Goal: Task Accomplishment & Management: Complete application form

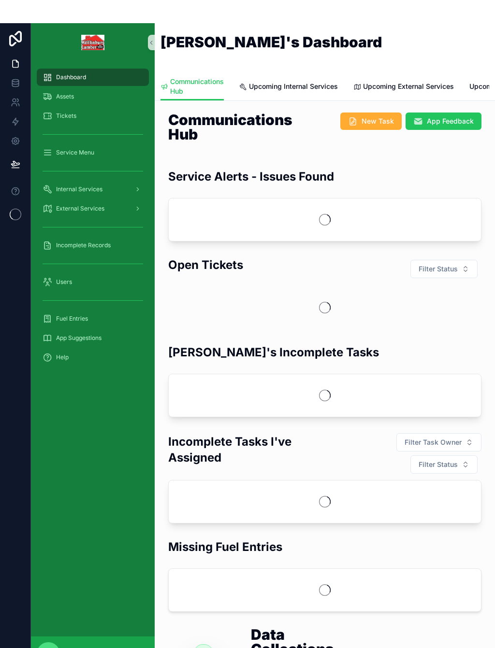
scroll to position [-23, 0]
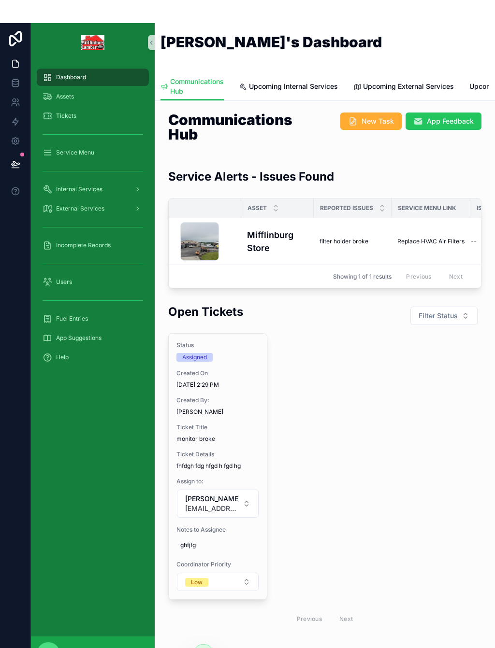
click at [67, 77] on span "Assets" at bounding box center [65, 74] width 18 height 8
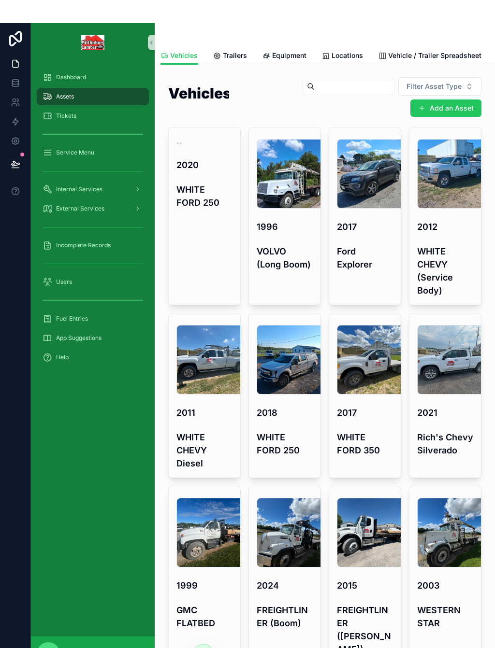
click at [462, 94] on button "Add an Asset" at bounding box center [445, 84] width 71 height 17
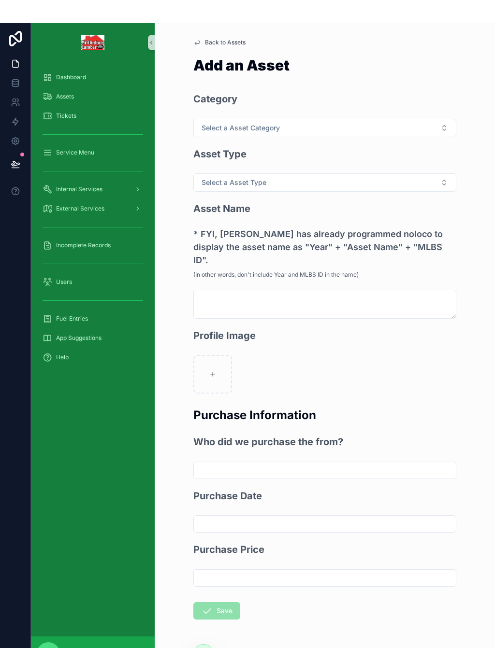
click at [303, 114] on button "Select a Asset Category" at bounding box center [324, 105] width 263 height 18
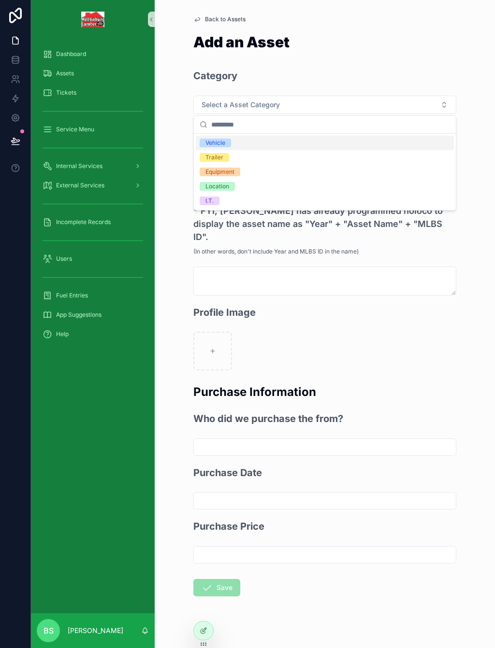
click at [248, 171] on div "Equipment" at bounding box center [325, 172] width 258 height 14
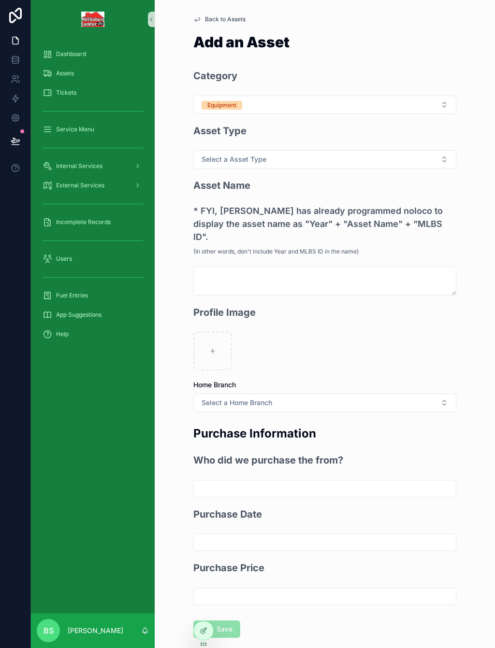
click at [264, 155] on span "Select a Asset Type" at bounding box center [233, 160] width 65 height 10
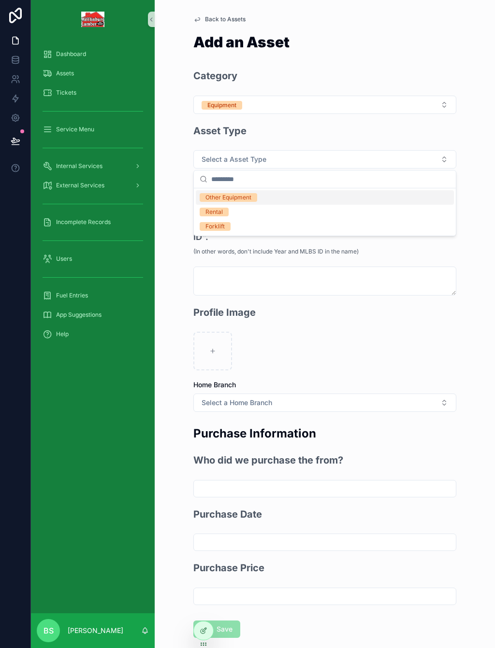
click at [250, 197] on div "Other Equipment" at bounding box center [228, 197] width 46 height 9
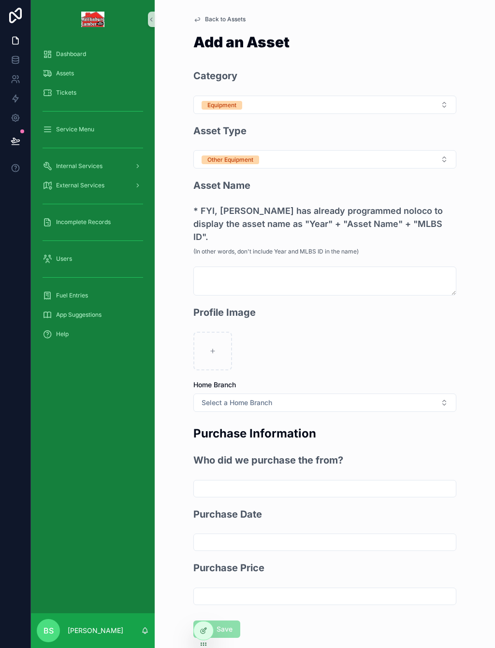
click at [261, 160] on button "Other Equipment" at bounding box center [324, 159] width 263 height 18
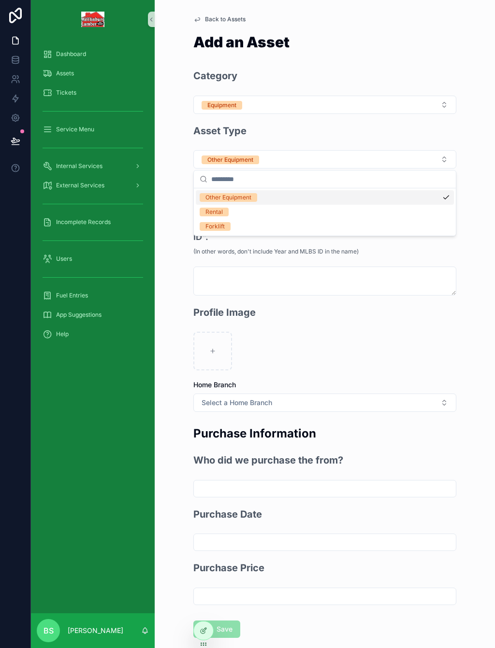
click at [232, 227] on div "Forklift" at bounding box center [325, 226] width 258 height 14
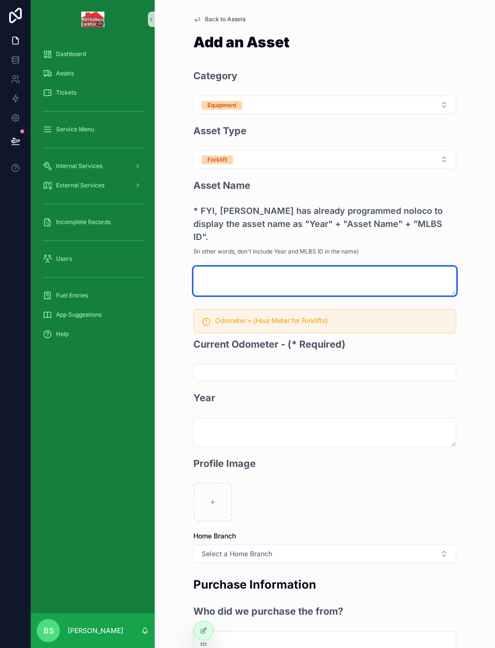
click at [256, 267] on textarea "scrollable content" at bounding box center [324, 281] width 263 height 29
type textarea "*********"
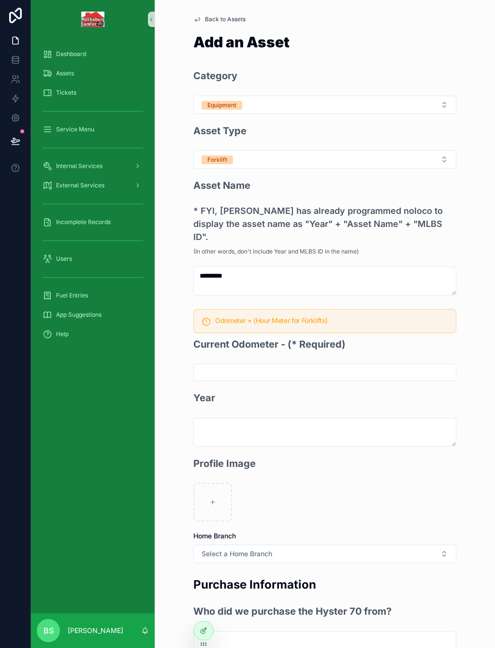
click at [257, 366] on input "scrollable content" at bounding box center [325, 373] width 262 height 14
type input "******"
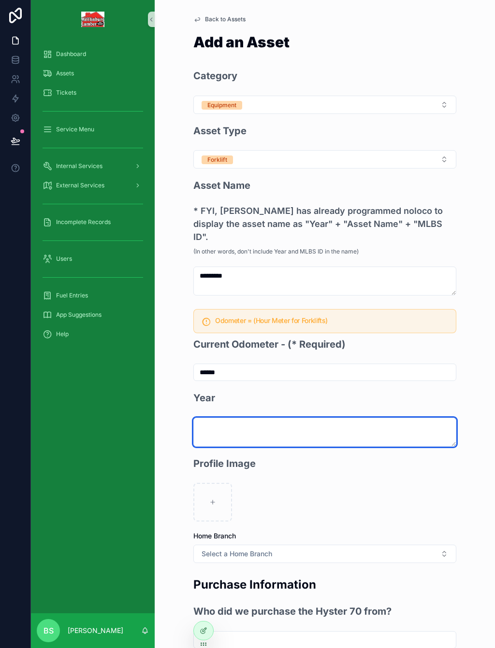
click at [249, 418] on textarea "scrollable content" at bounding box center [324, 432] width 263 height 29
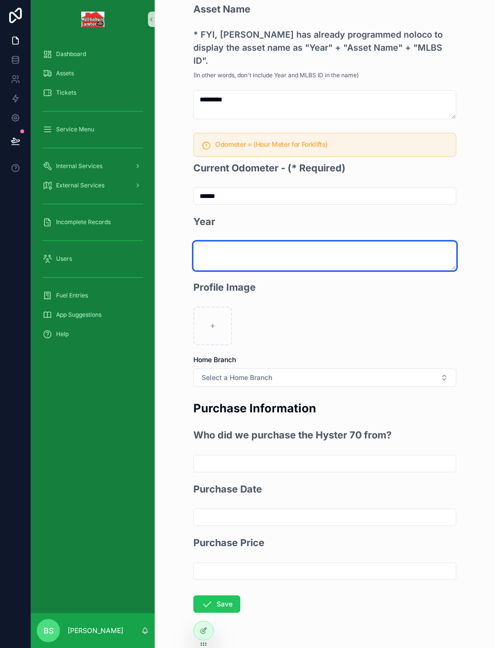
scroll to position [176, 0]
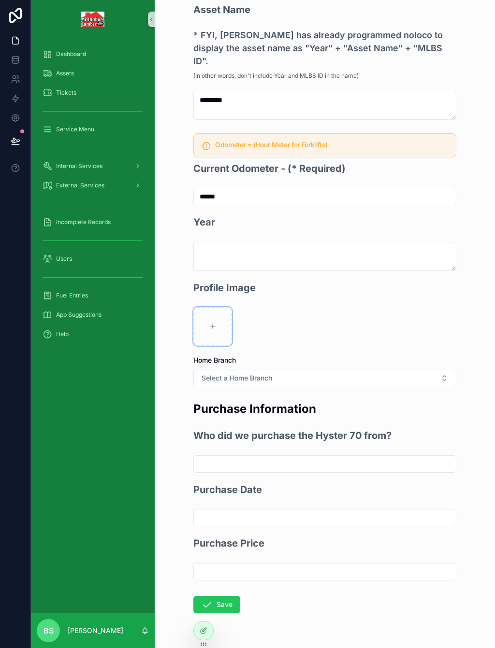
click at [214, 317] on div "scrollable content" at bounding box center [212, 326] width 39 height 39
type input "**********"
click at [272, 373] on span "Select a Home Branch" at bounding box center [236, 378] width 71 height 10
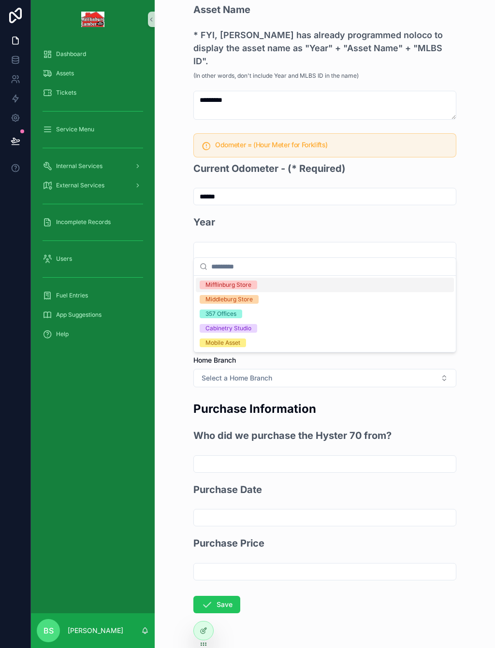
click at [275, 280] on div "Mifflinburg Store" at bounding box center [325, 285] width 258 height 14
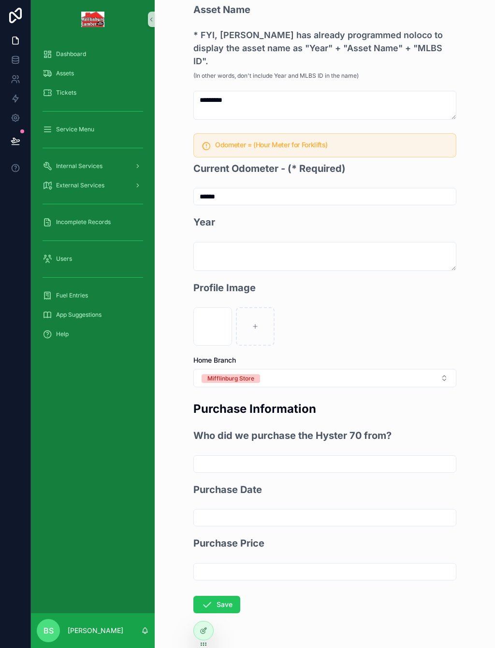
click at [218, 596] on button "Save" at bounding box center [216, 604] width 47 height 17
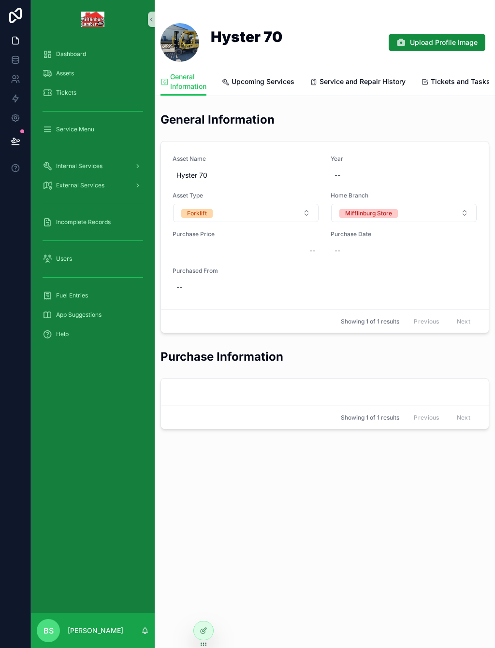
click at [67, 74] on span "Assets" at bounding box center [65, 74] width 18 height 8
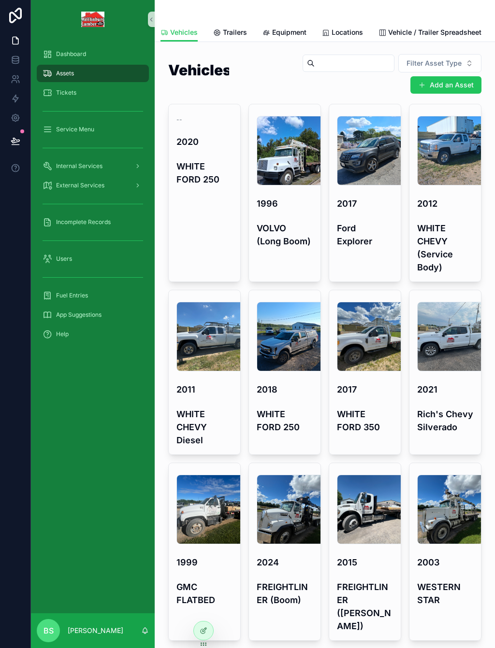
click at [453, 87] on button "Add an Asset" at bounding box center [445, 84] width 71 height 17
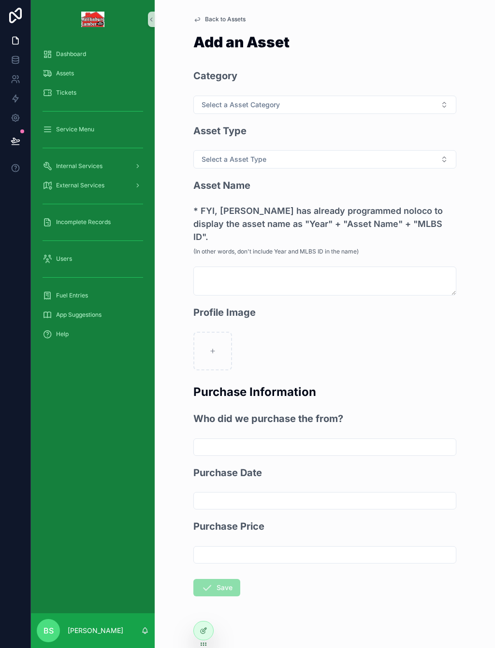
click at [255, 100] on span "Select a Asset Category" at bounding box center [240, 105] width 78 height 10
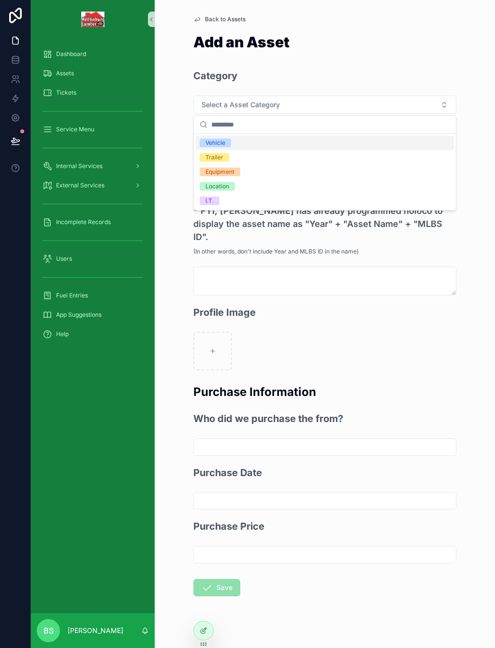
click at [241, 168] on div "Equipment" at bounding box center [325, 172] width 258 height 14
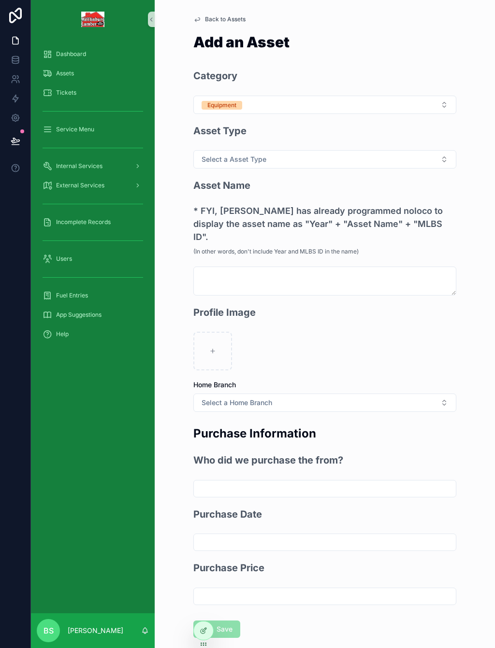
click at [256, 165] on button "Select a Asset Type" at bounding box center [324, 159] width 263 height 18
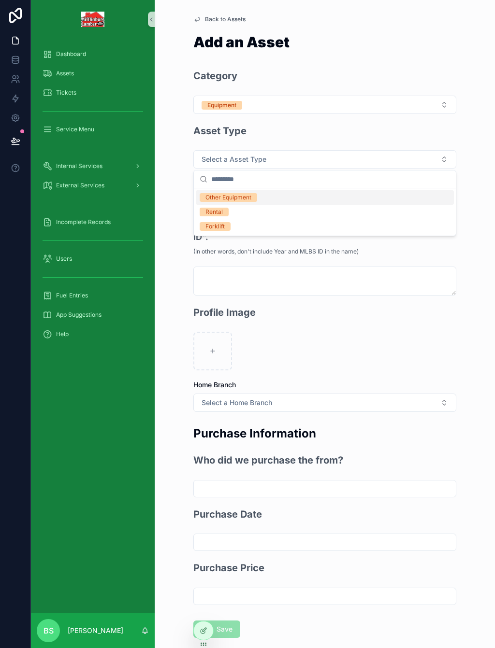
click at [249, 200] on div "Other Equipment" at bounding box center [228, 197] width 46 height 9
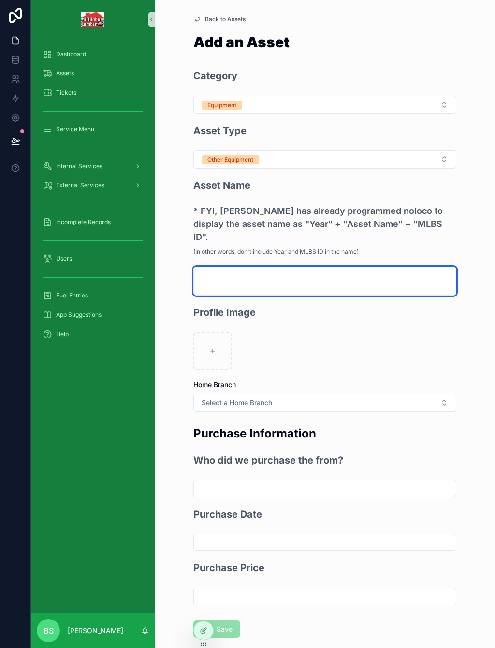
click at [253, 267] on textarea "scrollable content" at bounding box center [324, 281] width 263 height 29
type textarea "**********"
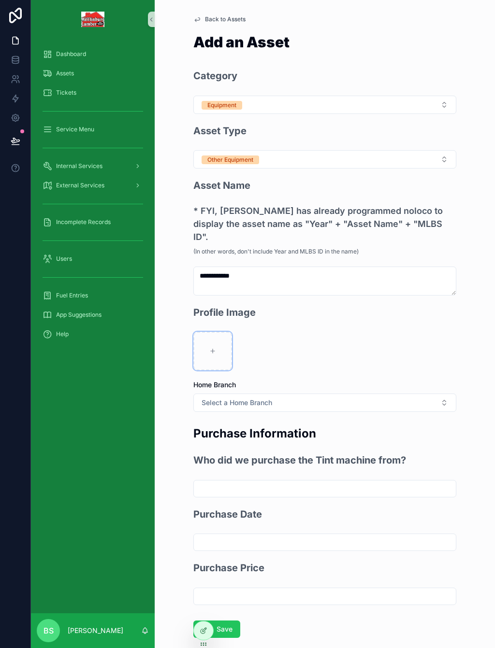
click at [214, 346] on div "scrollable content" at bounding box center [212, 351] width 39 height 39
type input "**********"
click at [282, 394] on button "Select a Home Branch" at bounding box center [324, 403] width 263 height 18
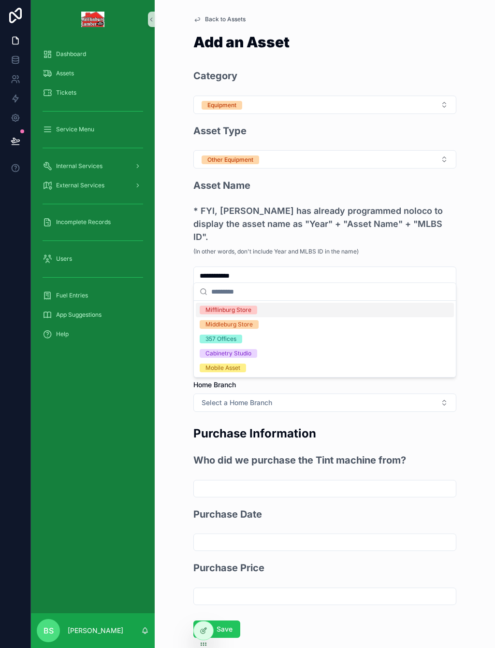
click at [245, 324] on div "Middleburg Store" at bounding box center [228, 324] width 47 height 9
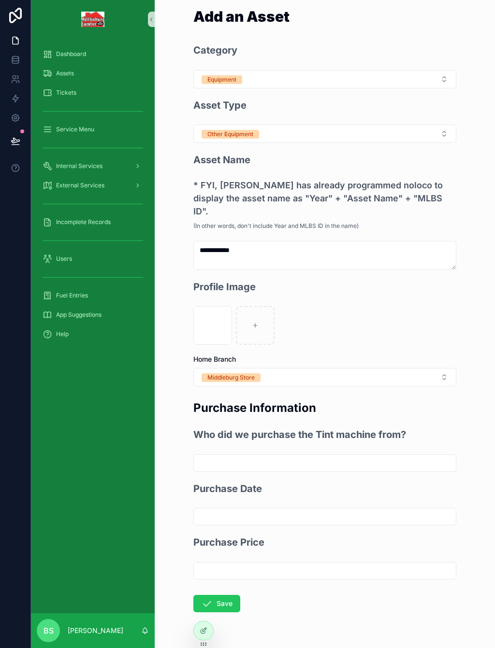
scroll to position [25, 0]
click at [219, 596] on button "Save" at bounding box center [216, 604] width 47 height 17
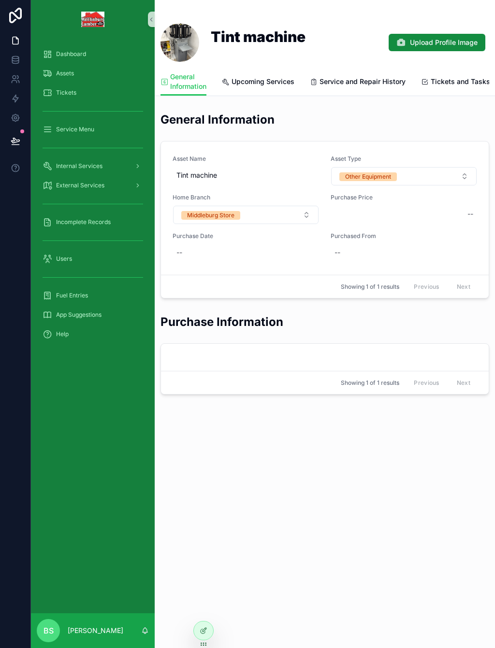
click at [57, 78] on div "Assets" at bounding box center [93, 73] width 100 height 15
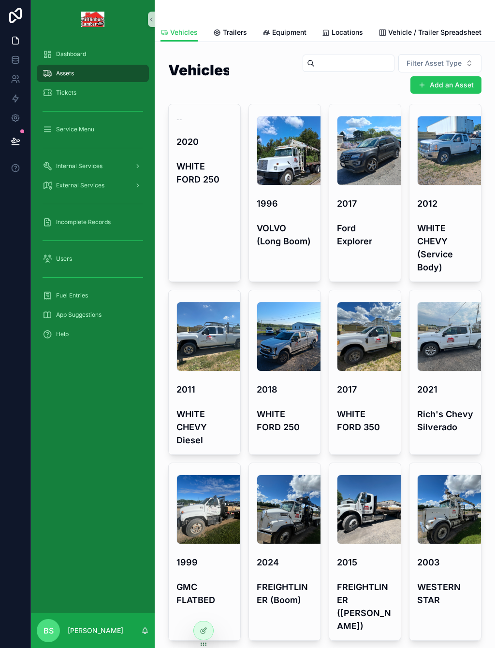
click at [452, 84] on button "Add an Asset" at bounding box center [445, 84] width 71 height 17
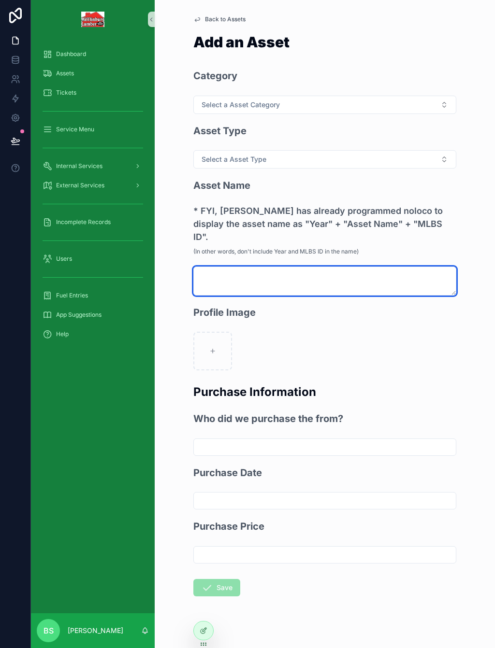
click at [221, 267] on textarea "scrollable content" at bounding box center [324, 281] width 263 height 29
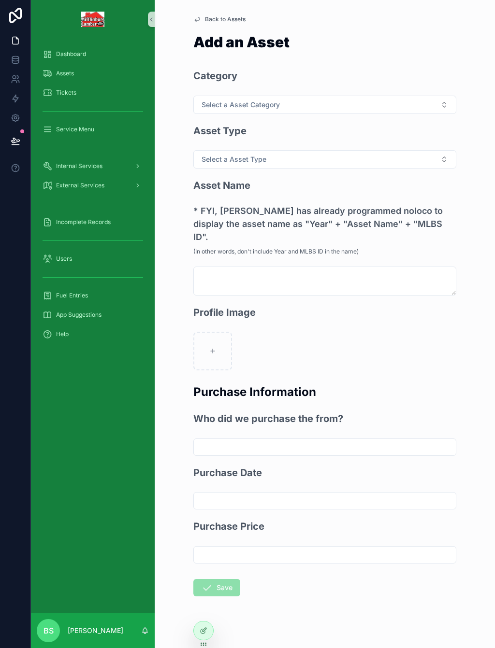
click at [235, 107] on span "Select a Asset Category" at bounding box center [240, 105] width 78 height 10
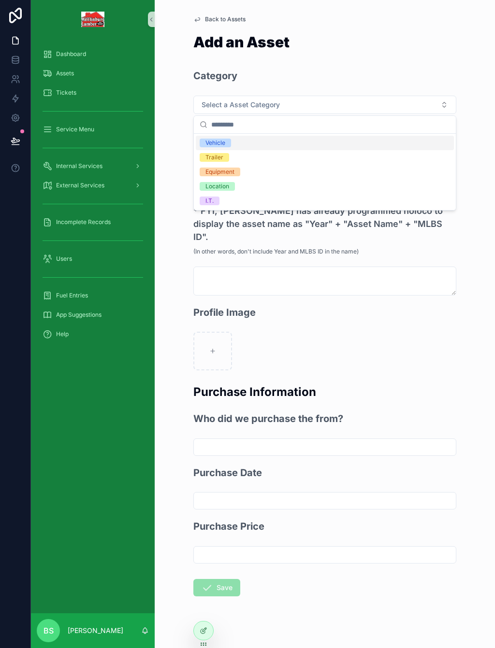
click at [224, 169] on div "Equipment" at bounding box center [219, 172] width 29 height 9
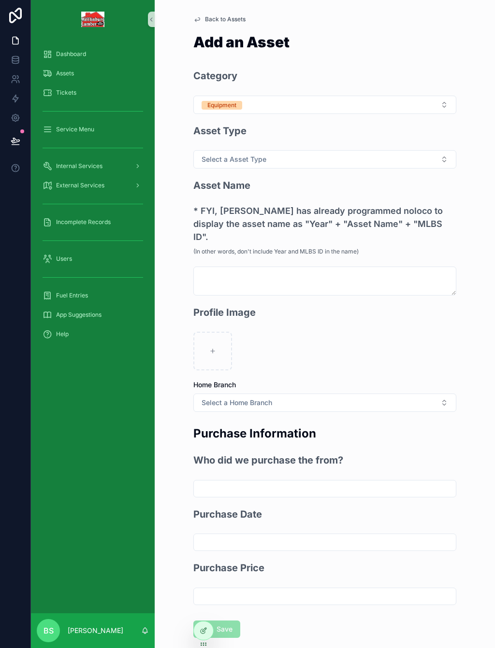
click at [245, 165] on button "Select a Asset Type" at bounding box center [324, 159] width 263 height 18
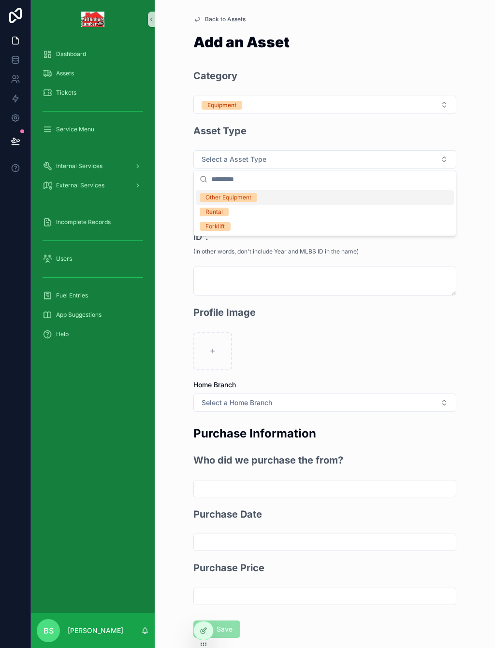
click at [231, 198] on div "Other Equipment" at bounding box center [228, 197] width 46 height 9
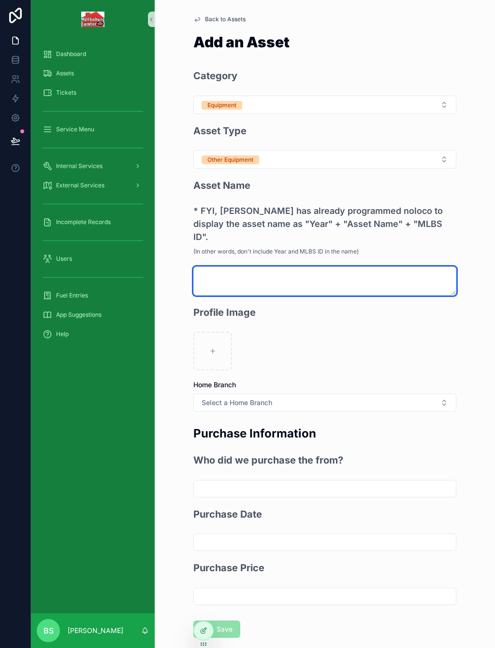
click at [217, 267] on textarea "scrollable content" at bounding box center [324, 281] width 263 height 29
type textarea "**********"
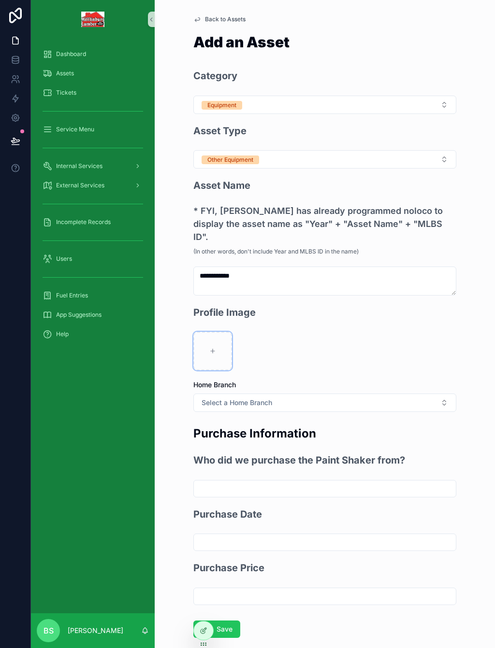
click at [211, 343] on div "scrollable content" at bounding box center [212, 351] width 39 height 39
type input "**********"
click at [256, 394] on button "Select a Home Branch" at bounding box center [324, 403] width 263 height 18
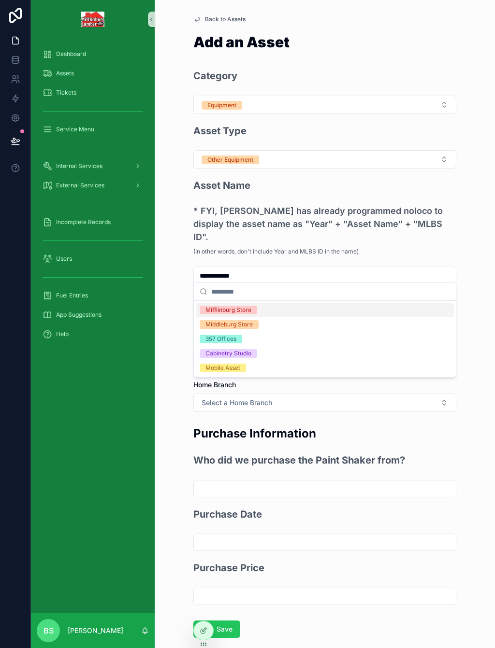
click at [246, 320] on div "Middleburg Store" at bounding box center [228, 324] width 47 height 9
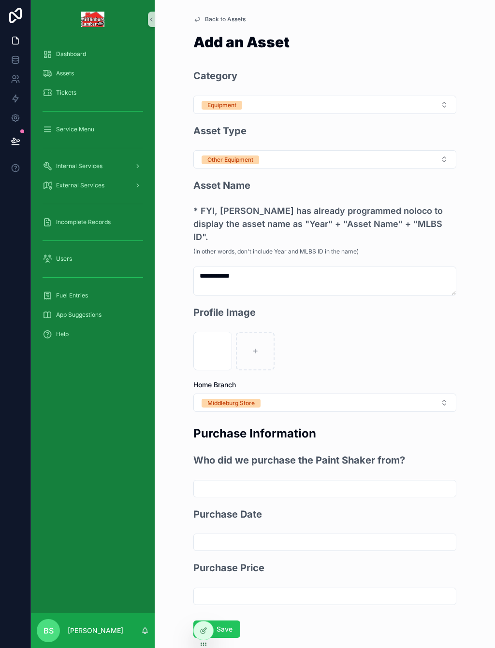
click at [225, 621] on button "Save" at bounding box center [216, 629] width 47 height 17
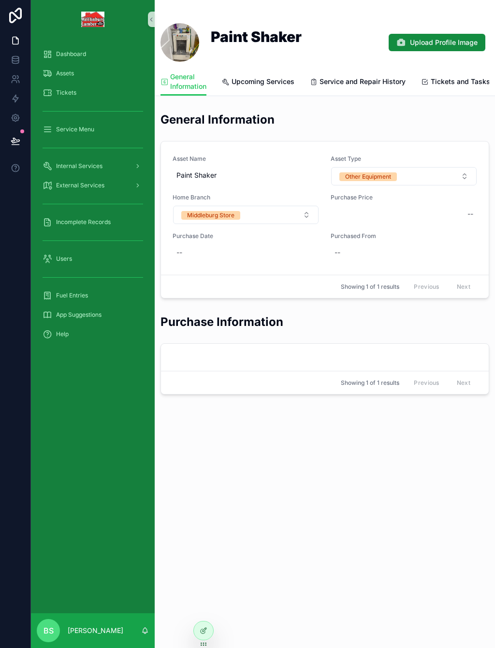
click at [63, 78] on div "Assets" at bounding box center [93, 73] width 100 height 15
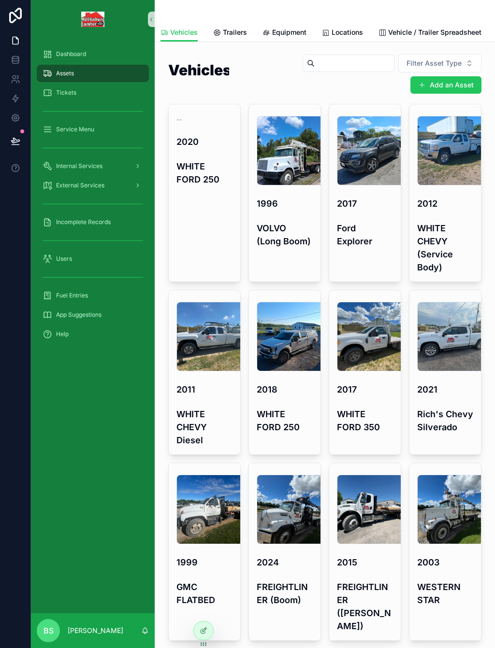
click at [448, 84] on button "Add an Asset" at bounding box center [445, 84] width 71 height 17
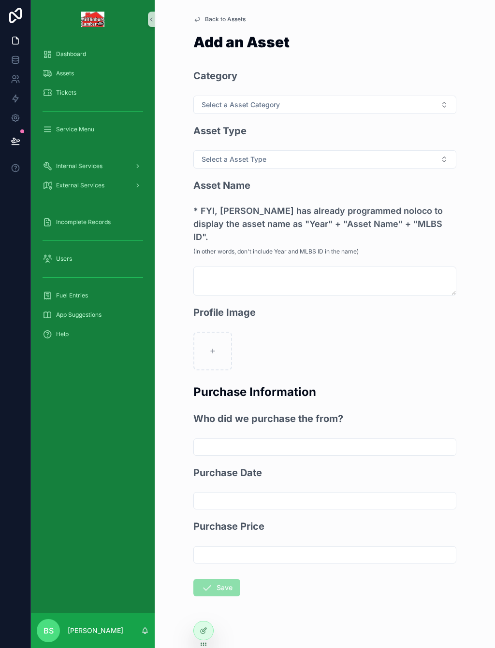
click at [244, 104] on span "Select a Asset Category" at bounding box center [240, 105] width 78 height 10
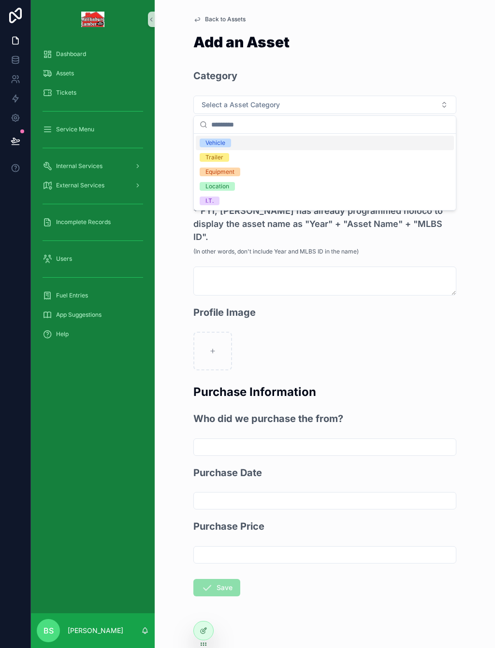
click at [220, 203] on div "I.T." at bounding box center [325, 201] width 258 height 14
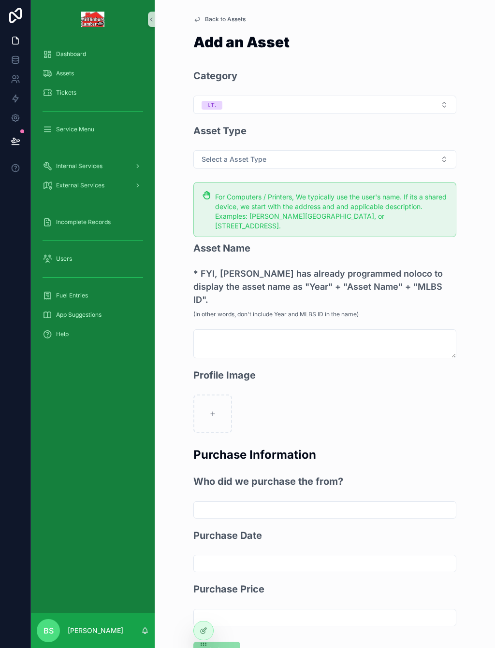
click at [240, 156] on span "Select a Asset Type" at bounding box center [233, 160] width 65 height 10
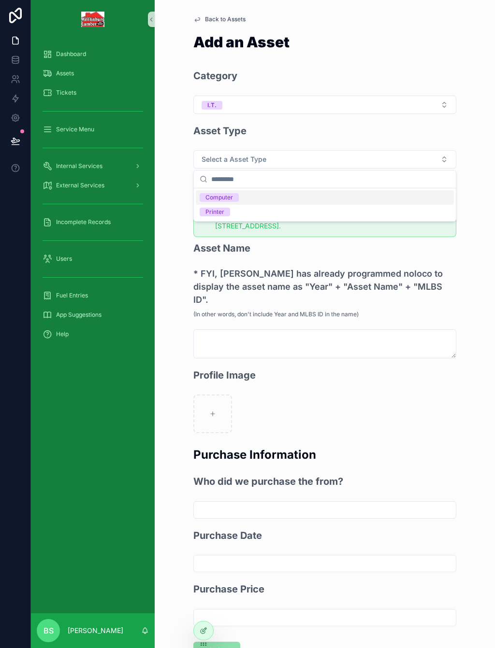
click at [235, 198] on span "Computer" at bounding box center [219, 197] width 39 height 9
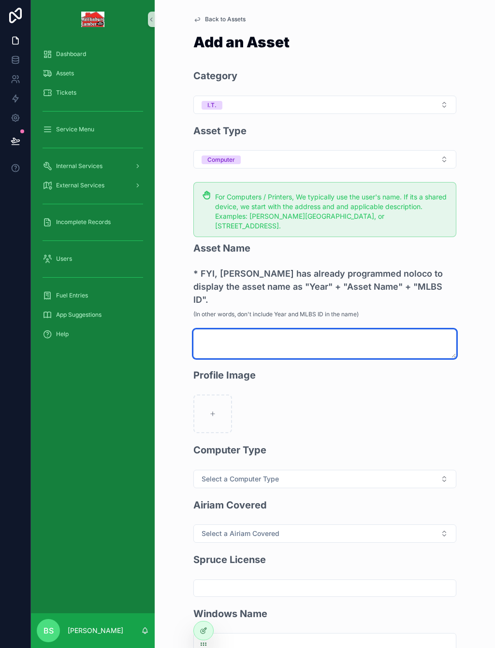
click at [240, 329] on textarea "scrollable content" at bounding box center [324, 343] width 263 height 29
type textarea "*"
type textarea "**********"
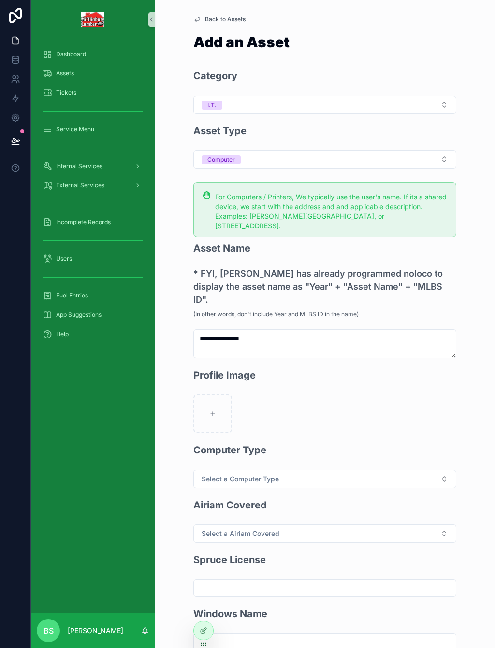
click at [389, 416] on form "**********" at bounding box center [324, 510] width 263 height 882
click at [213, 411] on icon "scrollable content" at bounding box center [212, 414] width 7 height 7
type input "**********"
click at [267, 470] on button "Select a Computer Type" at bounding box center [324, 479] width 263 height 18
click at [220, 435] on span "IPAD" at bounding box center [212, 434] width 25 height 9
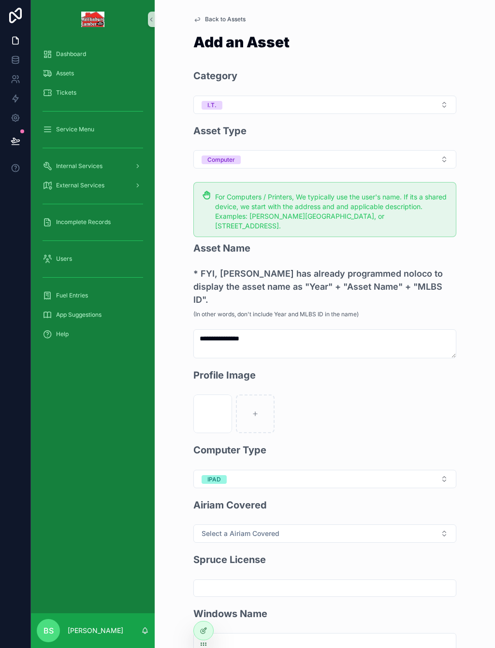
click at [253, 529] on span "Select a Airiam Covered" at bounding box center [240, 534] width 78 height 10
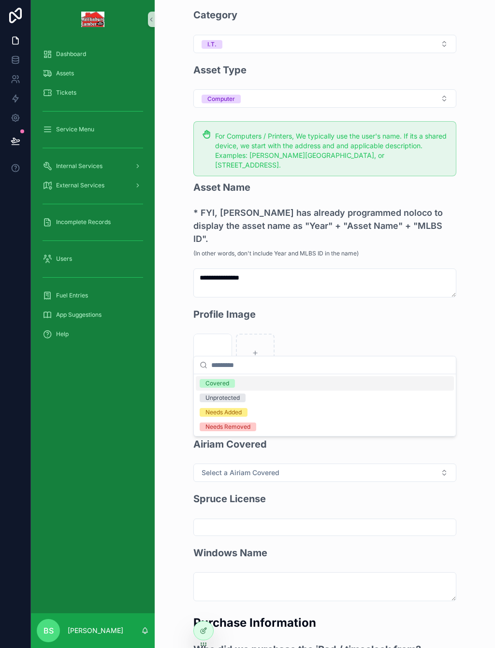
scroll to position [63, 0]
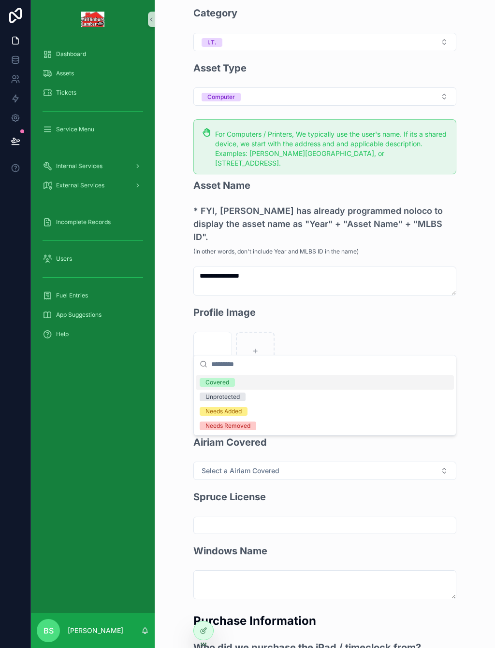
click at [236, 396] on div "Unprotected" at bounding box center [222, 397] width 34 height 9
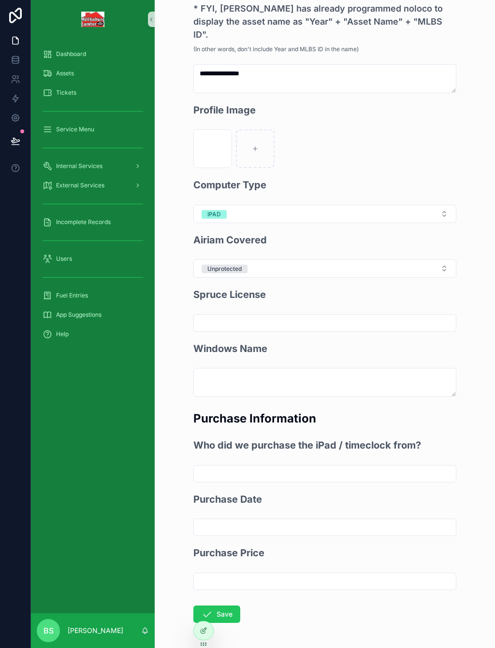
scroll to position [265, 0]
click at [227, 606] on button "Save" at bounding box center [216, 614] width 47 height 17
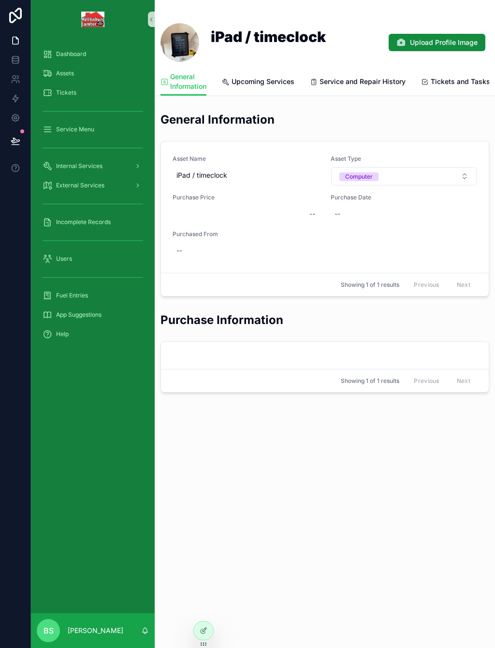
click at [61, 75] on span "Assets" at bounding box center [65, 74] width 18 height 8
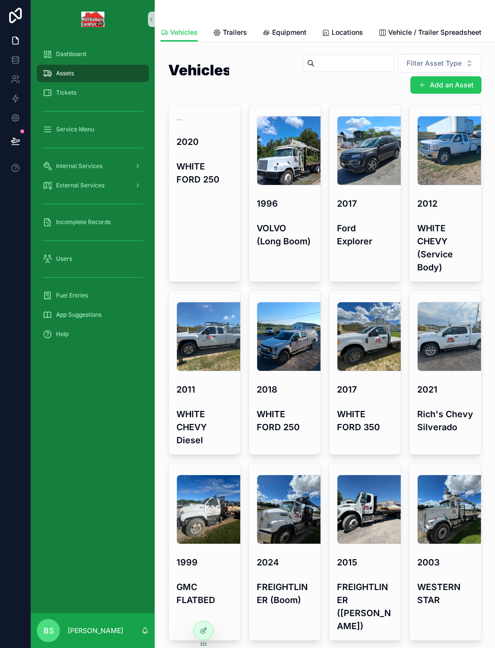
click at [460, 84] on button "Add an Asset" at bounding box center [445, 84] width 71 height 17
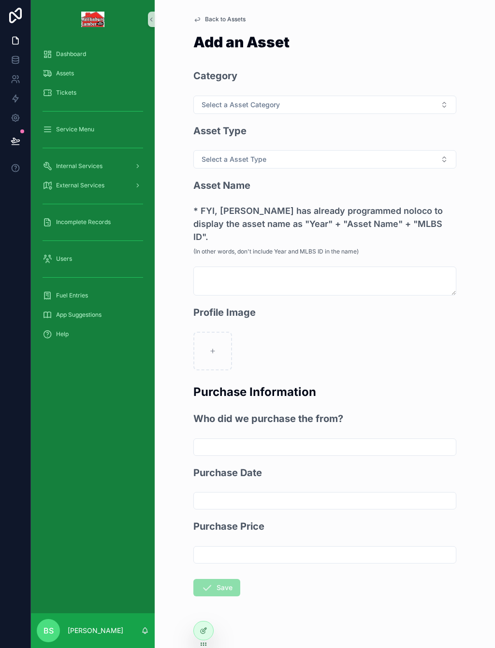
click at [267, 98] on button "Select a Asset Category" at bounding box center [324, 105] width 263 height 18
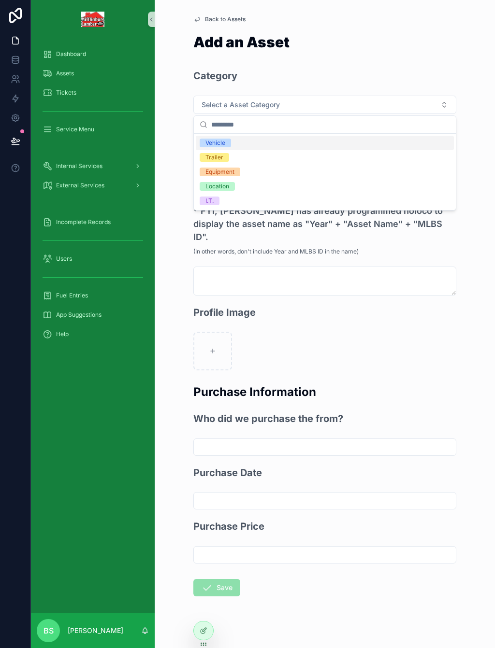
click at [226, 168] on div "Equipment" at bounding box center [219, 172] width 29 height 9
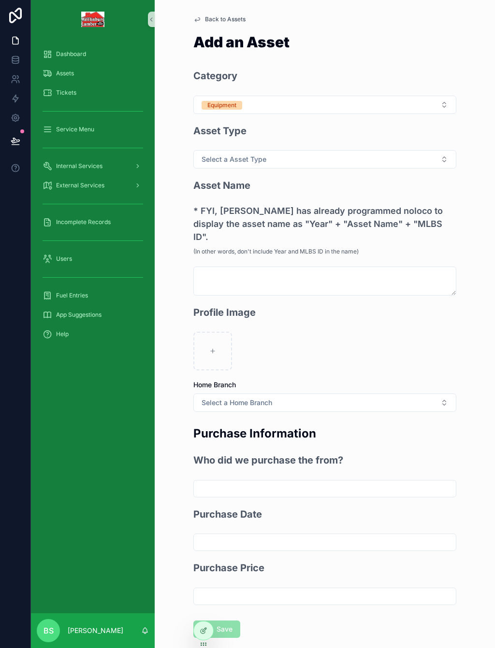
click at [228, 162] on span "Select a Asset Type" at bounding box center [233, 160] width 65 height 10
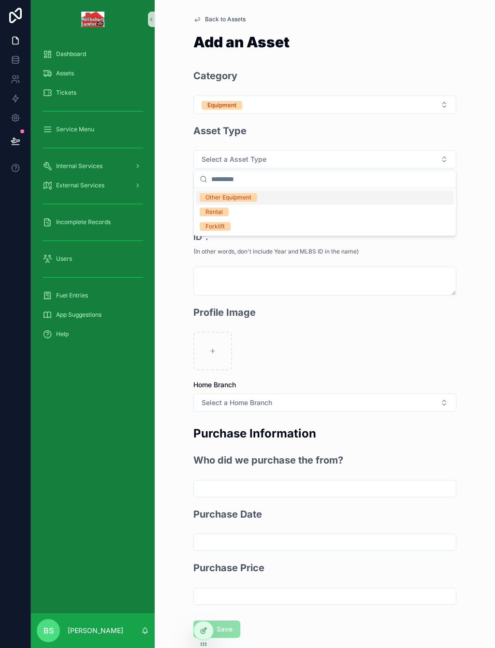
click at [239, 195] on div "Other Equipment" at bounding box center [228, 197] width 46 height 9
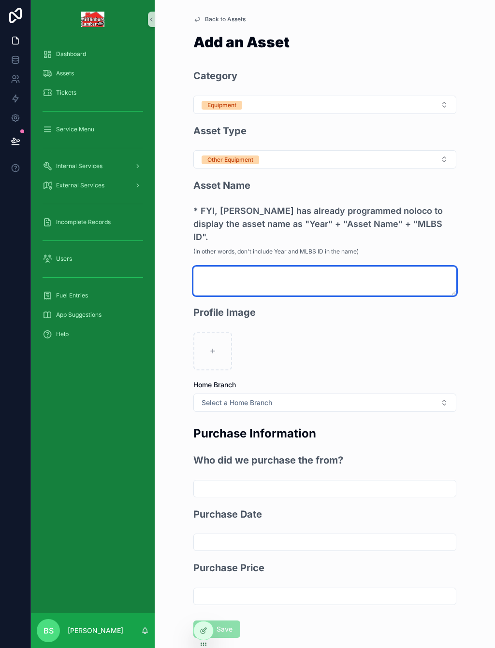
click at [223, 267] on textarea "scrollable content" at bounding box center [324, 281] width 263 height 29
click at [195, 267] on textarea "**********" at bounding box center [324, 281] width 263 height 29
type textarea "**********"
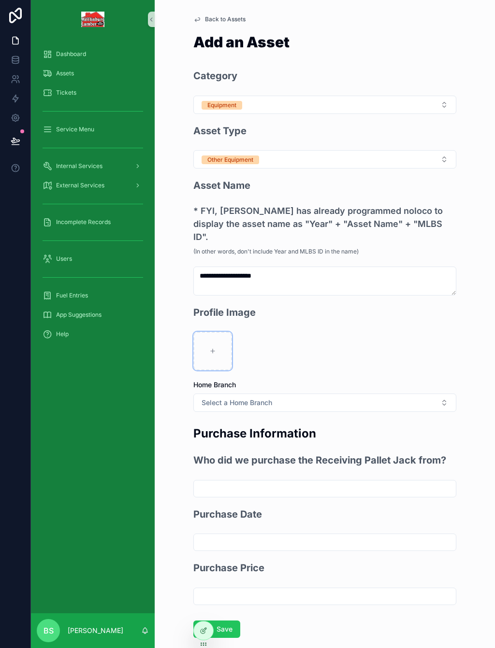
click at [215, 348] on icon "scrollable content" at bounding box center [212, 351] width 7 height 7
type input "**********"
click at [252, 398] on span "Select a Home Branch" at bounding box center [236, 403] width 71 height 10
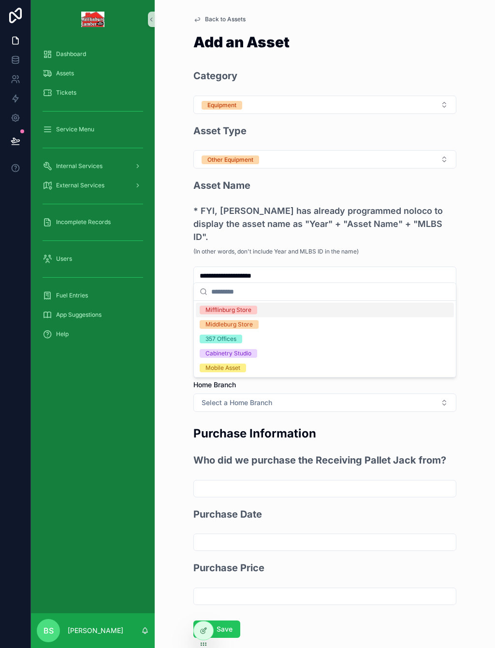
click at [249, 324] on div "Middleburg Store" at bounding box center [228, 324] width 47 height 9
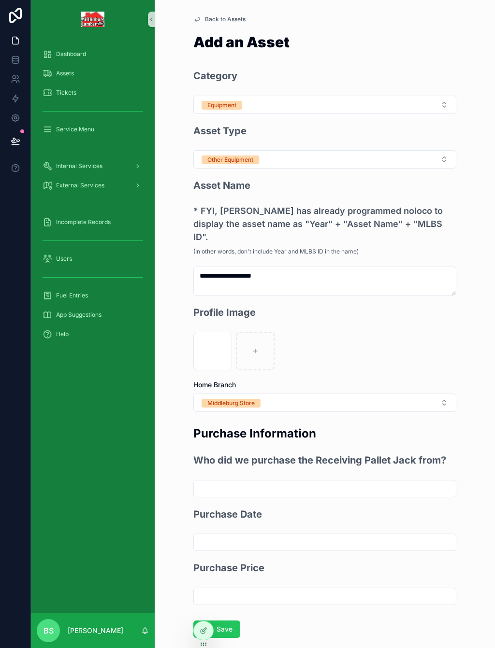
click at [226, 621] on button "Save" at bounding box center [216, 629] width 47 height 17
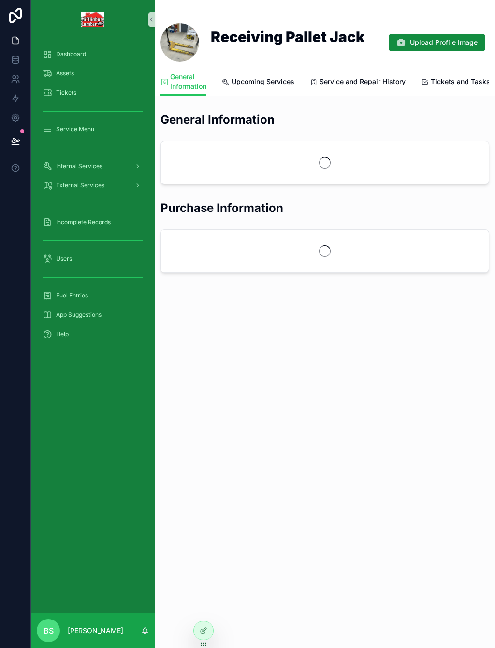
click at [449, 42] on span "Upload Profile Image" at bounding box center [444, 43] width 68 height 10
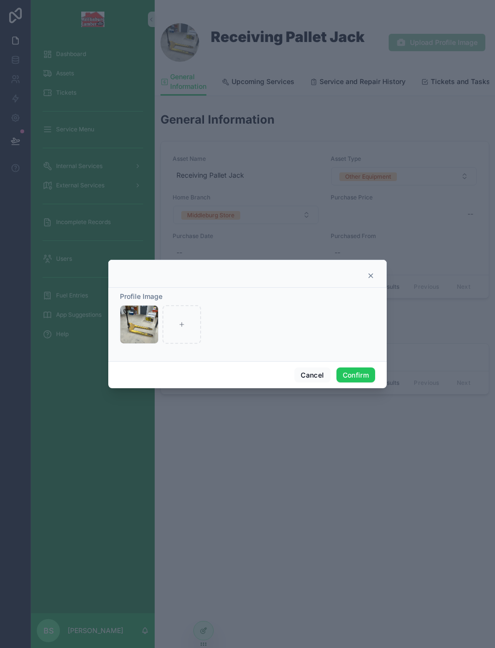
click at [311, 370] on button "Cancel" at bounding box center [312, 375] width 36 height 15
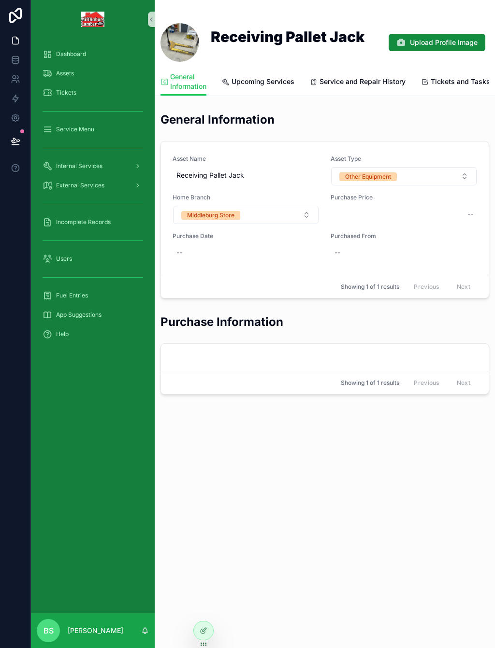
click at [60, 73] on span "Assets" at bounding box center [65, 74] width 18 height 8
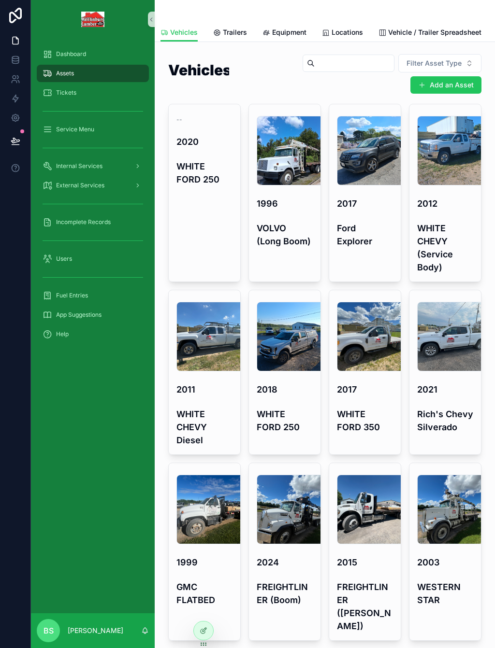
click at [448, 83] on button "Add an Asset" at bounding box center [445, 84] width 71 height 17
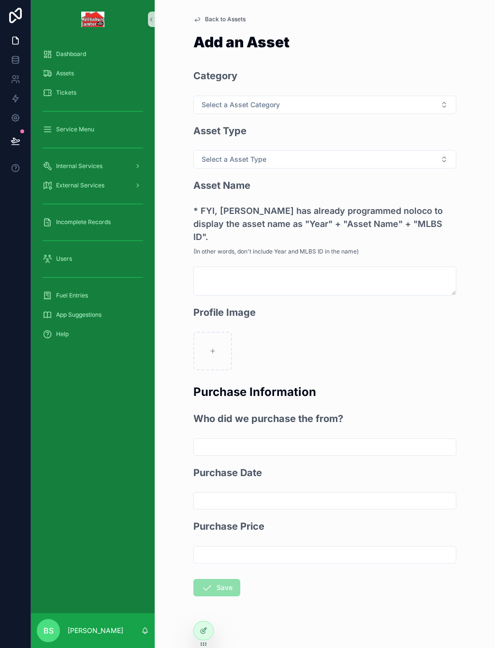
click at [240, 104] on span "Select a Asset Category" at bounding box center [240, 105] width 78 height 10
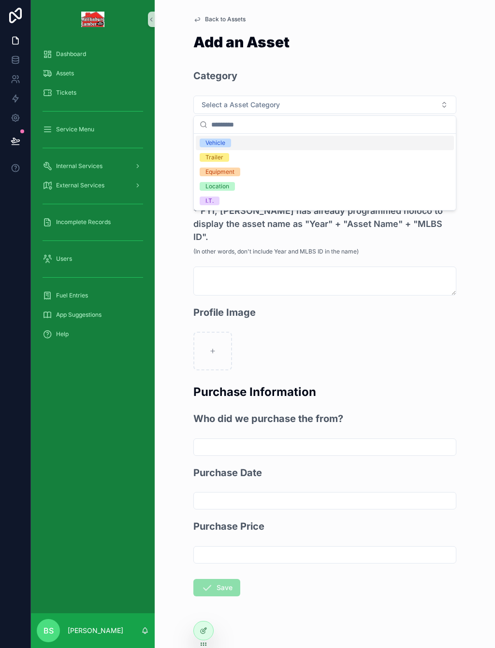
click at [243, 171] on div "Equipment" at bounding box center [325, 172] width 258 height 14
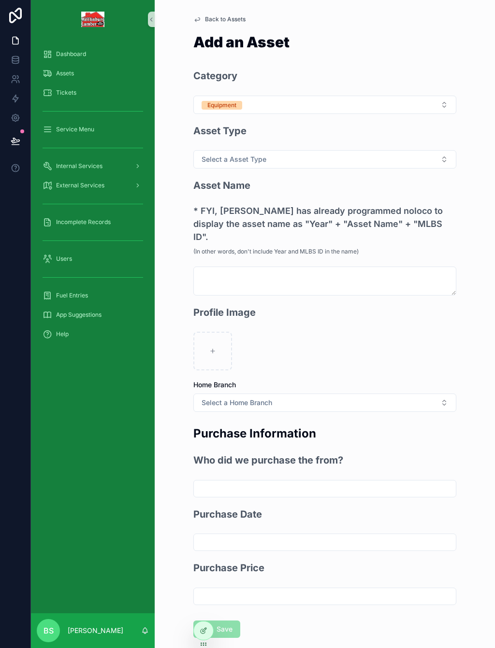
click at [252, 160] on span "Select a Asset Type" at bounding box center [233, 160] width 65 height 10
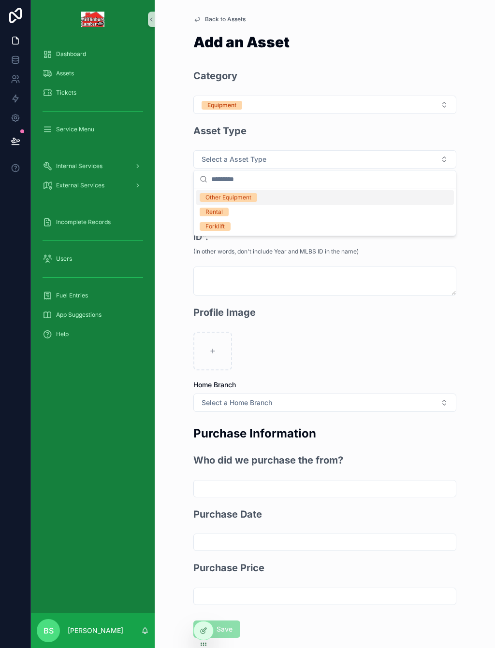
click at [248, 197] on div "Other Equipment" at bounding box center [228, 197] width 46 height 9
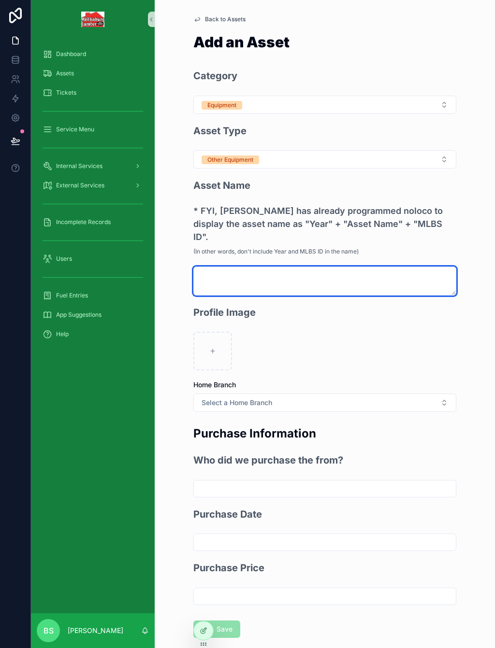
click at [248, 267] on textarea "scrollable content" at bounding box center [324, 281] width 263 height 29
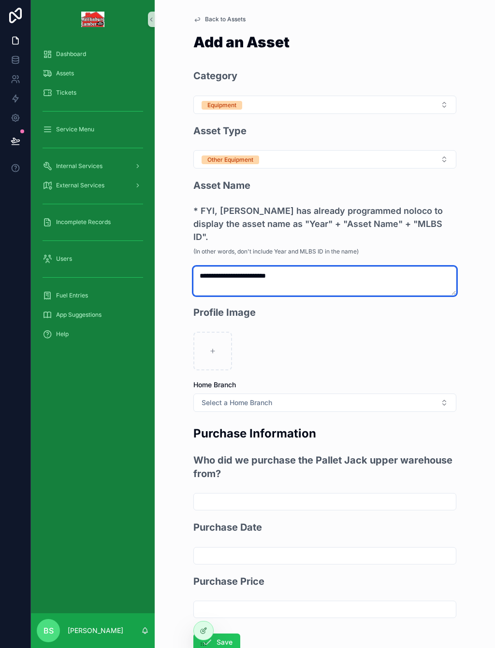
type textarea "**********"
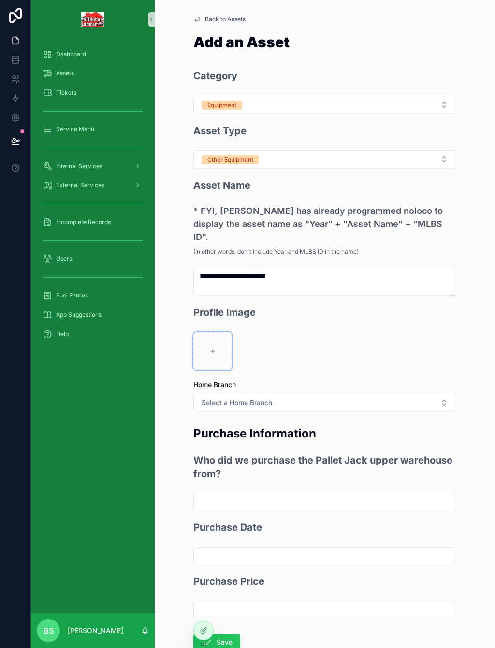
click at [217, 337] on div "scrollable content" at bounding box center [212, 351] width 39 height 39
type input "**********"
click at [267, 396] on button "Select a Home Branch" at bounding box center [324, 403] width 263 height 18
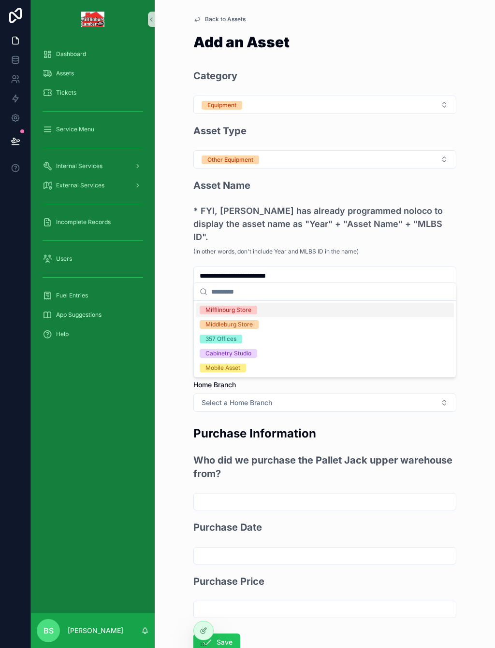
click at [246, 326] on div "Middleburg Store" at bounding box center [228, 324] width 47 height 9
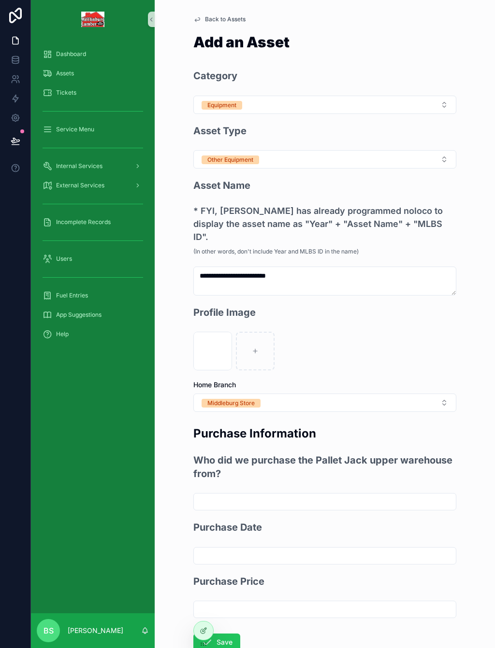
click at [233, 634] on button "Save" at bounding box center [216, 642] width 47 height 17
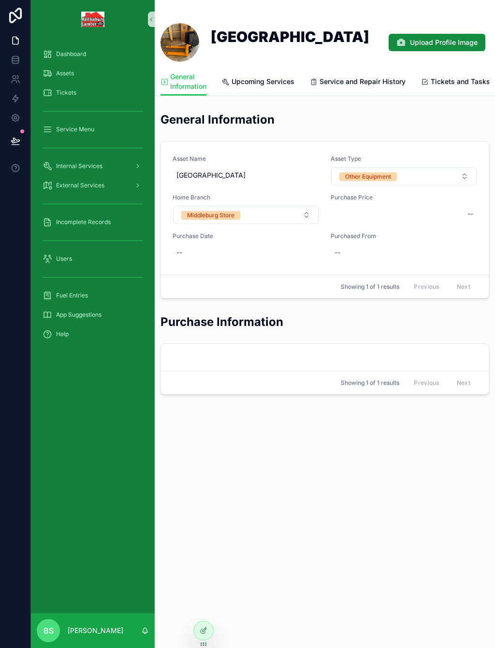
click at [66, 76] on span "Assets" at bounding box center [65, 74] width 18 height 8
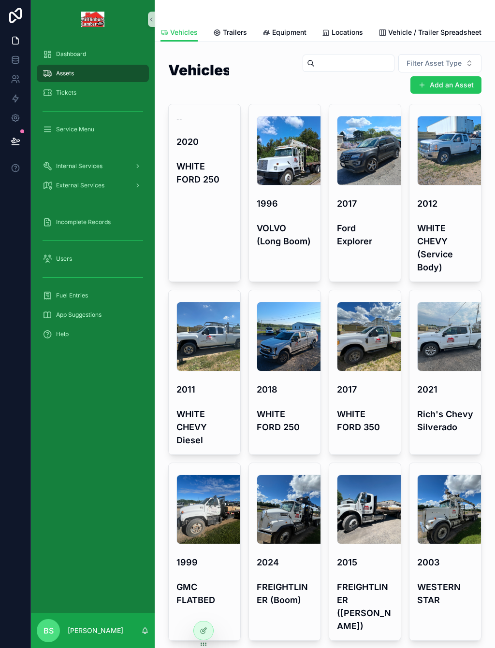
click at [461, 84] on button "Add an Asset" at bounding box center [445, 84] width 71 height 17
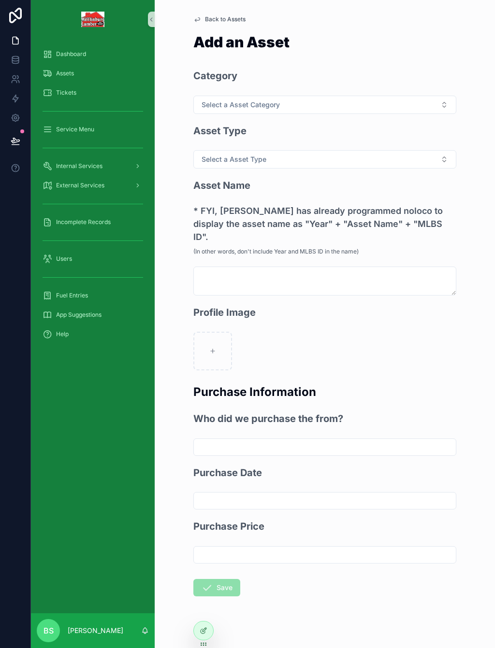
click at [251, 103] on span "Select a Asset Category" at bounding box center [240, 105] width 78 height 10
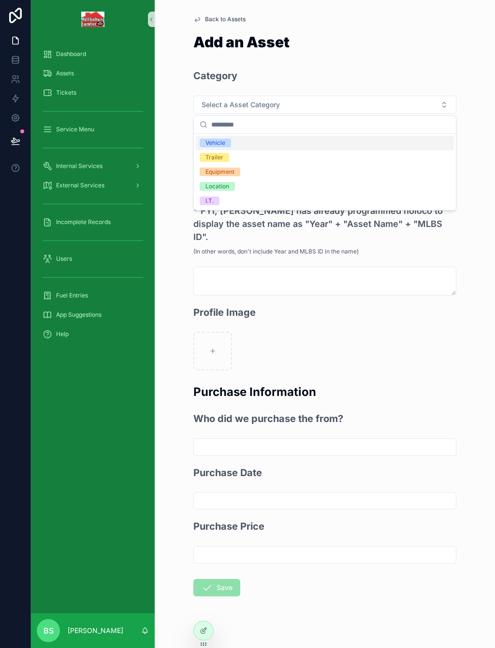
click at [231, 172] on div "Equipment" at bounding box center [219, 172] width 29 height 9
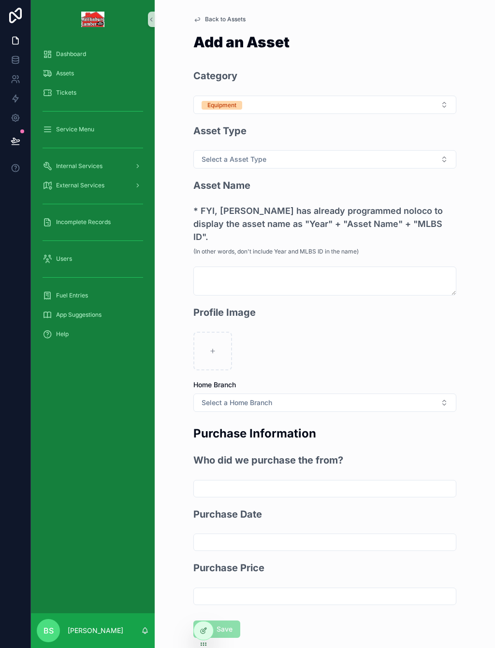
click at [257, 150] on button "Select a Asset Type" at bounding box center [324, 159] width 263 height 18
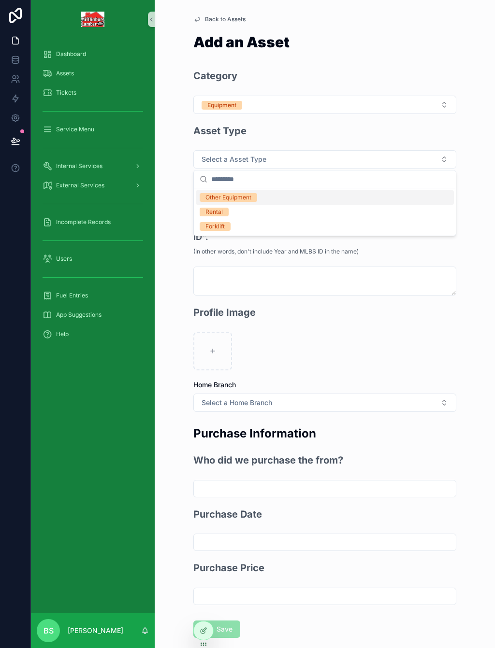
click at [223, 226] on div "Forklift" at bounding box center [214, 226] width 19 height 9
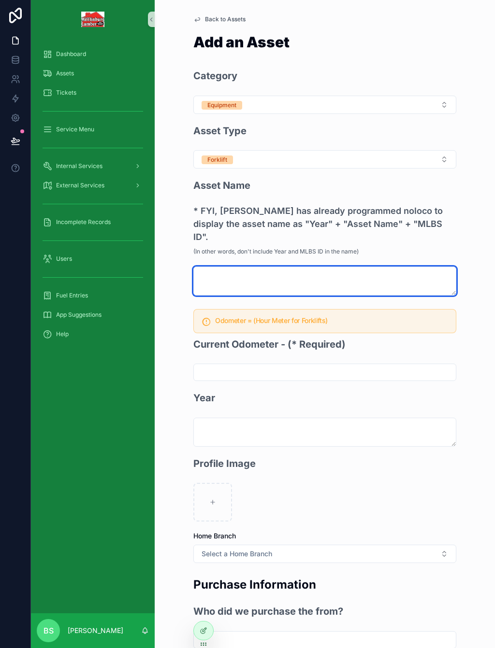
click at [231, 267] on textarea "scrollable content" at bounding box center [324, 281] width 263 height 29
type textarea "**********"
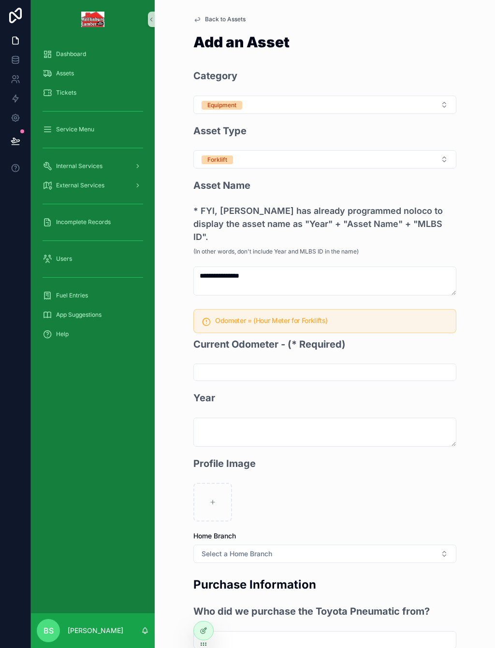
click at [244, 366] on input "scrollable content" at bounding box center [325, 373] width 262 height 14
type input "******"
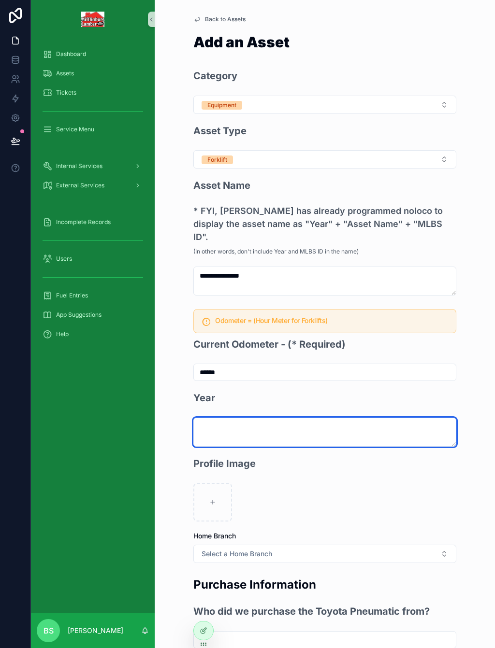
click at [304, 418] on textarea "scrollable content" at bounding box center [324, 432] width 263 height 29
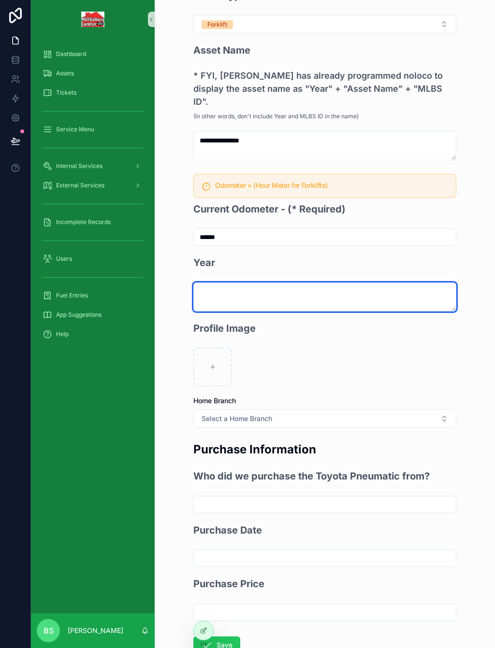
scroll to position [137, 0]
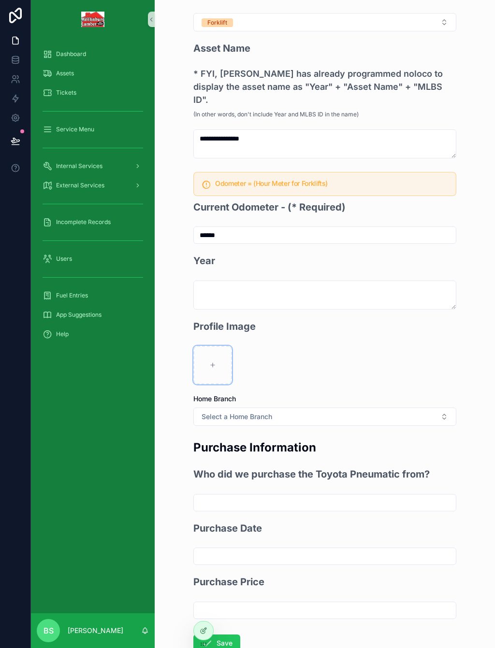
click at [216, 349] on div "scrollable content" at bounding box center [212, 365] width 39 height 39
type input "**********"
click at [243, 412] on span "Select a Home Branch" at bounding box center [236, 417] width 71 height 10
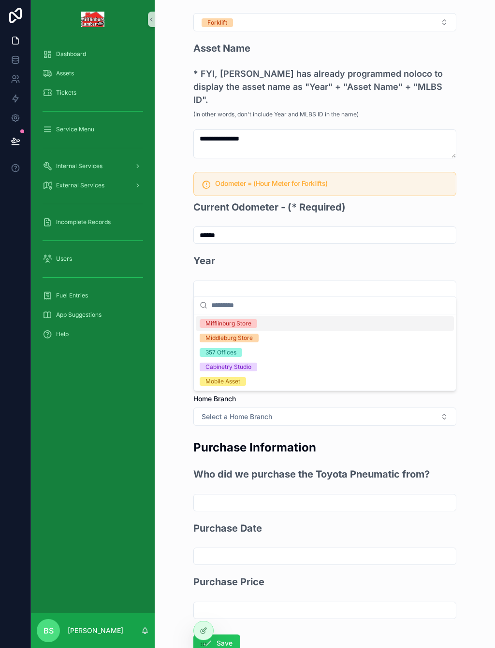
click at [240, 336] on div "Middleburg Store" at bounding box center [228, 338] width 47 height 9
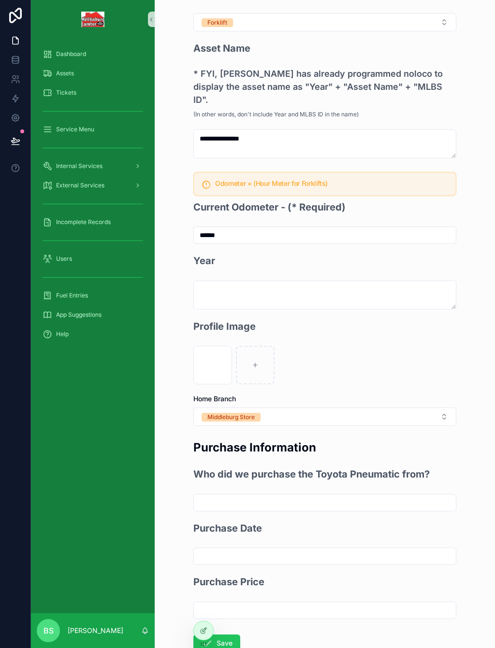
click at [231, 635] on button "Save" at bounding box center [216, 643] width 47 height 17
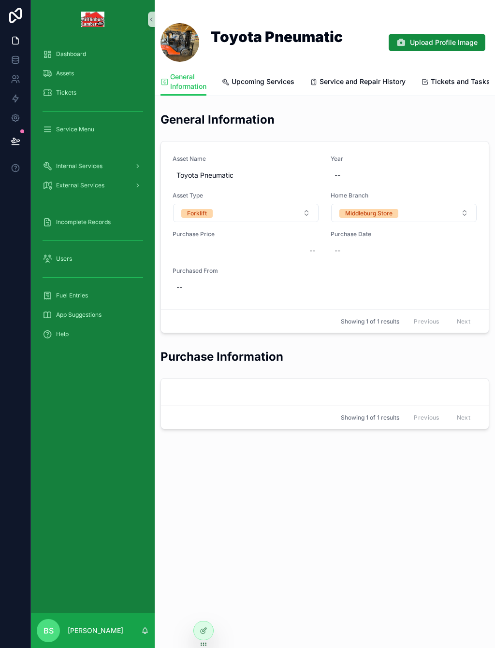
click at [79, 76] on div "Assets" at bounding box center [93, 73] width 100 height 15
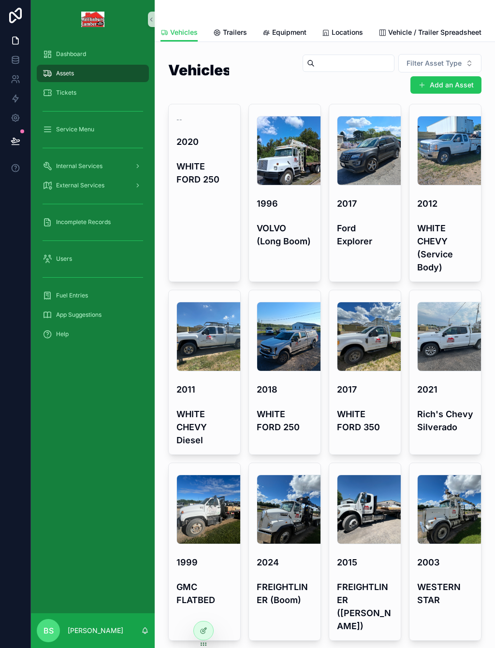
click at [438, 90] on button "Add an Asset" at bounding box center [445, 84] width 71 height 17
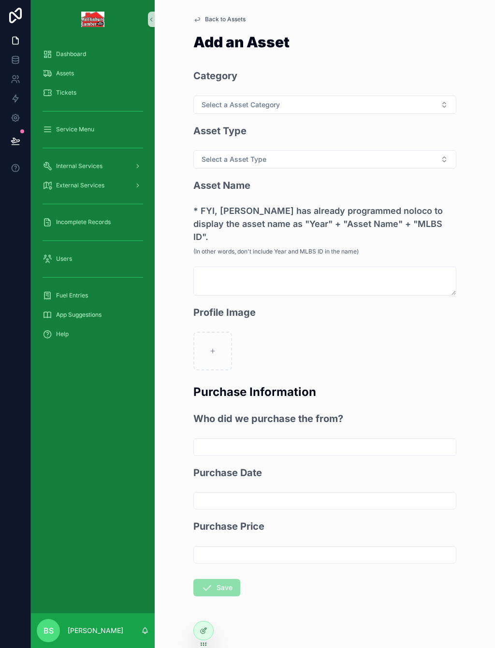
click at [244, 108] on span "Select a Asset Category" at bounding box center [240, 105] width 78 height 10
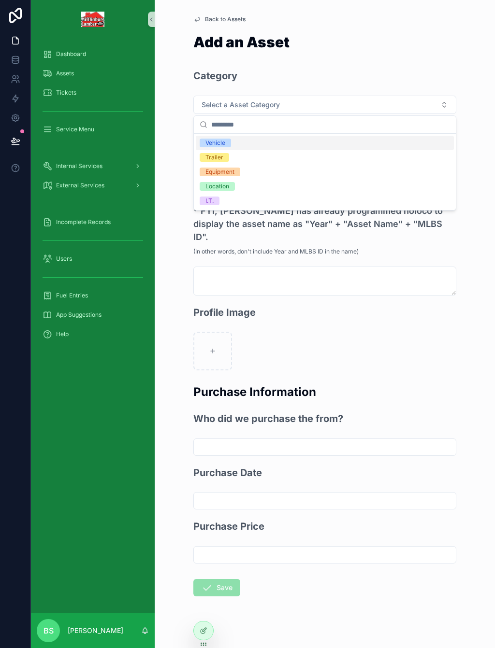
click at [230, 172] on div "Equipment" at bounding box center [219, 172] width 29 height 9
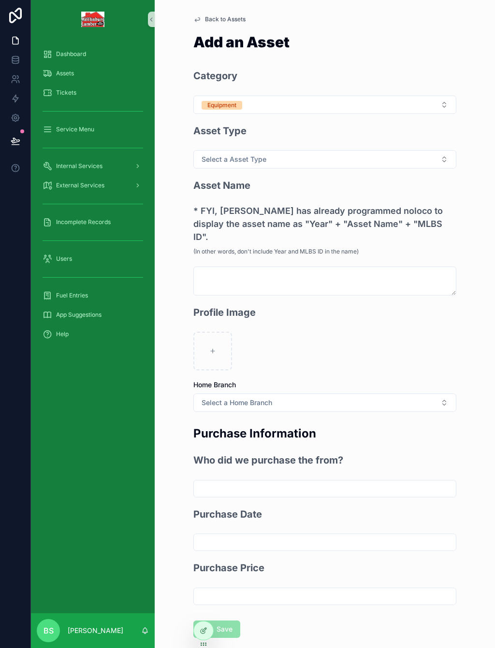
click at [246, 157] on span "Select a Asset Type" at bounding box center [233, 160] width 65 height 10
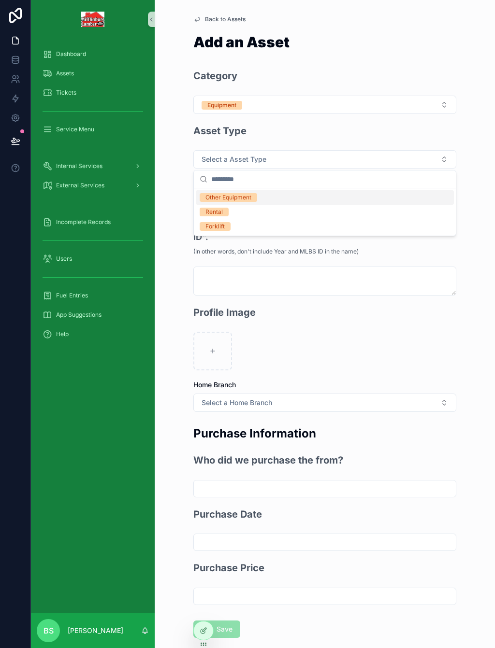
click at [225, 226] on span "Forklift" at bounding box center [215, 226] width 31 height 9
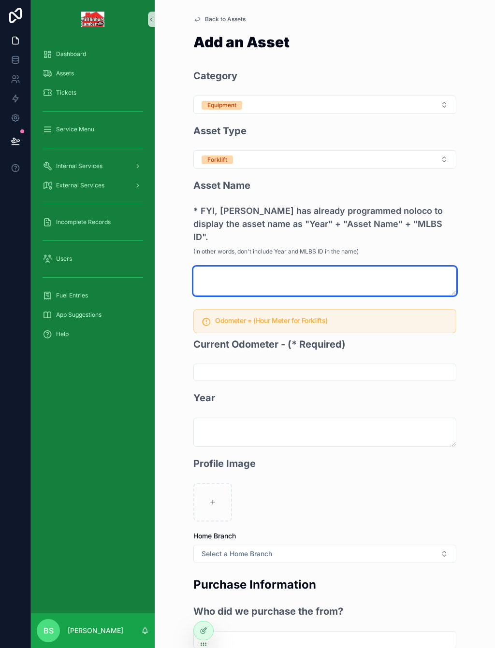
click at [236, 267] on textarea "scrollable content" at bounding box center [324, 281] width 263 height 29
type textarea "**********"
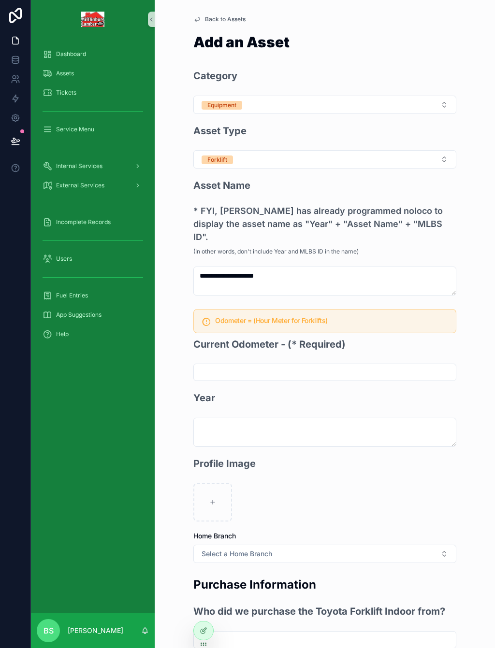
click at [297, 366] on input "scrollable content" at bounding box center [325, 373] width 262 height 14
type input "******"
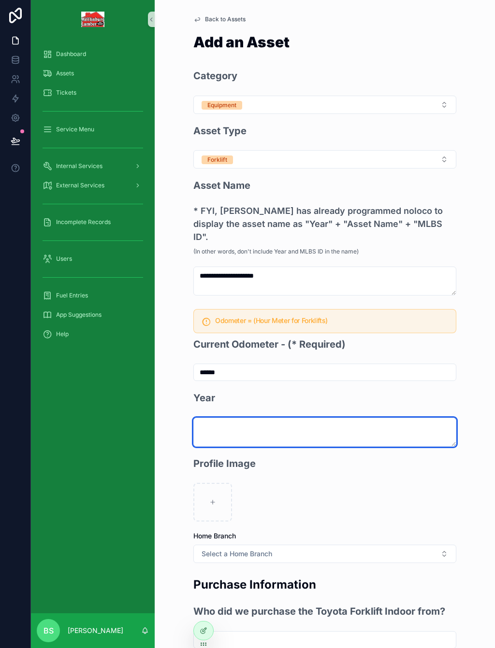
click at [238, 418] on textarea "scrollable content" at bounding box center [324, 432] width 263 height 29
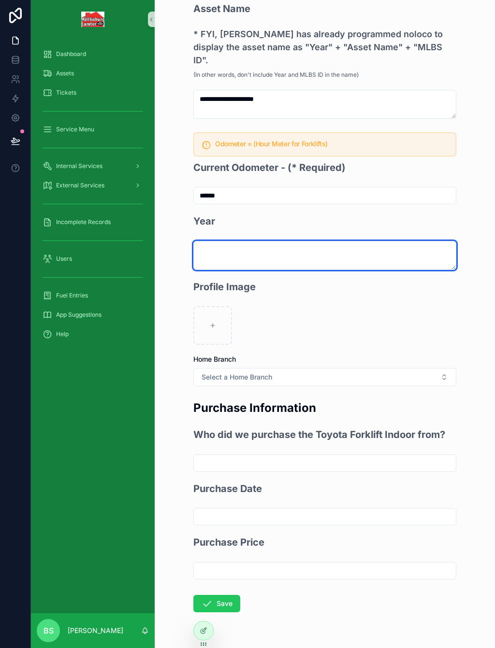
scroll to position [176, 0]
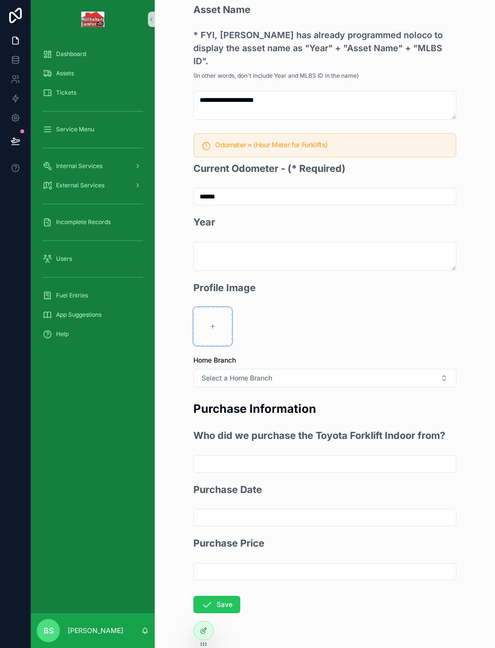
click at [217, 307] on div "scrollable content" at bounding box center [212, 326] width 39 height 39
type input "**********"
click at [279, 369] on button "Select a Home Branch" at bounding box center [324, 378] width 263 height 18
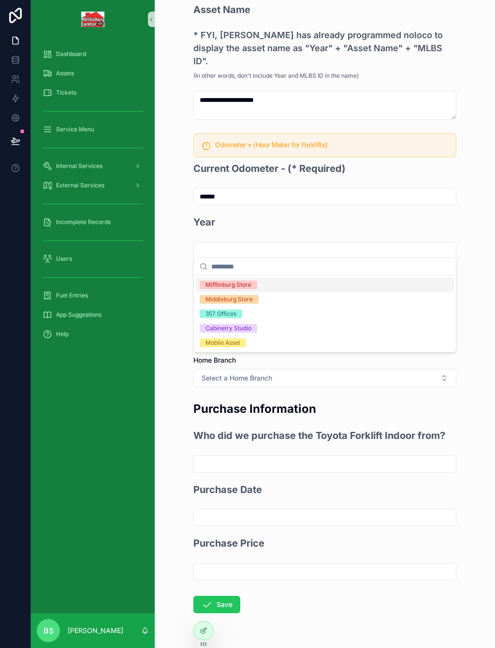
click at [247, 297] on div "Middleburg Store" at bounding box center [228, 299] width 47 height 9
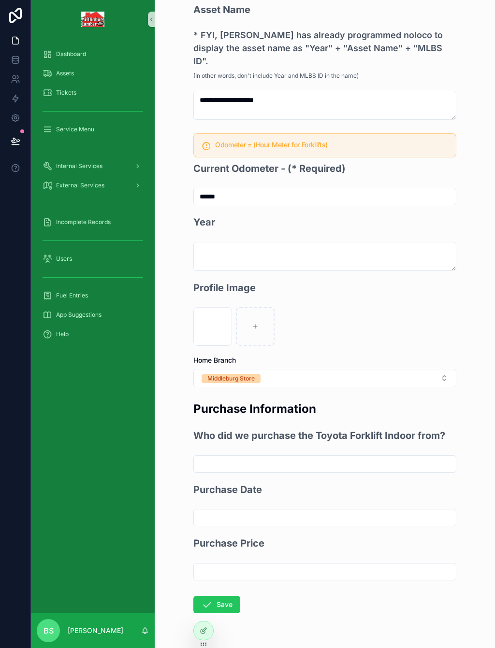
click at [233, 596] on button "Save" at bounding box center [216, 604] width 47 height 17
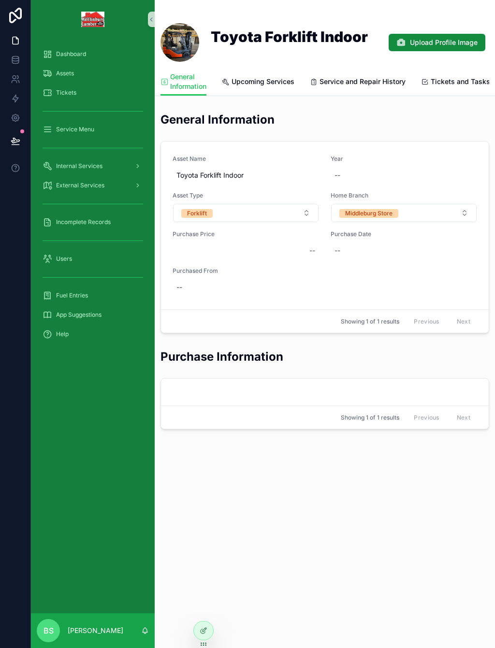
click at [66, 77] on div "Assets" at bounding box center [93, 73] width 100 height 15
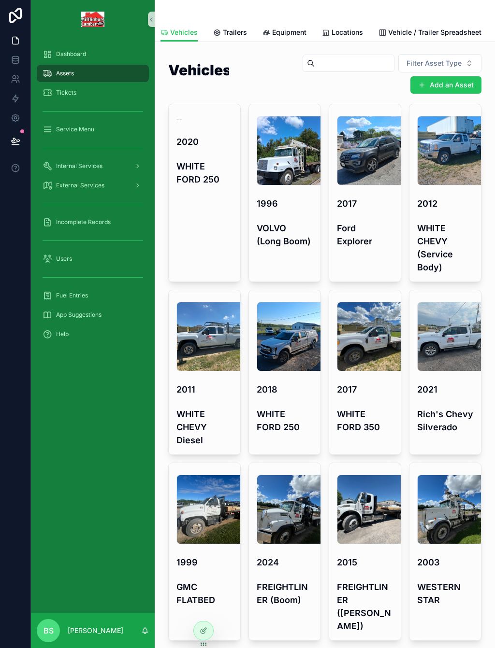
click at [466, 89] on button "Add an Asset" at bounding box center [445, 84] width 71 height 17
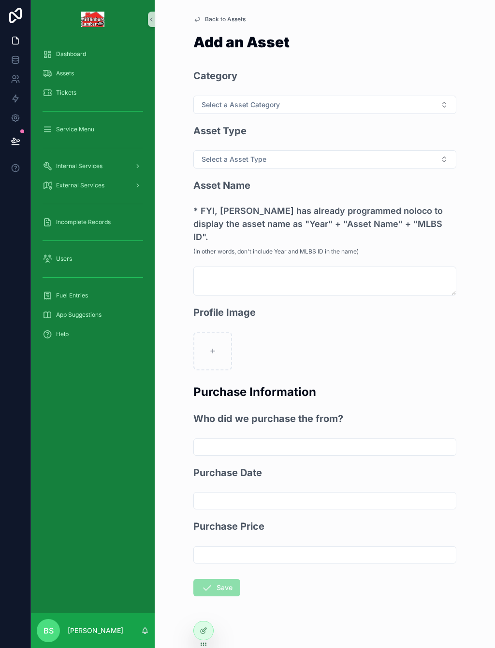
click at [246, 100] on span "Select a Asset Category" at bounding box center [240, 105] width 78 height 10
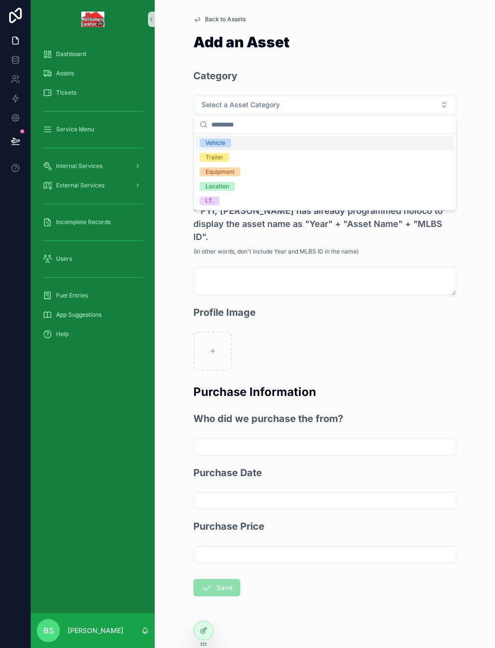
click at [231, 172] on div "Equipment" at bounding box center [219, 172] width 29 height 9
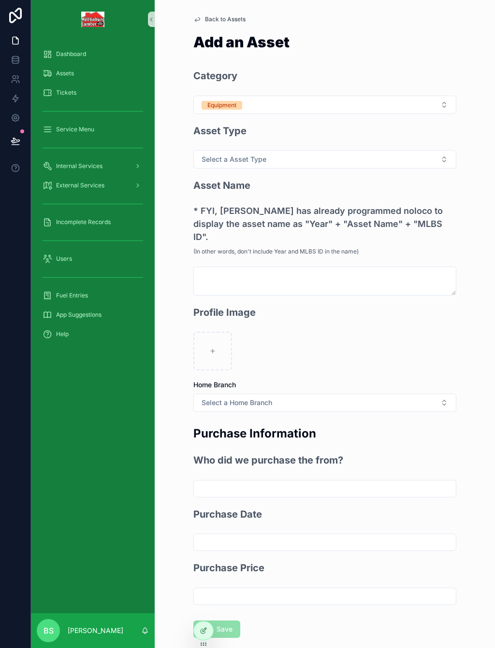
click at [253, 160] on span "Select a Asset Type" at bounding box center [233, 160] width 65 height 10
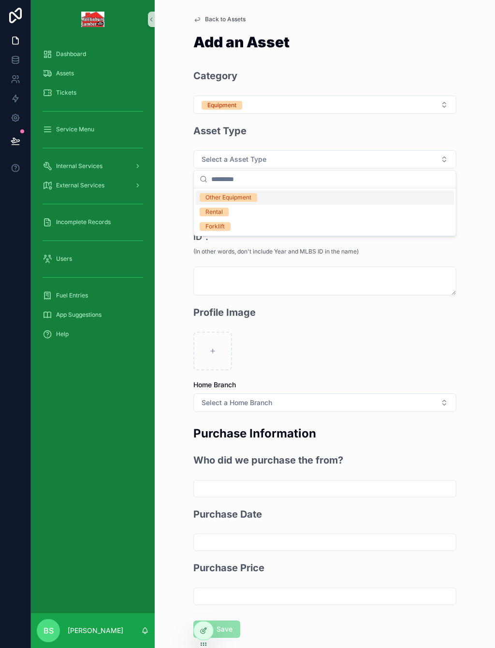
click at [237, 198] on div "Other Equipment" at bounding box center [228, 197] width 46 height 9
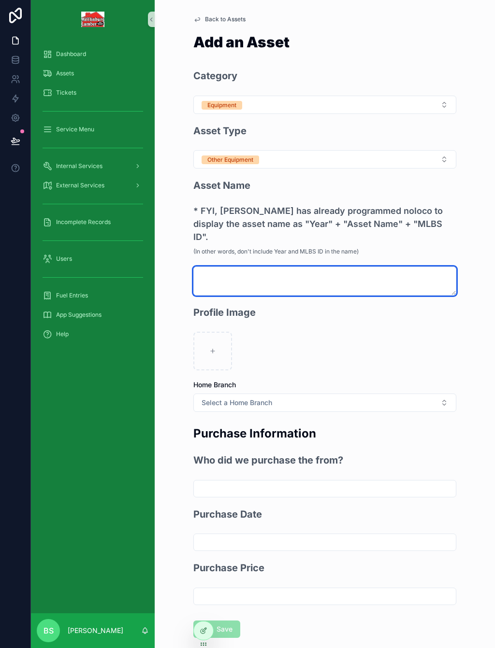
click at [221, 267] on textarea "scrollable content" at bounding box center [324, 281] width 263 height 29
type textarea "*"
click at [215, 267] on textarea "**********" at bounding box center [324, 281] width 263 height 29
click at [294, 267] on textarea "**********" at bounding box center [324, 281] width 263 height 29
type textarea "**********"
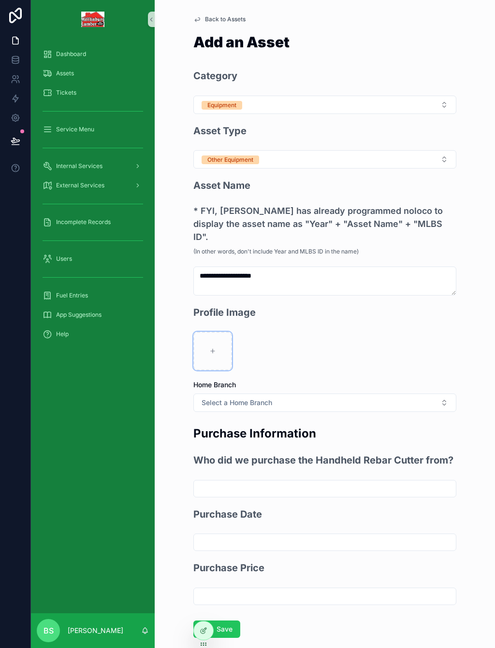
click at [222, 334] on div "scrollable content" at bounding box center [212, 351] width 39 height 39
type input "**********"
click at [258, 398] on span "Select a Home Branch" at bounding box center [236, 403] width 71 height 10
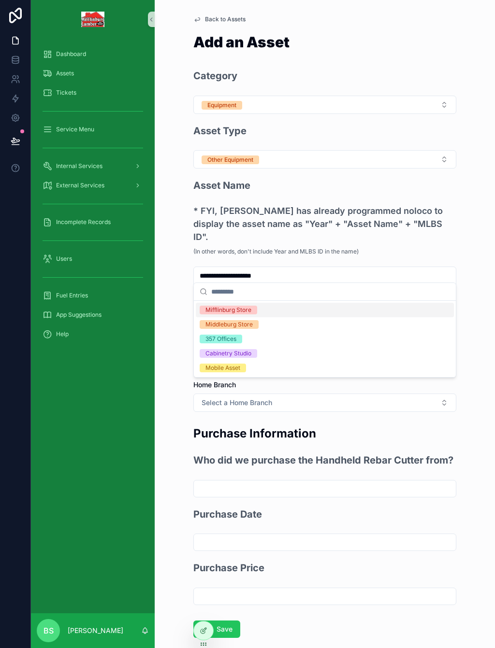
click at [234, 319] on div "Middleburg Store" at bounding box center [325, 324] width 258 height 14
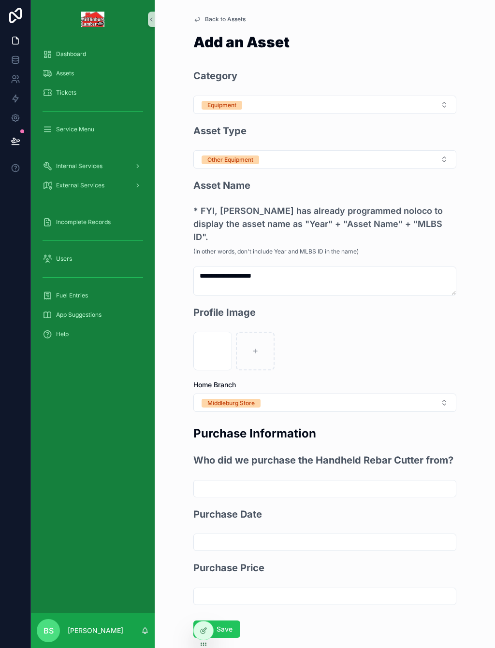
click at [230, 621] on button "Save" at bounding box center [216, 629] width 47 height 17
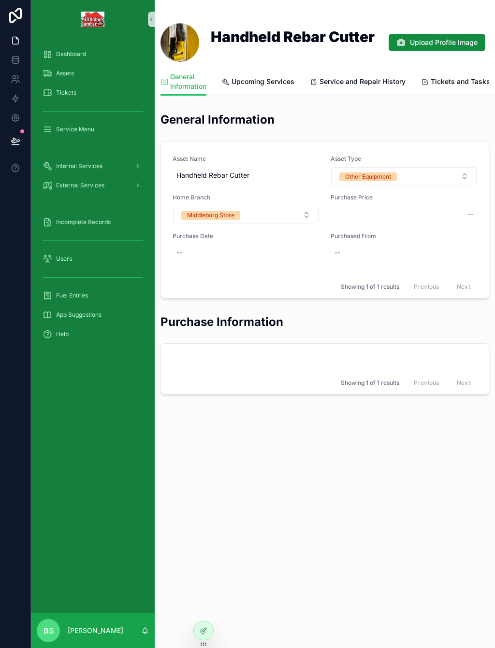
click at [67, 77] on span "Assets" at bounding box center [65, 74] width 18 height 8
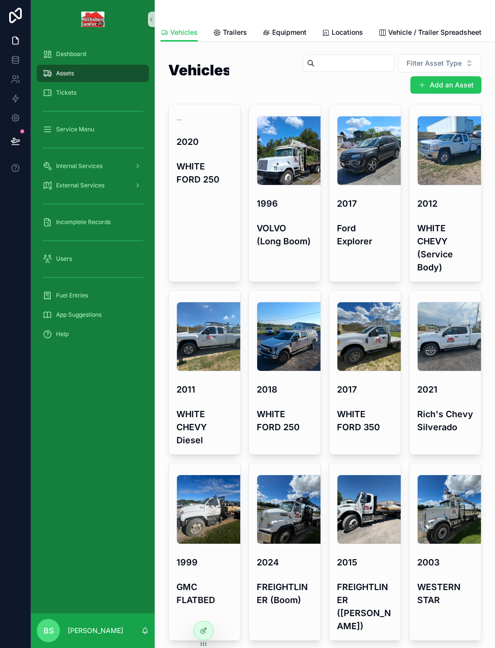
click at [447, 82] on button "Add an Asset" at bounding box center [445, 84] width 71 height 17
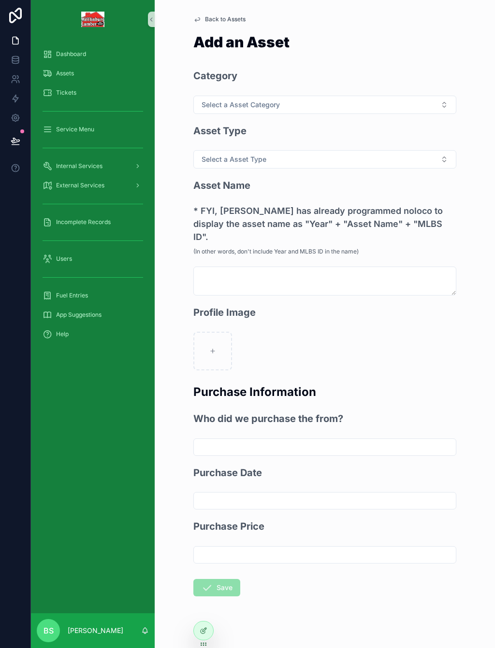
click at [238, 104] on span "Select a Asset Category" at bounding box center [240, 105] width 78 height 10
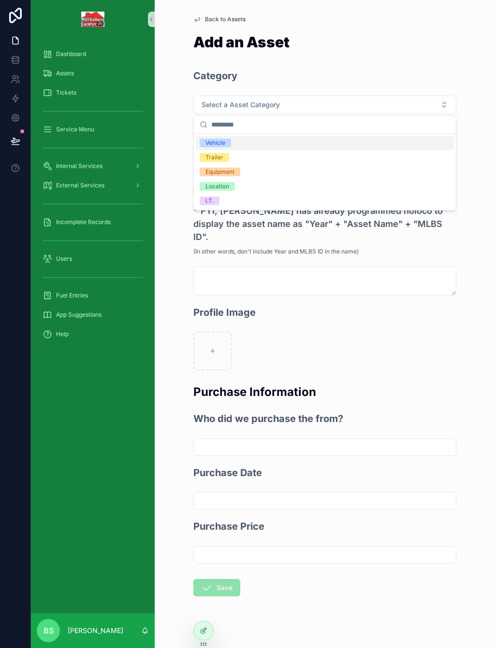
click at [237, 171] on span "Equipment" at bounding box center [220, 172] width 41 height 9
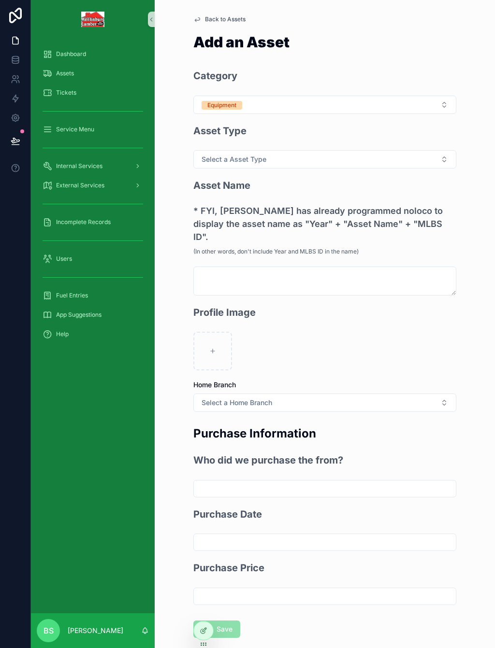
click at [252, 158] on span "Select a Asset Type" at bounding box center [233, 160] width 65 height 10
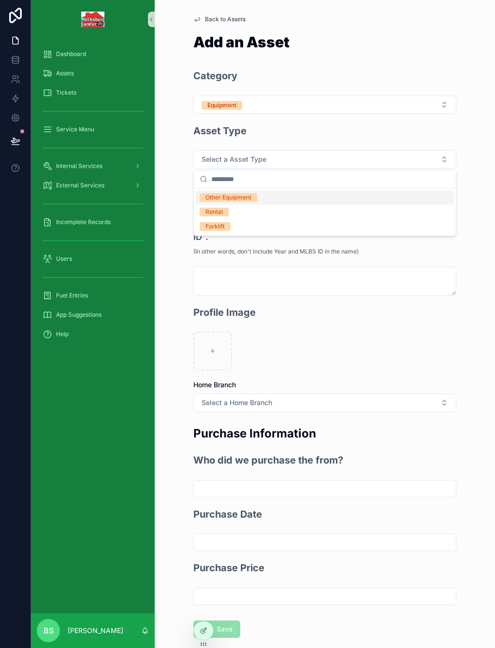
click at [239, 197] on div "Other Equipment" at bounding box center [228, 197] width 46 height 9
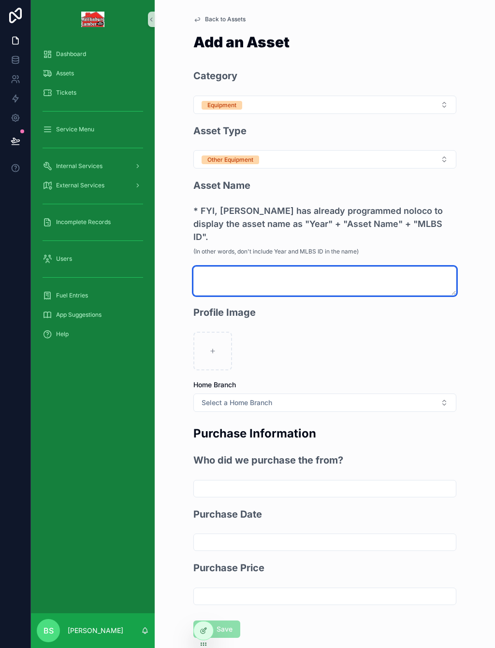
click at [218, 267] on textarea "scrollable content" at bounding box center [324, 281] width 263 height 29
type textarea "*********"
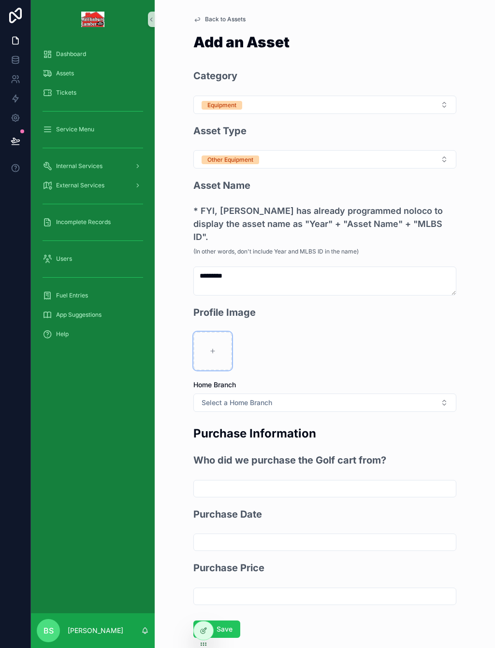
click at [215, 348] on icon "scrollable content" at bounding box center [212, 351] width 7 height 7
type input "**********"
click at [233, 398] on span "Select a Home Branch" at bounding box center [236, 403] width 71 height 10
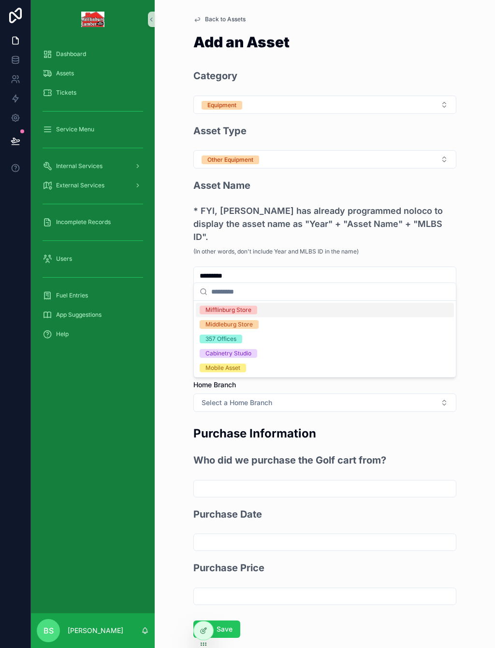
click at [240, 323] on div "Middleburg Store" at bounding box center [228, 324] width 47 height 9
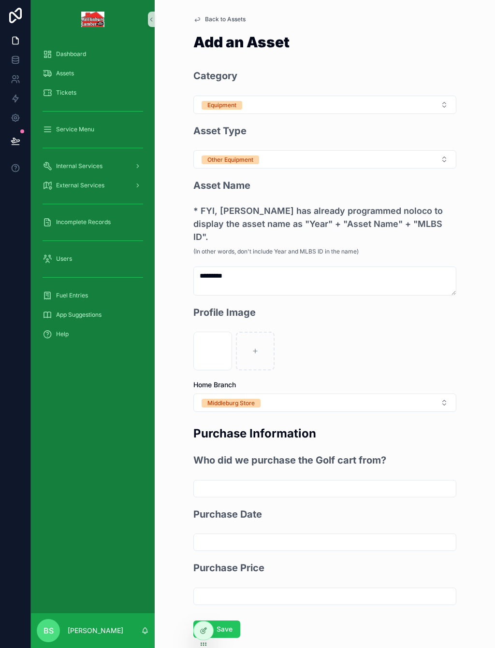
click at [255, 482] on input "scrollable content" at bounding box center [325, 489] width 262 height 14
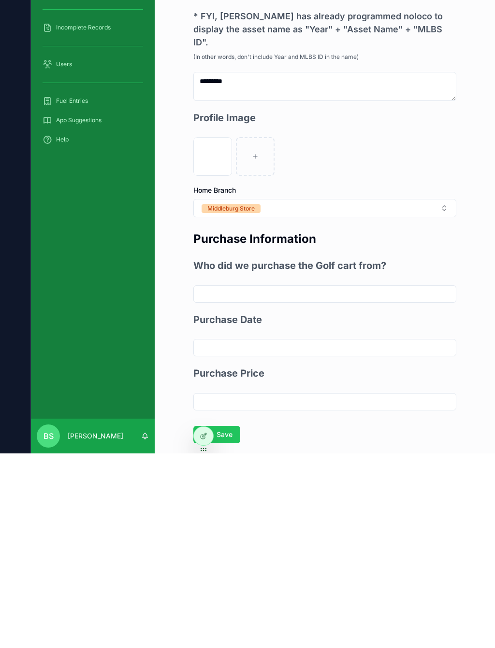
click at [223, 621] on button "Save" at bounding box center [216, 629] width 47 height 17
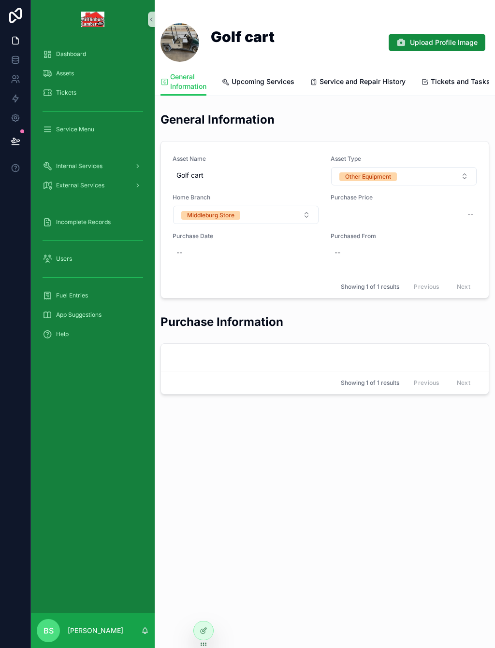
click at [71, 70] on span "Assets" at bounding box center [65, 74] width 18 height 8
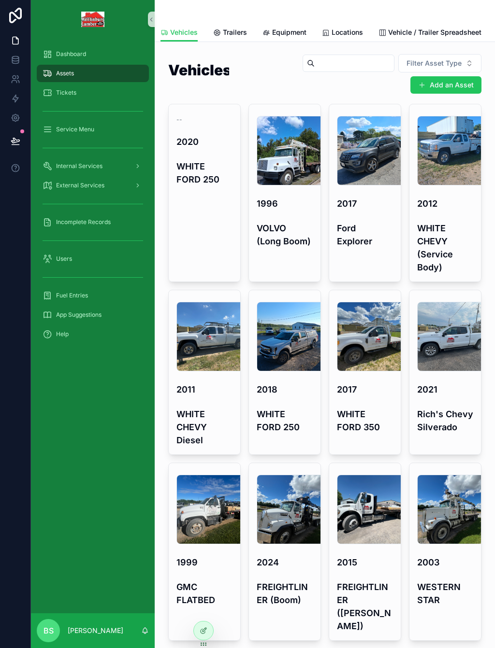
click at [456, 76] on button "Add an Asset" at bounding box center [445, 84] width 71 height 17
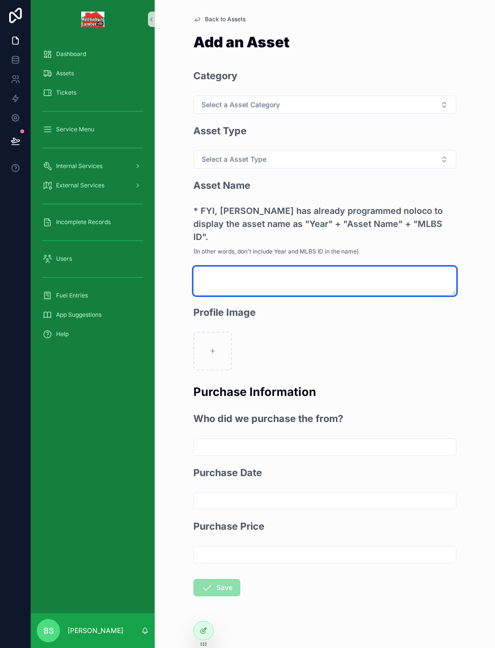
click at [218, 267] on textarea "scrollable content" at bounding box center [324, 281] width 263 height 29
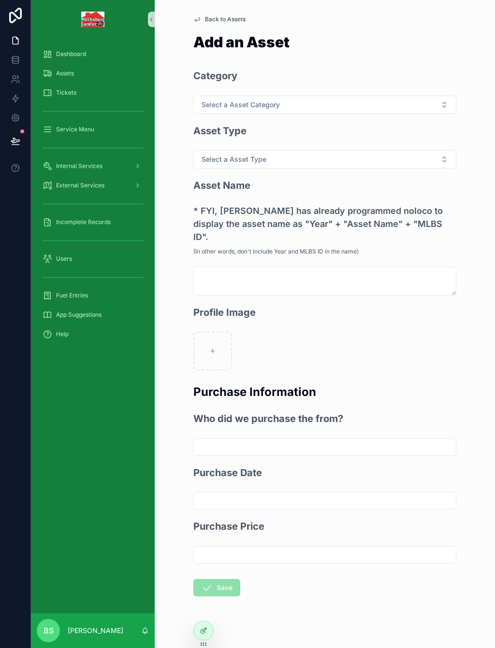
click at [227, 100] on span "Select a Asset Category" at bounding box center [240, 105] width 78 height 10
click at [229, 160] on div "Equipment" at bounding box center [219, 160] width 29 height 9
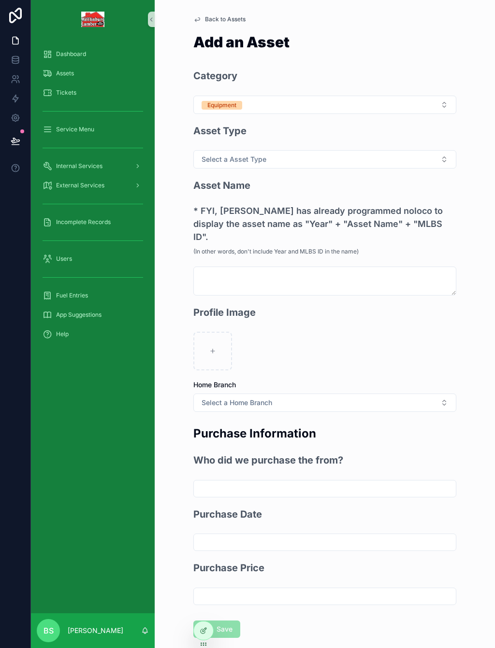
click at [228, 155] on span "Select a Asset Type" at bounding box center [233, 160] width 65 height 10
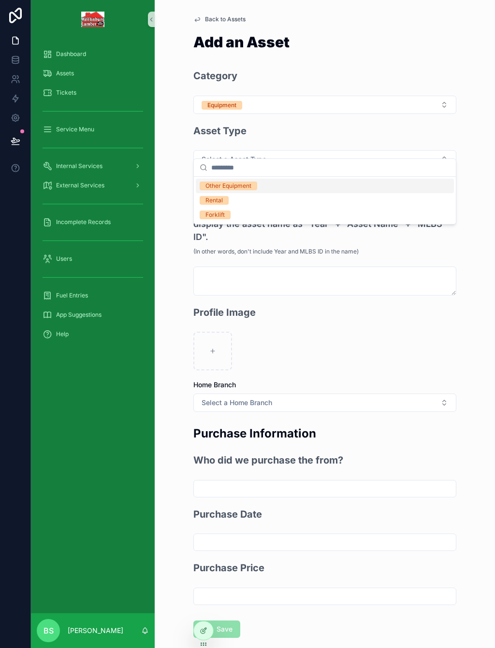
click at [236, 187] on div "Other Equipment" at bounding box center [228, 186] width 46 height 9
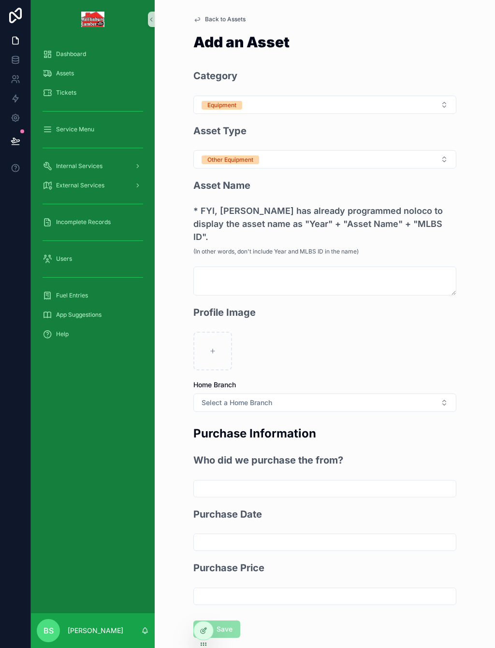
click at [224, 239] on div "Asset Name * [PERSON_NAME] has already programmed noloco to display the asset n…" at bounding box center [324, 236] width 263 height 117
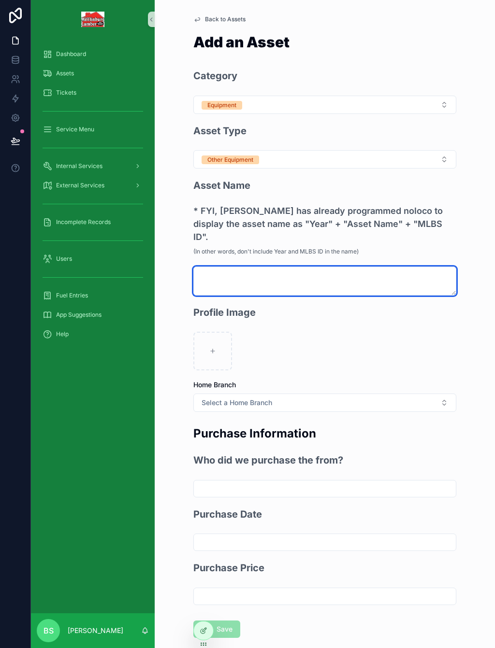
click at [233, 267] on textarea "scrollable content" at bounding box center [324, 281] width 263 height 29
type textarea "**********"
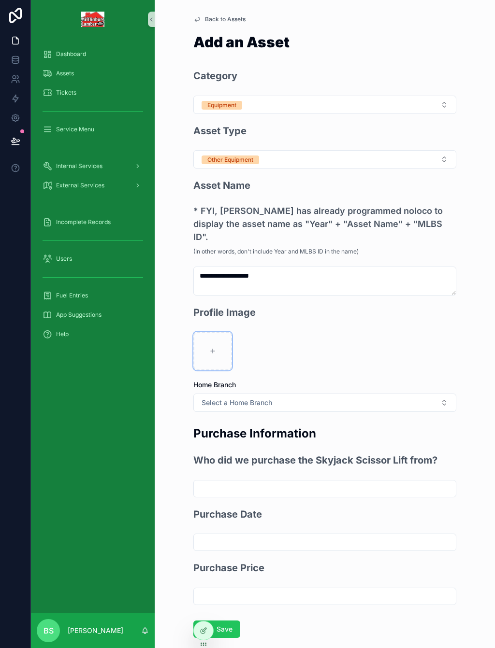
click at [221, 332] on div "scrollable content" at bounding box center [212, 351] width 39 height 39
type input "**********"
click at [238, 398] on span "Select a Home Branch" at bounding box center [236, 403] width 71 height 10
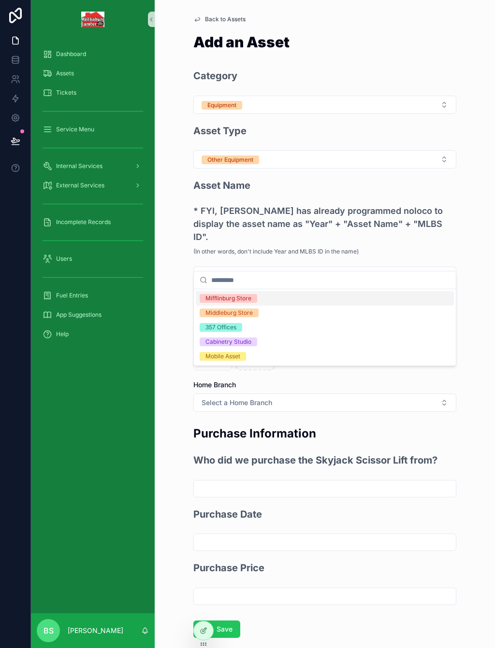
click at [242, 313] on div "Middleburg Store" at bounding box center [228, 313] width 47 height 9
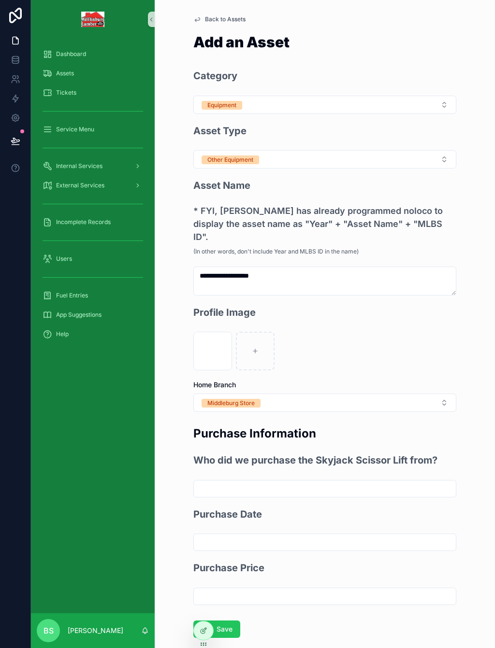
click at [235, 621] on button "Save" at bounding box center [216, 629] width 47 height 17
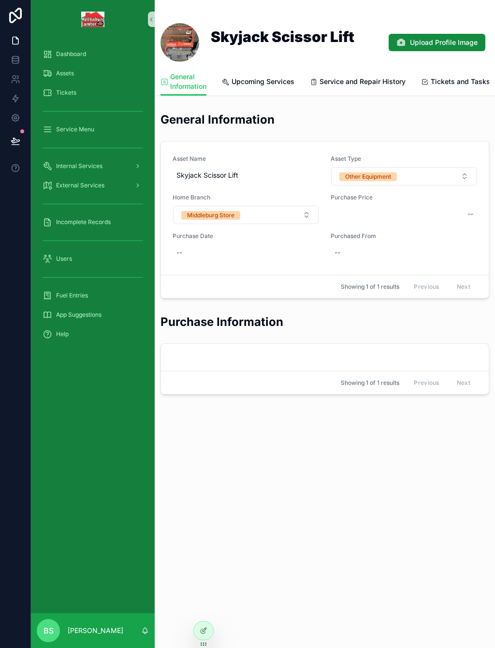
click at [69, 70] on span "Assets" at bounding box center [65, 74] width 18 height 8
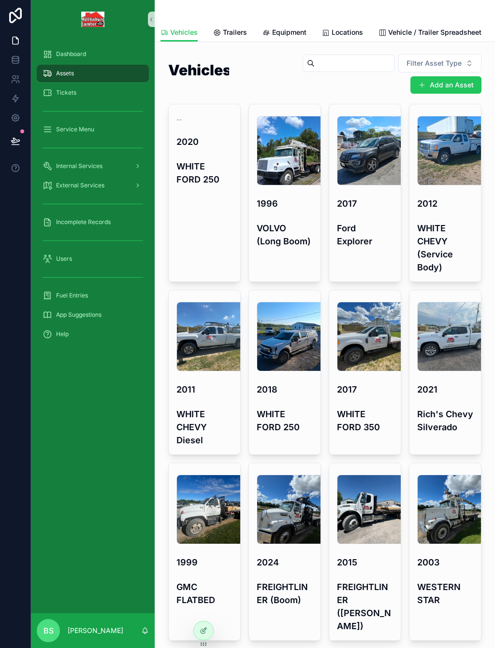
click at [452, 76] on button "Add an Asset" at bounding box center [445, 84] width 71 height 17
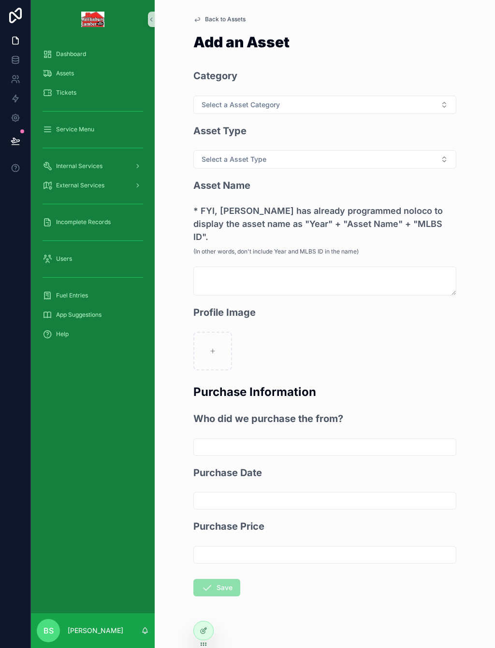
click at [224, 100] on span "Select a Asset Category" at bounding box center [240, 105] width 78 height 10
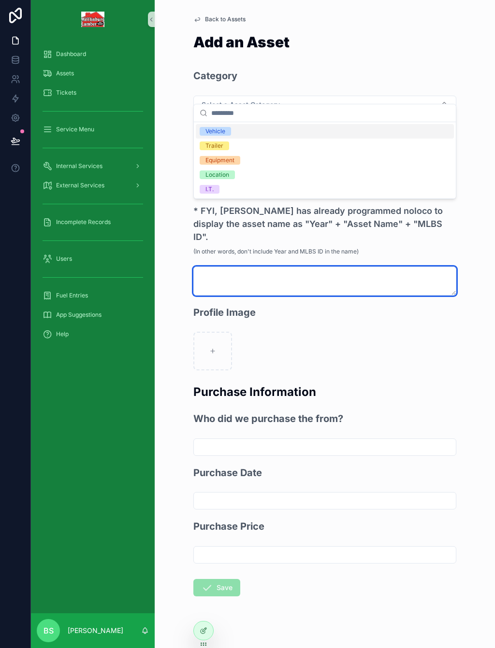
click at [238, 267] on textarea "scrollable content" at bounding box center [324, 281] width 263 height 29
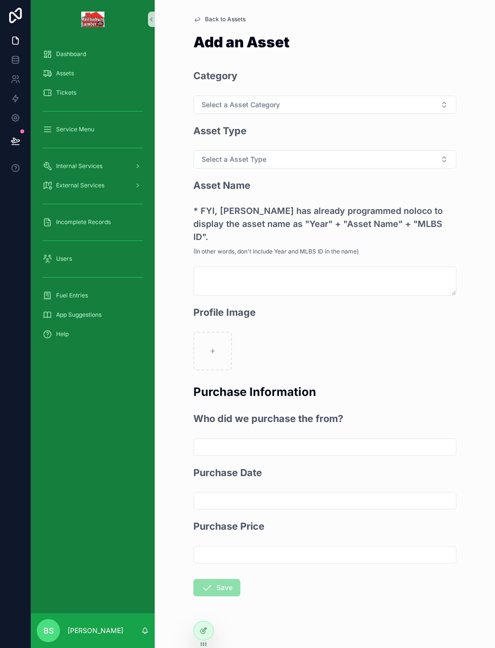
click at [234, 100] on span "Select a Asset Category" at bounding box center [240, 105] width 78 height 10
click at [238, 161] on span "Equipment" at bounding box center [220, 160] width 41 height 9
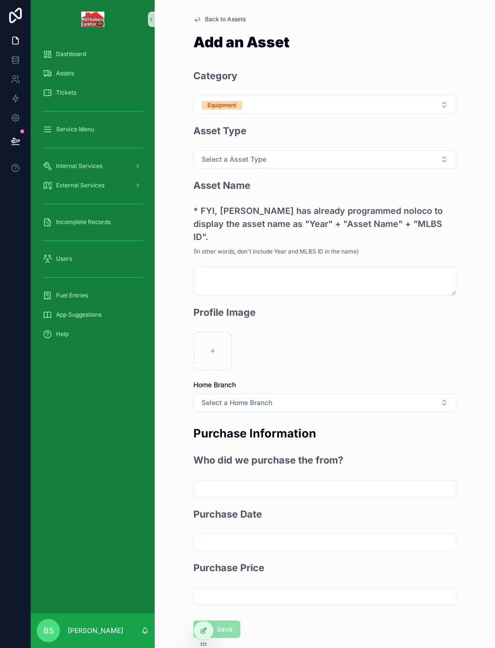
click at [240, 150] on button "Select a Asset Type" at bounding box center [324, 159] width 263 height 18
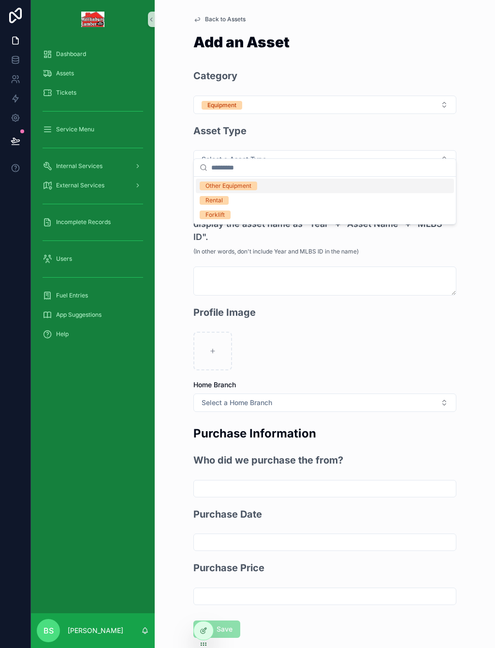
click at [241, 188] on div "Other Equipment" at bounding box center [228, 186] width 46 height 9
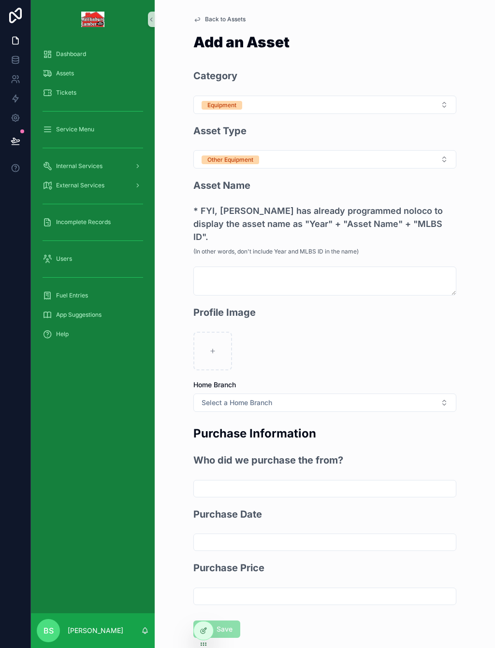
click at [251, 156] on div "Other Equipment" at bounding box center [230, 160] width 46 height 9
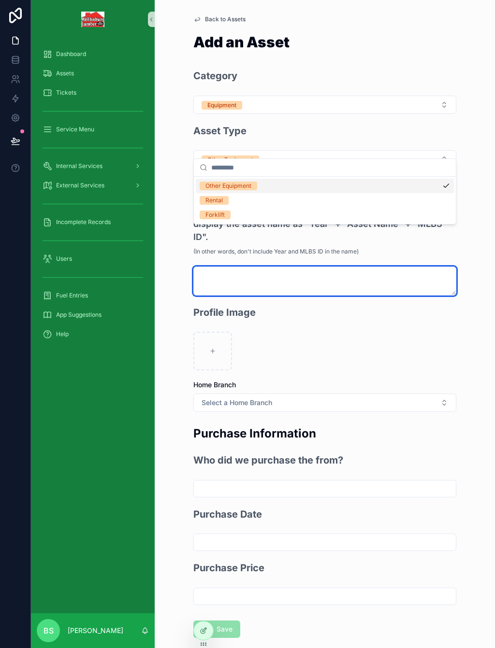
click at [236, 267] on textarea "scrollable content" at bounding box center [324, 281] width 263 height 29
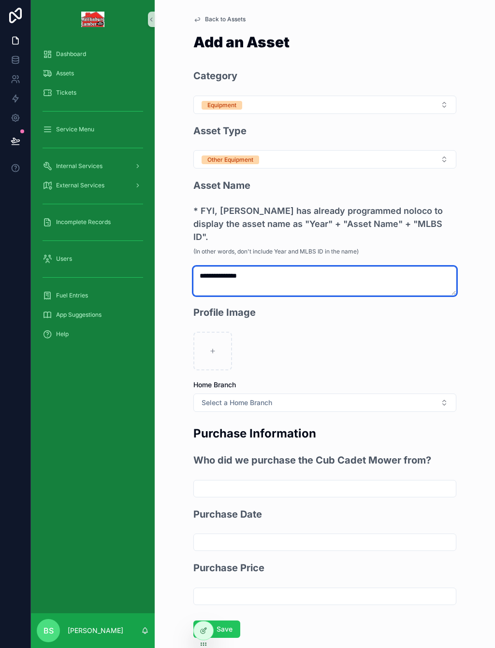
type textarea "**********"
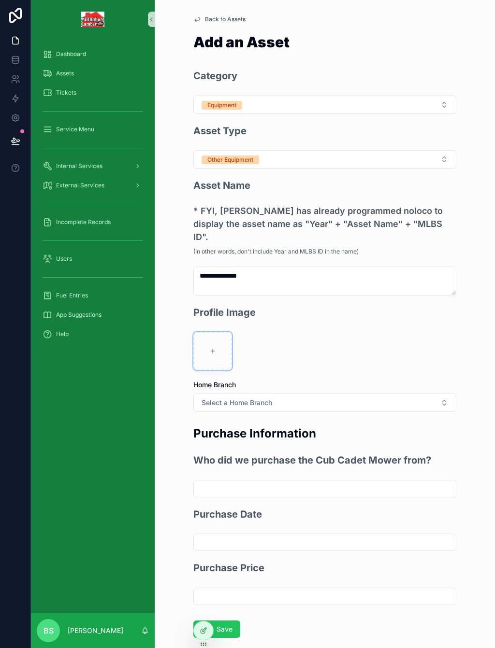
click at [221, 333] on div "scrollable content" at bounding box center [212, 351] width 39 height 39
type input "**********"
click at [254, 398] on span "Select a Home Branch" at bounding box center [236, 403] width 71 height 10
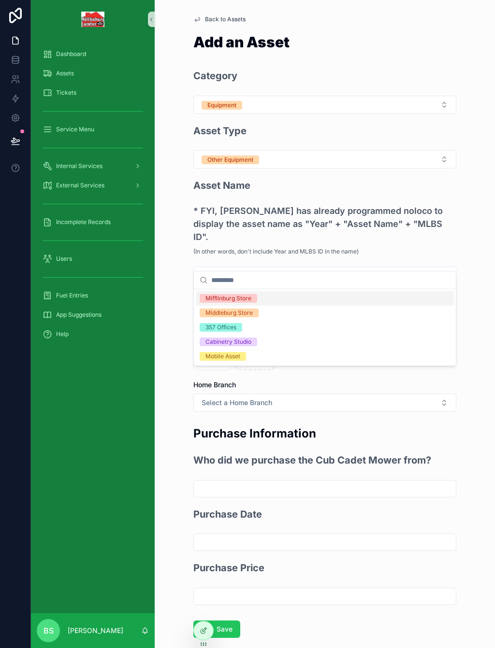
click at [243, 310] on div "Middleburg Store" at bounding box center [228, 313] width 47 height 9
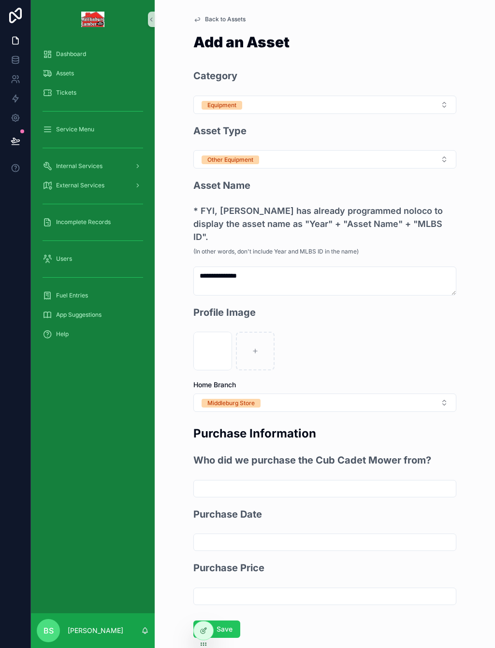
click at [234, 621] on button "Save" at bounding box center [216, 629] width 47 height 17
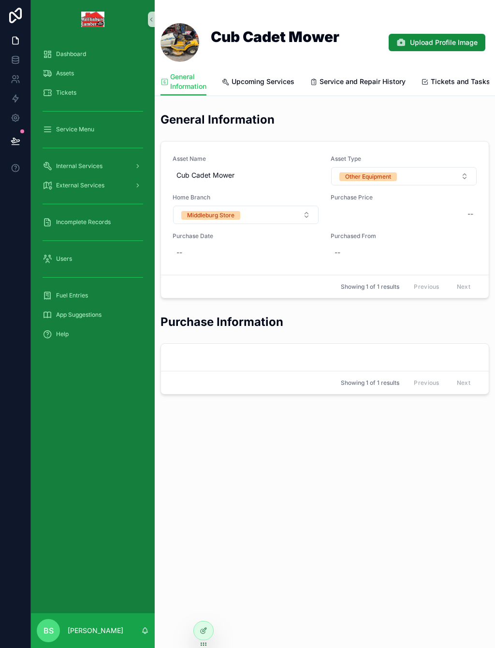
click at [67, 67] on div "Assets" at bounding box center [93, 73] width 100 height 15
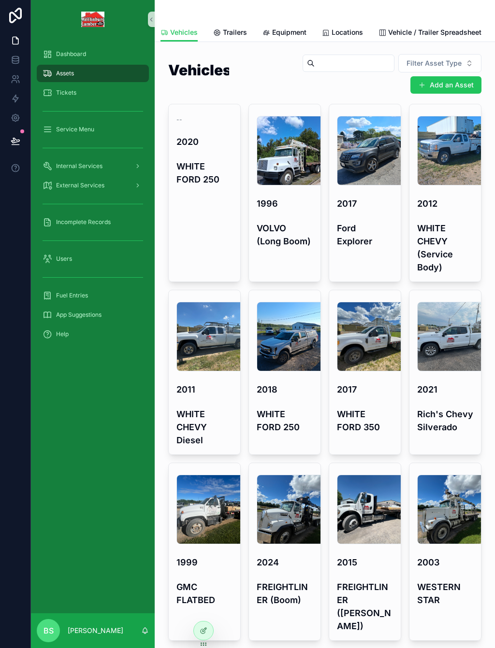
click at [450, 76] on button "Add an Asset" at bounding box center [445, 84] width 71 height 17
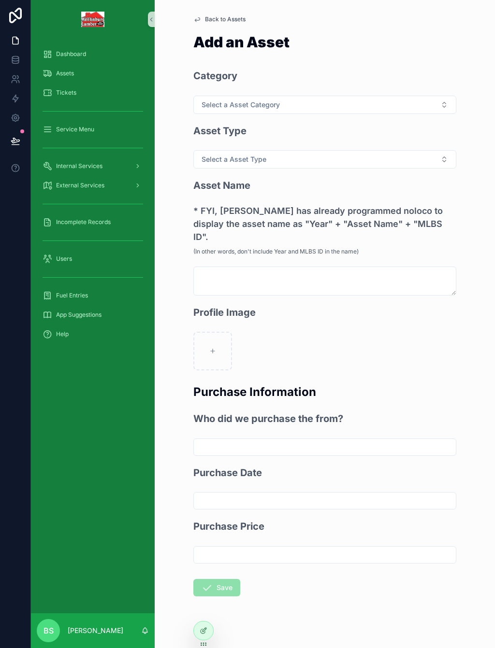
click at [256, 100] on button "Select a Asset Category" at bounding box center [324, 105] width 263 height 18
click at [231, 160] on div "Equipment" at bounding box center [219, 160] width 29 height 9
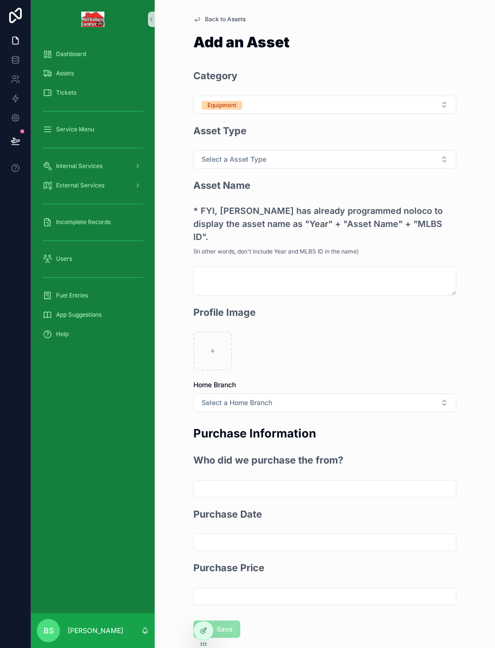
click at [232, 155] on span "Select a Asset Type" at bounding box center [233, 160] width 65 height 10
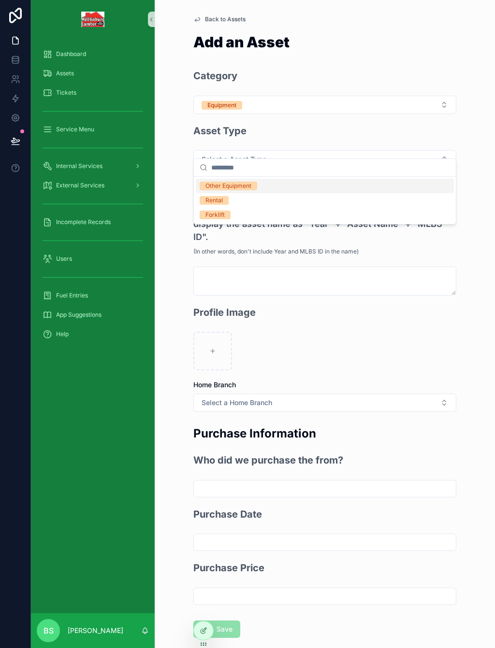
click at [220, 214] on div "Forklift" at bounding box center [214, 215] width 19 height 9
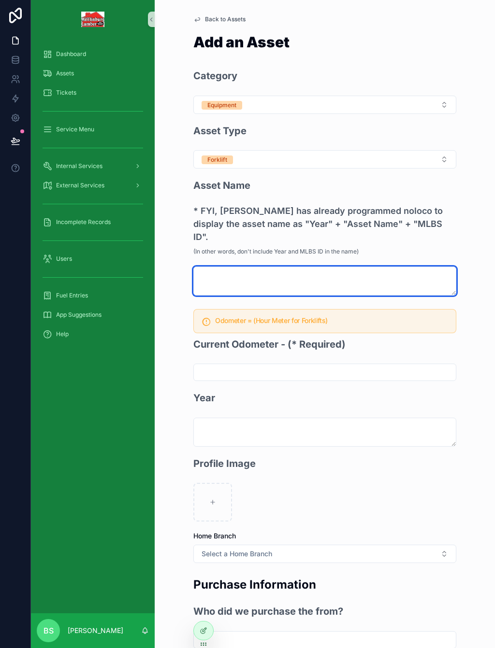
click at [232, 267] on textarea "scrollable content" at bounding box center [324, 281] width 263 height 29
type textarea "**********"
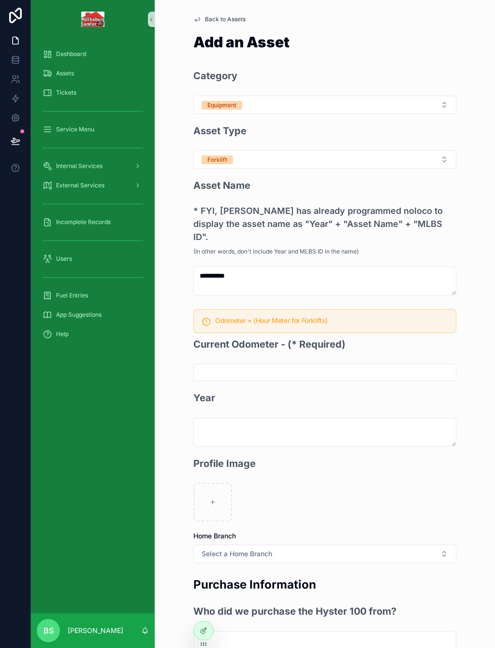
click at [250, 366] on input "scrollable content" at bounding box center [325, 373] width 262 height 14
type input "******"
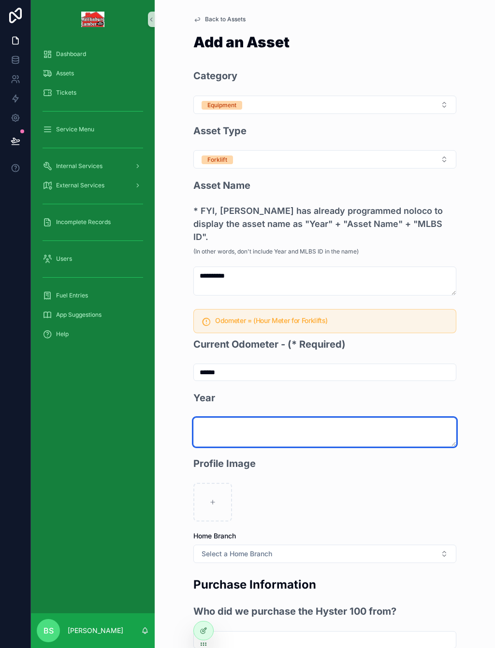
click at [238, 418] on textarea "scrollable content" at bounding box center [324, 432] width 263 height 29
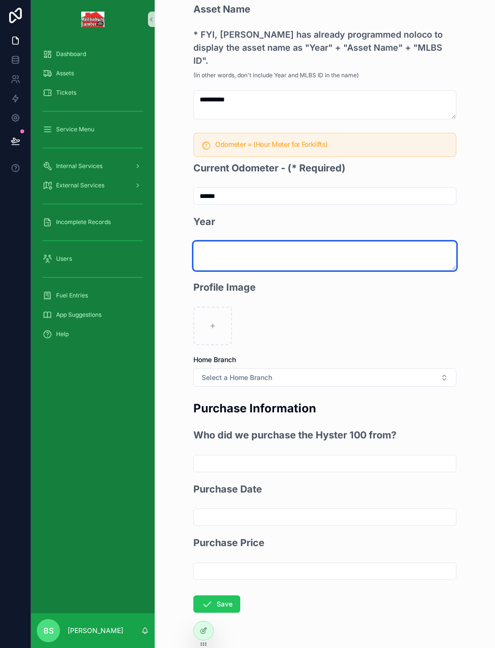
scroll to position [176, 0]
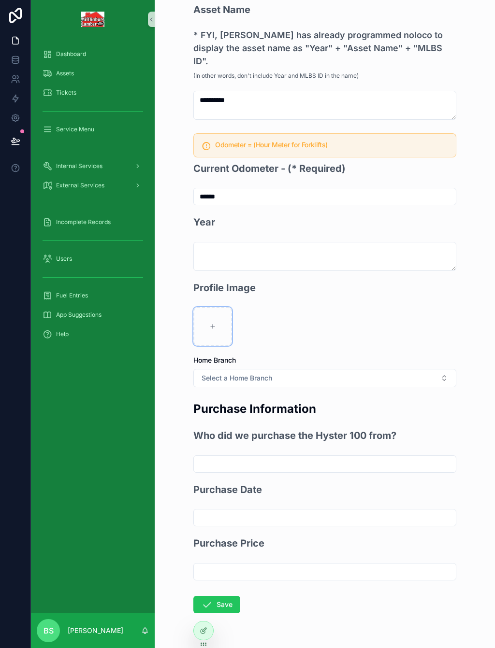
click at [207, 307] on div "scrollable content" at bounding box center [212, 326] width 39 height 39
type input "**********"
click at [213, 596] on button "Save" at bounding box center [216, 604] width 47 height 17
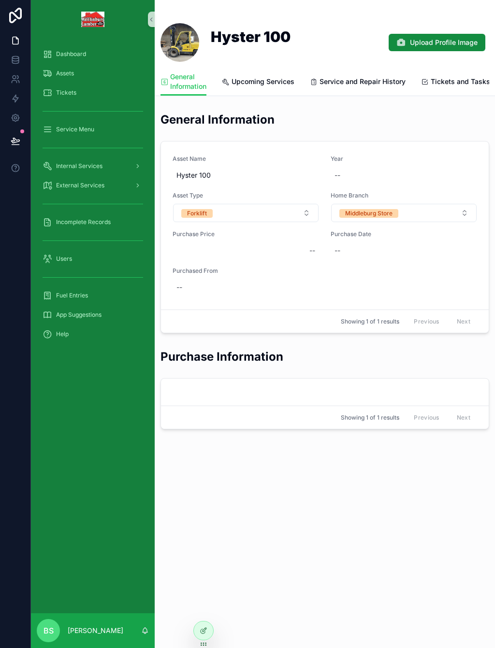
click at [69, 67] on div "Assets" at bounding box center [93, 73] width 100 height 15
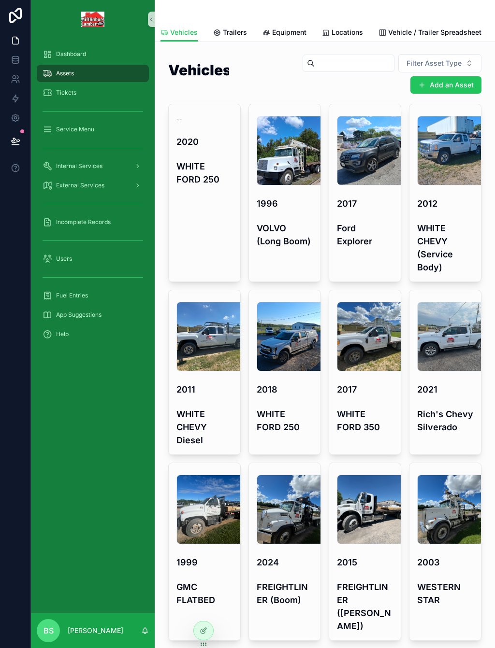
click at [457, 76] on button "Add an Asset" at bounding box center [445, 84] width 71 height 17
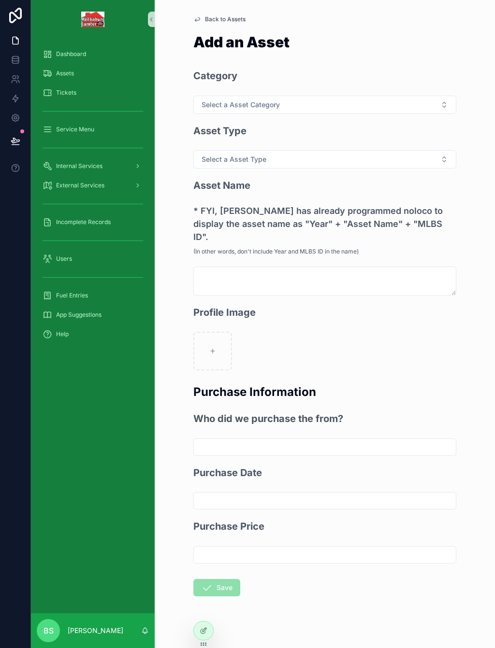
click at [218, 101] on button "Select a Asset Category" at bounding box center [324, 105] width 263 height 18
click at [231, 155] on div "Equipment" at bounding box center [325, 160] width 258 height 14
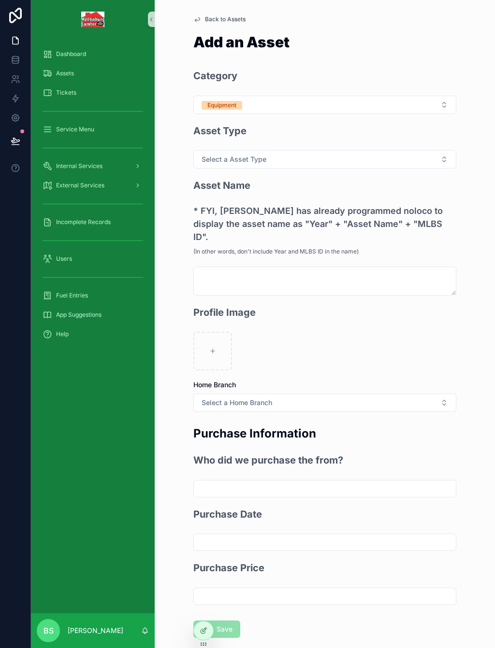
click at [252, 155] on span "Select a Asset Type" at bounding box center [233, 160] width 65 height 10
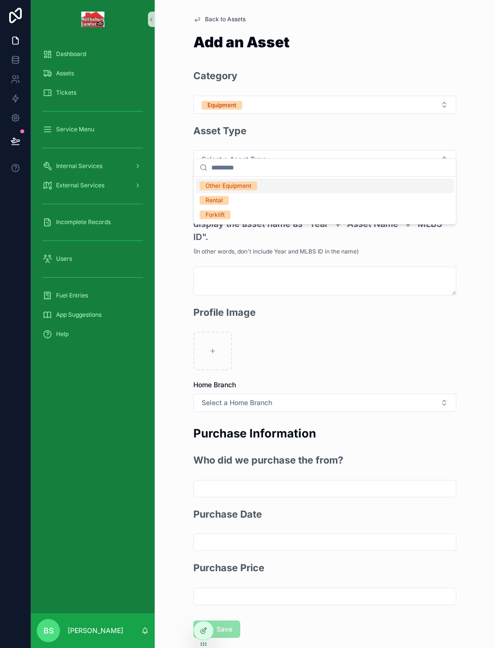
click at [251, 185] on div "Other Equipment" at bounding box center [228, 186] width 46 height 9
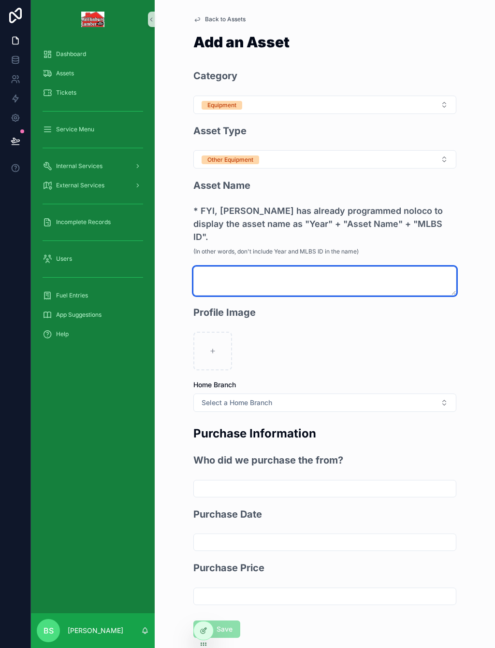
click at [229, 267] on textarea "scrollable content" at bounding box center [324, 281] width 263 height 29
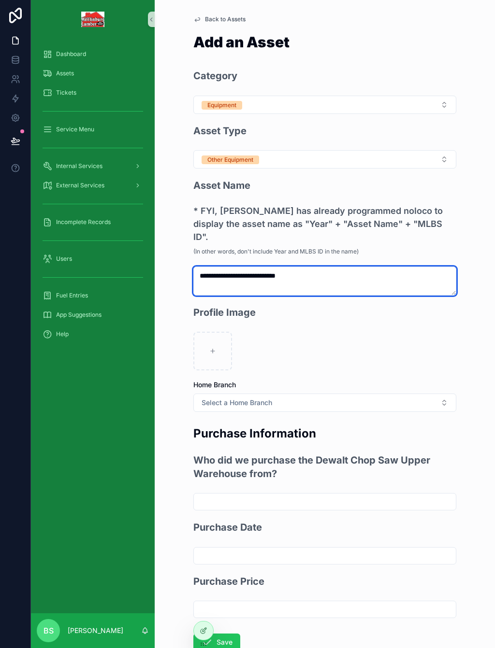
type textarea "**********"
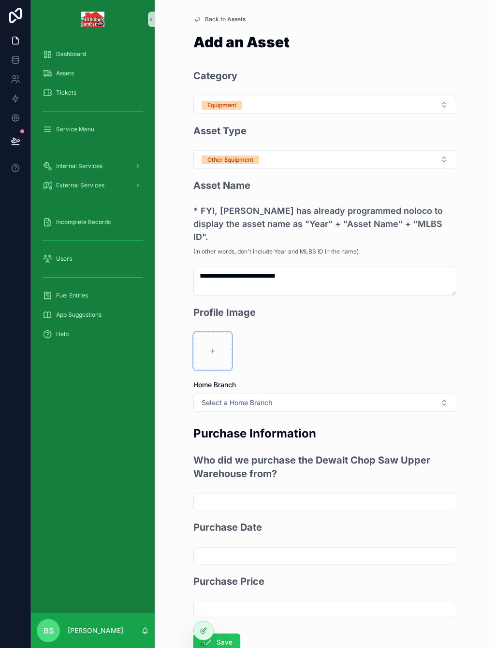
click at [206, 332] on div "scrollable content" at bounding box center [212, 351] width 39 height 39
type input "**********"
click at [243, 398] on span "Select a Home Branch" at bounding box center [236, 403] width 71 height 10
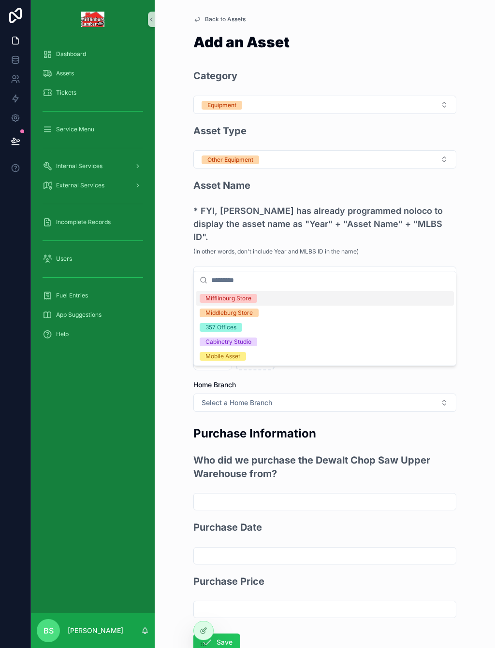
click at [242, 313] on div "Middleburg Store" at bounding box center [228, 313] width 47 height 9
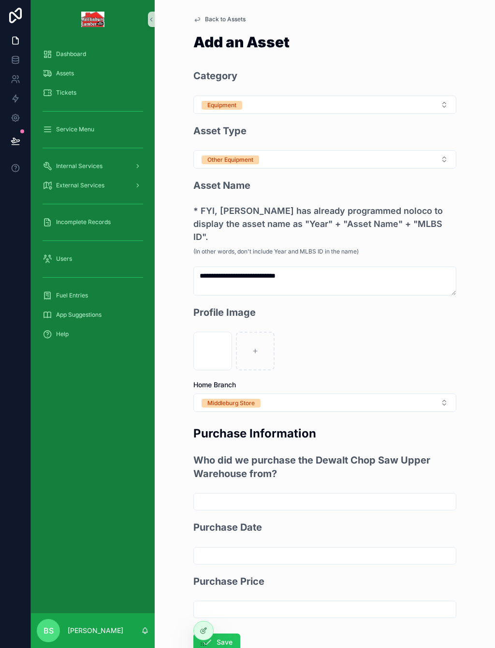
click at [260, 398] on span "Middleburg Store" at bounding box center [230, 403] width 59 height 10
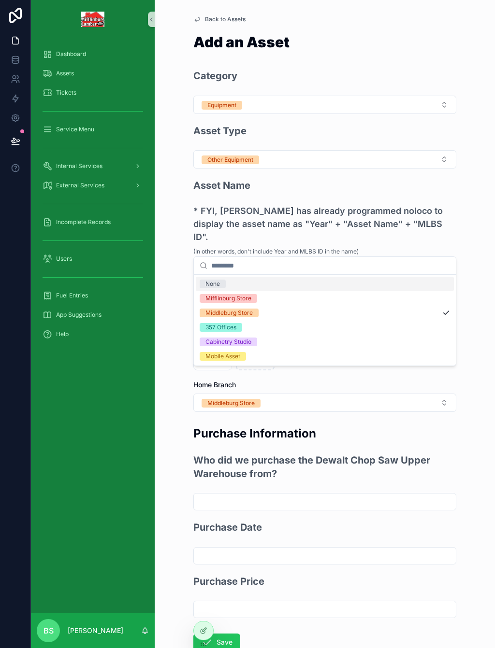
click at [214, 284] on div "None" at bounding box center [212, 284] width 14 height 9
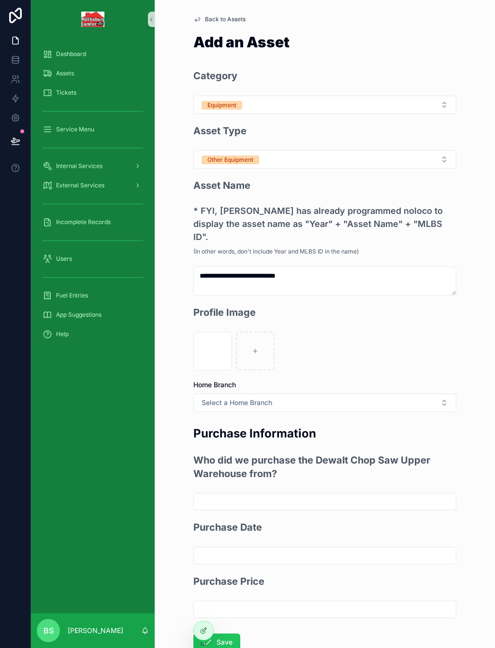
click at [393, 305] on div "Profile Image" at bounding box center [324, 316] width 263 height 23
click at [228, 634] on button "Save" at bounding box center [216, 642] width 47 height 17
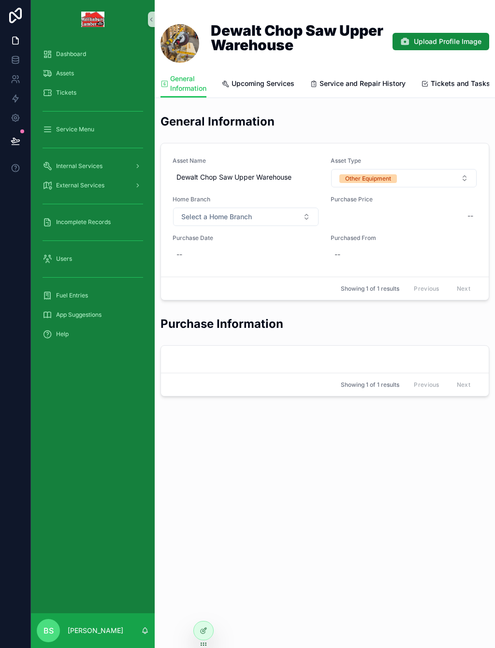
click at [209, 212] on span "Select a Home Branch" at bounding box center [216, 217] width 71 height 10
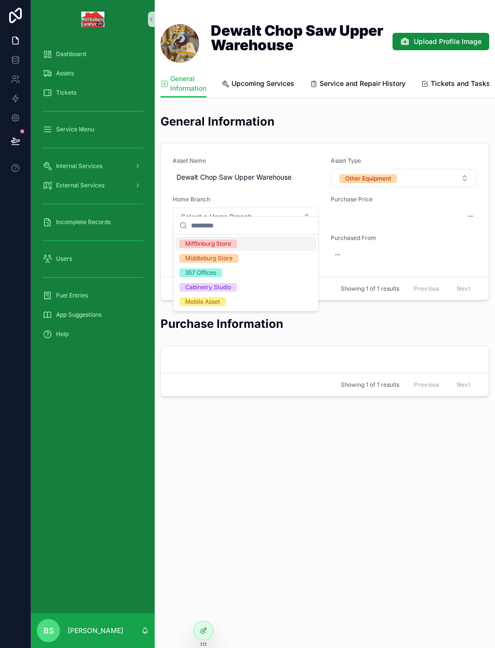
click at [230, 260] on div "Middleburg Store" at bounding box center [208, 258] width 47 height 9
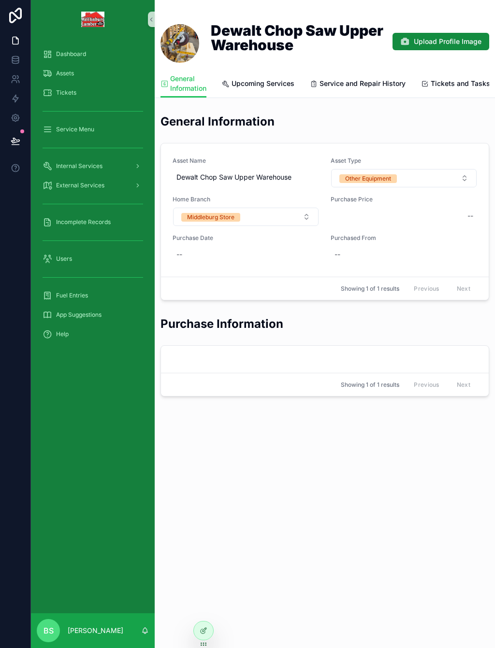
click at [67, 68] on div "Assets" at bounding box center [93, 73] width 100 height 15
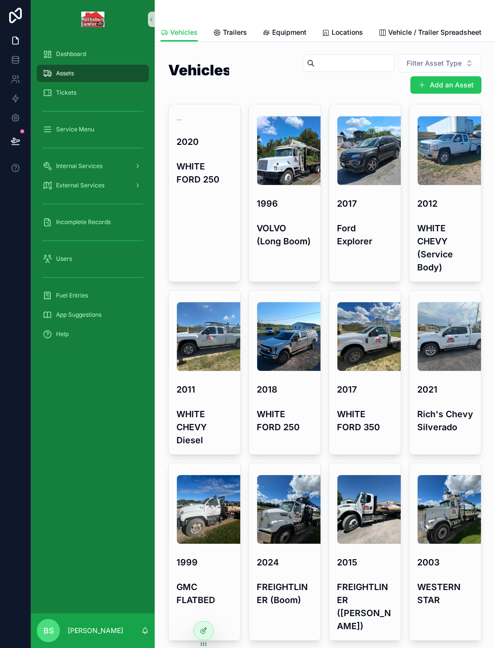
click at [454, 76] on button "Add an Asset" at bounding box center [445, 84] width 71 height 17
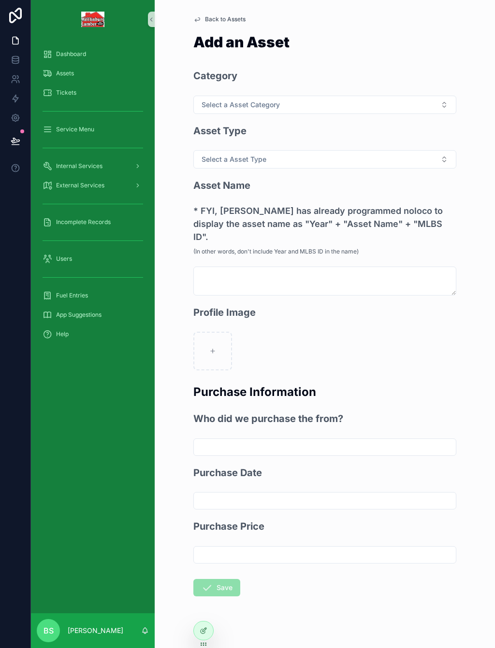
click at [251, 100] on span "Select a Asset Category" at bounding box center [240, 105] width 78 height 10
click at [225, 162] on div "Equipment" at bounding box center [219, 160] width 29 height 9
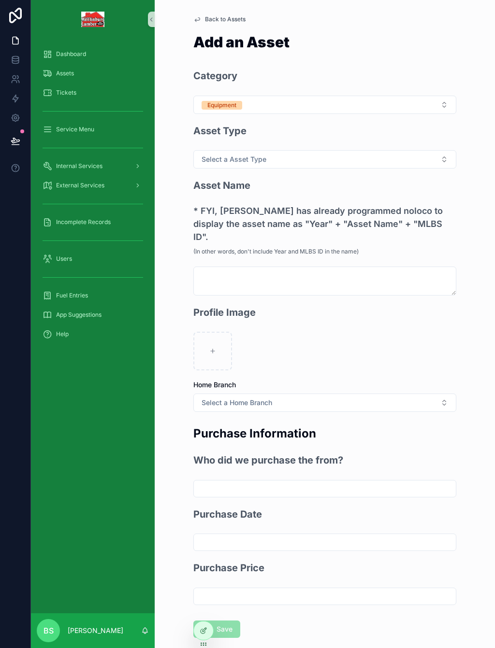
click at [238, 153] on button "Select a Asset Type" at bounding box center [324, 159] width 263 height 18
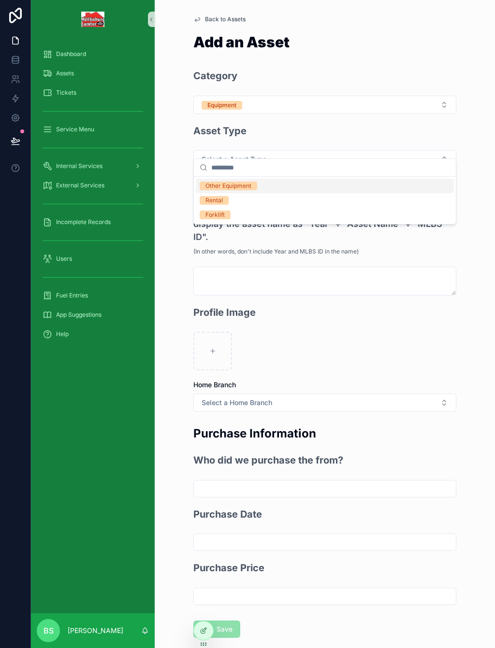
click at [241, 186] on div "Other Equipment" at bounding box center [228, 186] width 46 height 9
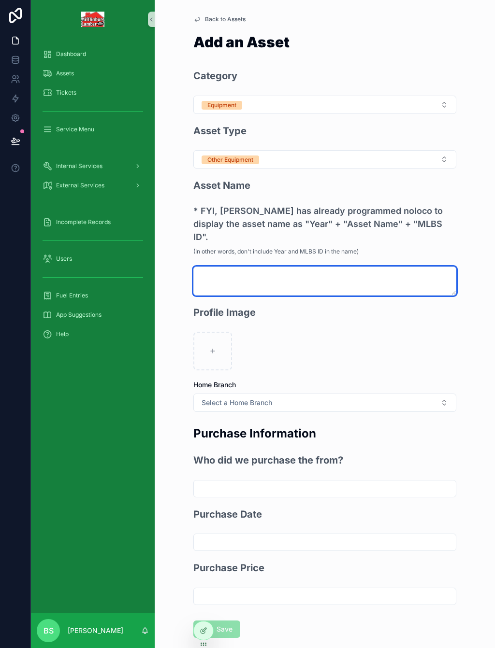
click at [232, 267] on textarea "scrollable content" at bounding box center [324, 281] width 263 height 29
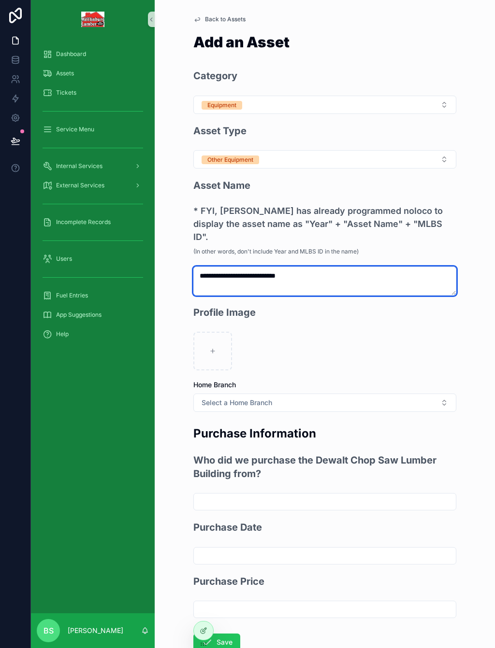
type textarea "**********"
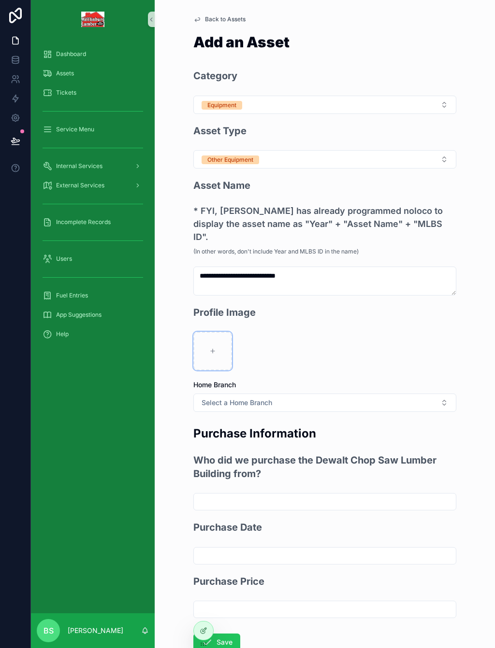
click at [214, 332] on div "scrollable content" at bounding box center [212, 351] width 39 height 39
type input "**********"
click at [222, 394] on button "Select a Home Branch" at bounding box center [324, 403] width 263 height 18
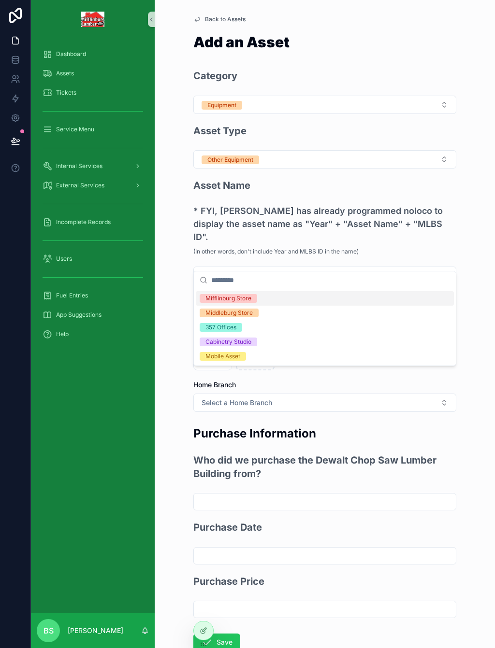
click at [235, 313] on div "Middleburg Store" at bounding box center [228, 313] width 47 height 9
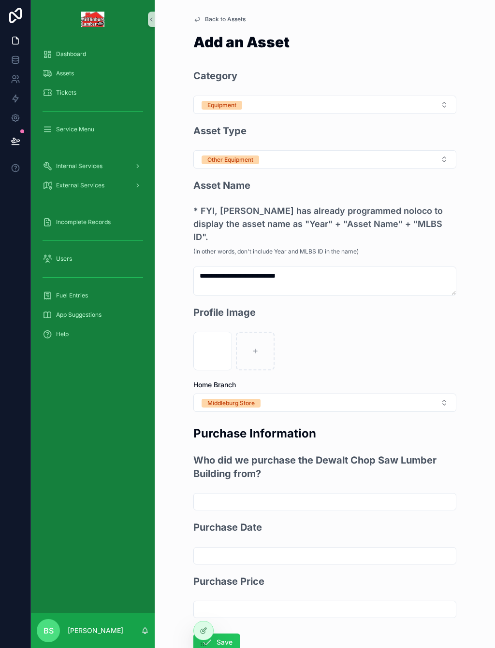
click at [232, 634] on button "Save" at bounding box center [216, 642] width 47 height 17
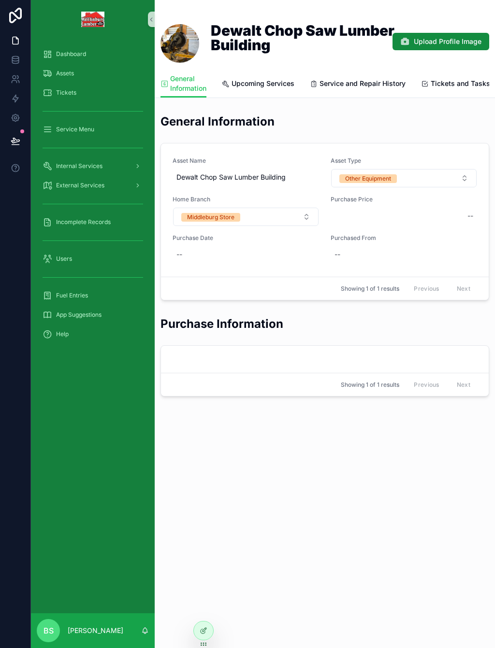
click at [75, 50] on span "Dashboard" at bounding box center [71, 54] width 30 height 8
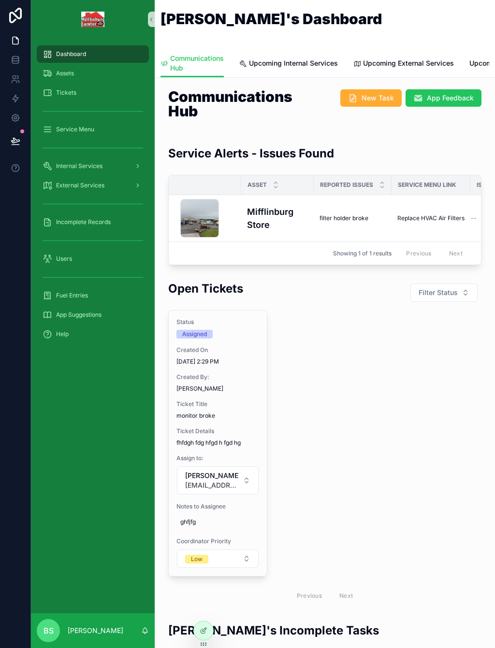
click at [74, 70] on span "Assets" at bounding box center [65, 74] width 18 height 8
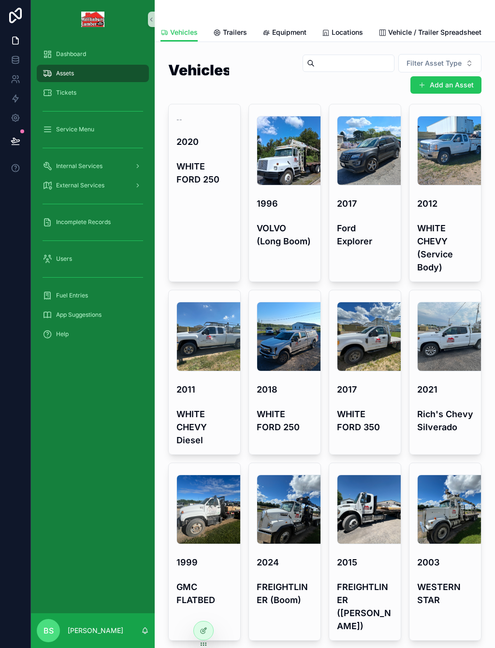
click at [449, 76] on button "Add an Asset" at bounding box center [445, 84] width 71 height 17
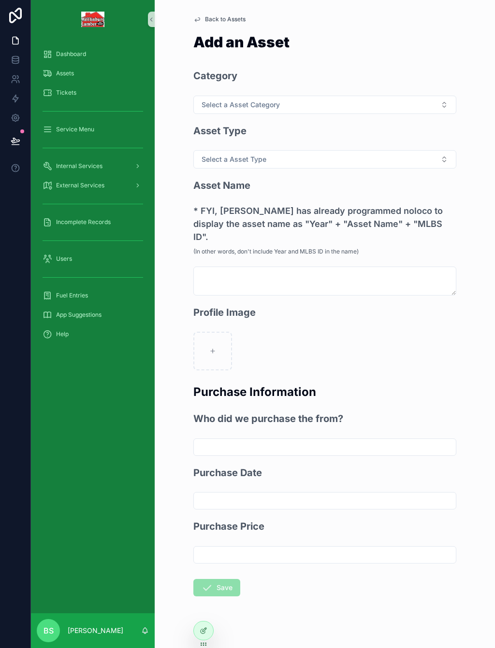
click at [237, 100] on span "Select a Asset Category" at bounding box center [240, 105] width 78 height 10
click at [240, 157] on span "Equipment" at bounding box center [220, 160] width 41 height 9
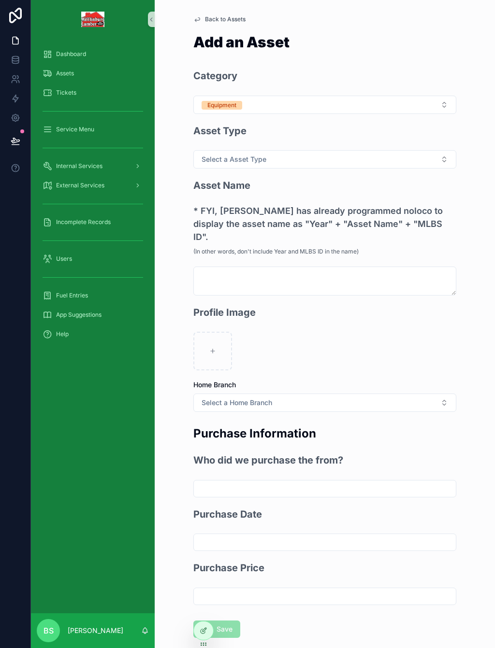
click at [243, 155] on span "Select a Asset Type" at bounding box center [233, 160] width 65 height 10
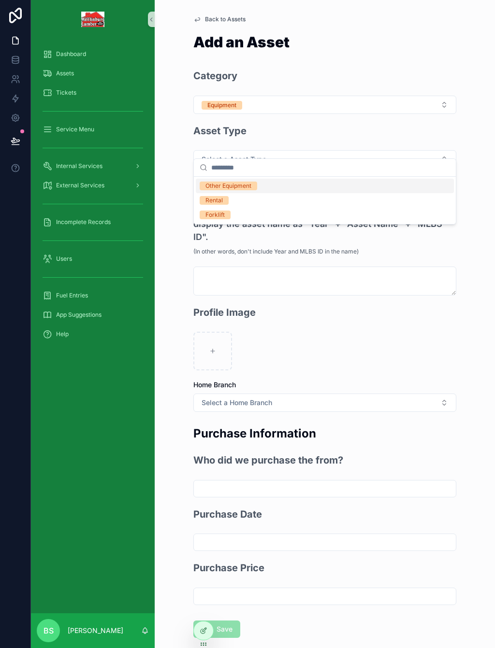
click at [223, 200] on span "Rental" at bounding box center [214, 200] width 29 height 9
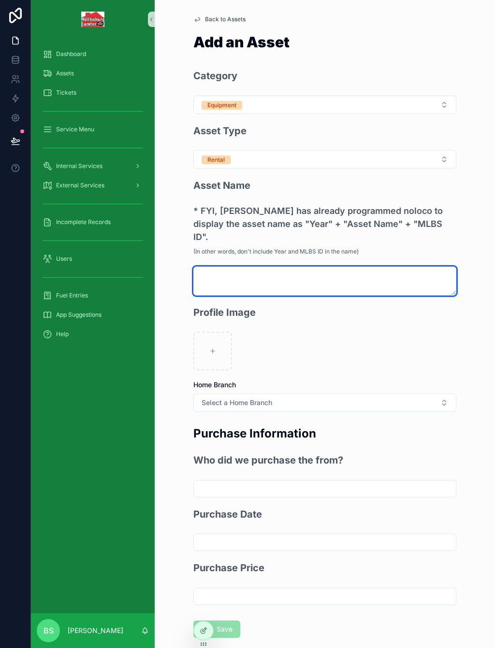
click at [227, 267] on textarea "scrollable content" at bounding box center [324, 281] width 263 height 29
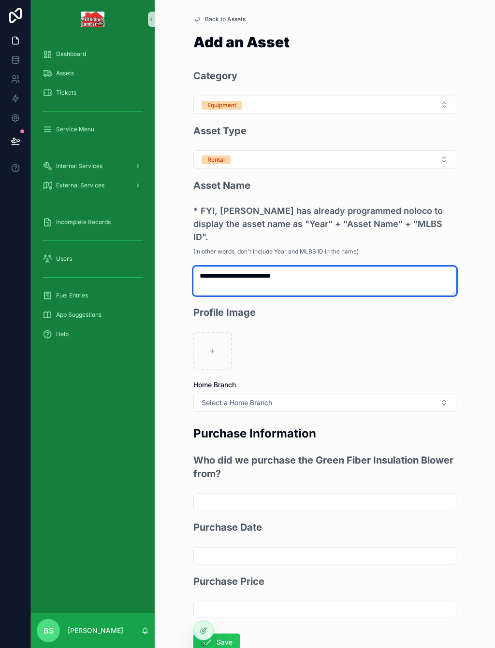
type textarea "**********"
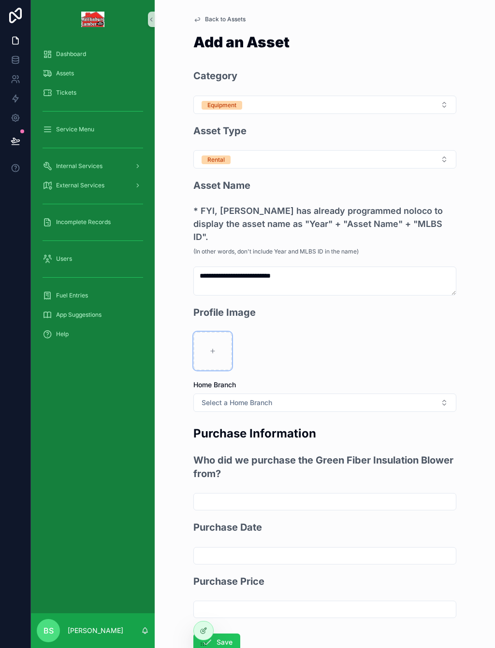
click at [213, 332] on div "scrollable content" at bounding box center [212, 351] width 39 height 39
type input "**********"
click at [242, 398] on span "Select a Home Branch" at bounding box center [236, 403] width 71 height 10
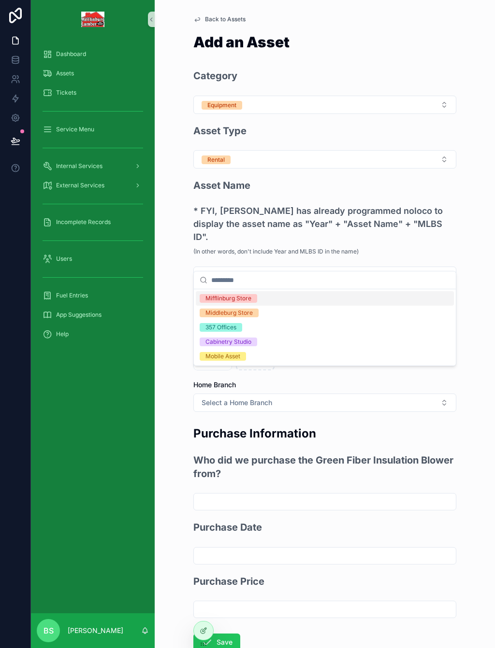
click at [240, 310] on div "Middleburg Store" at bounding box center [228, 313] width 47 height 9
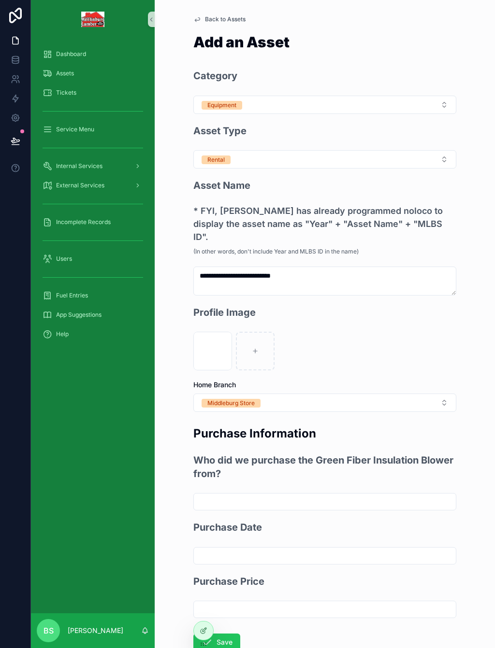
click at [225, 495] on input "scrollable content" at bounding box center [325, 502] width 262 height 14
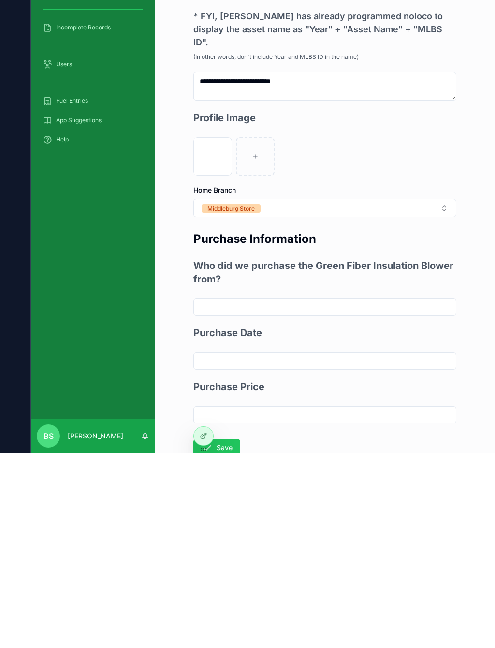
click at [230, 634] on button "Save" at bounding box center [216, 642] width 47 height 17
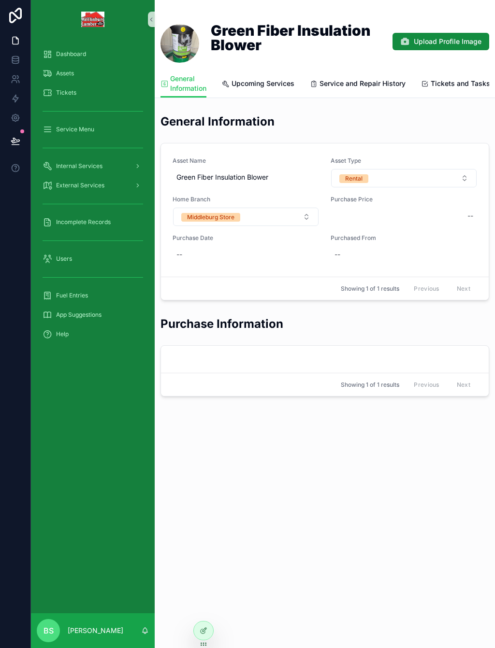
click at [70, 70] on span "Assets" at bounding box center [65, 74] width 18 height 8
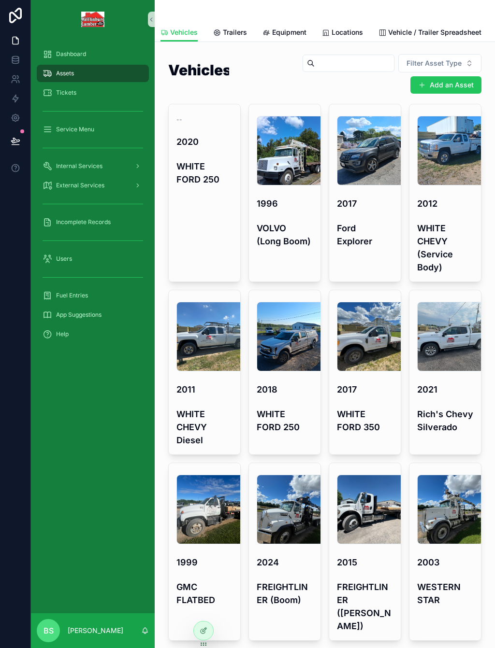
click at [456, 76] on button "Add an Asset" at bounding box center [445, 84] width 71 height 17
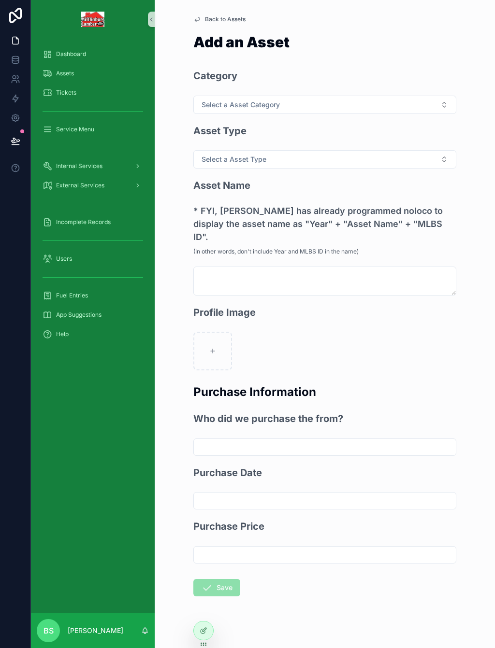
click at [69, 70] on span "Assets" at bounding box center [65, 74] width 18 height 8
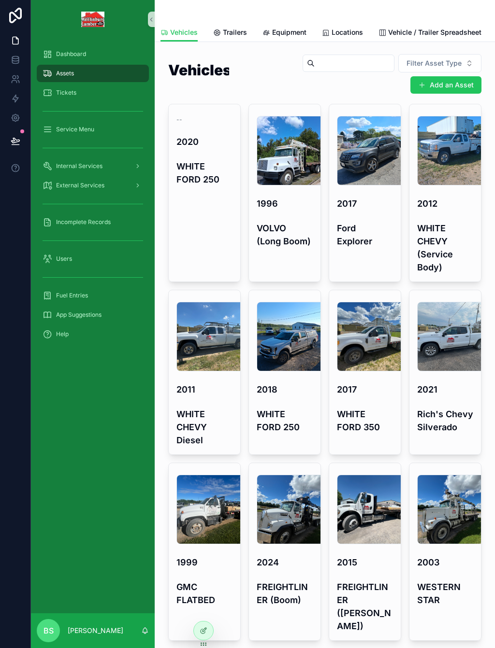
click at [457, 76] on button "Add an Asset" at bounding box center [445, 84] width 71 height 17
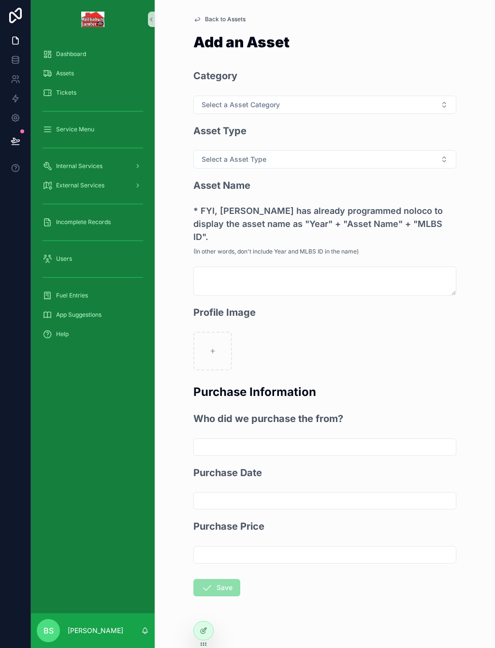
click at [243, 100] on span "Select a Asset Category" at bounding box center [240, 105] width 78 height 10
click at [233, 159] on div "Equipment" at bounding box center [219, 160] width 29 height 9
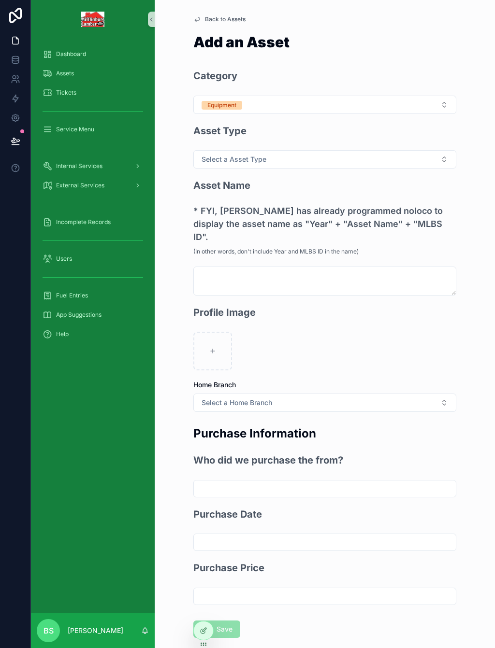
click at [277, 150] on button "Select a Asset Type" at bounding box center [324, 159] width 263 height 18
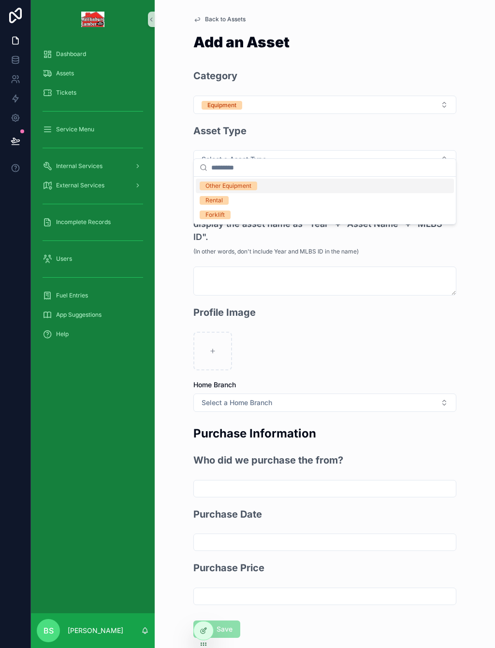
click at [221, 201] on div "Rental" at bounding box center [213, 200] width 17 height 9
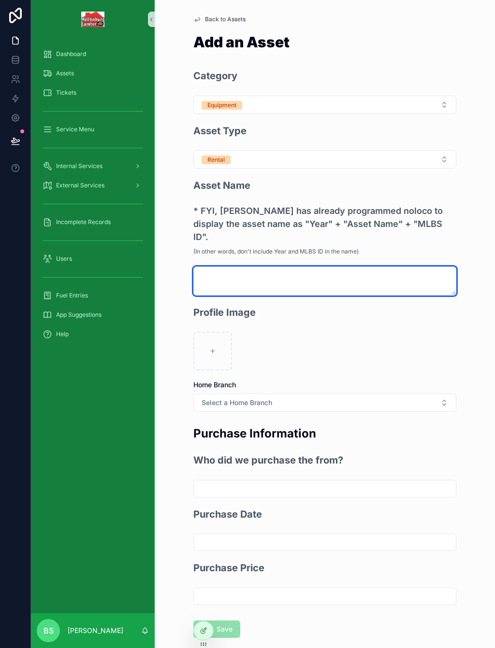
click at [242, 267] on textarea "scrollable content" at bounding box center [324, 281] width 263 height 29
click at [235, 267] on textarea "**********" at bounding box center [324, 281] width 263 height 29
click at [234, 267] on textarea "**********" at bounding box center [324, 281] width 263 height 29
type textarea "**********"
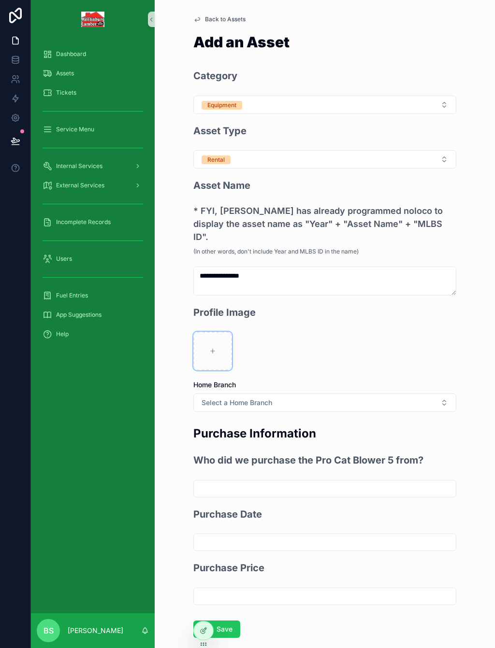
click at [217, 332] on div "scrollable content" at bounding box center [212, 351] width 39 height 39
type input "**********"
click at [224, 398] on span "Select a Home Branch" at bounding box center [236, 403] width 71 height 10
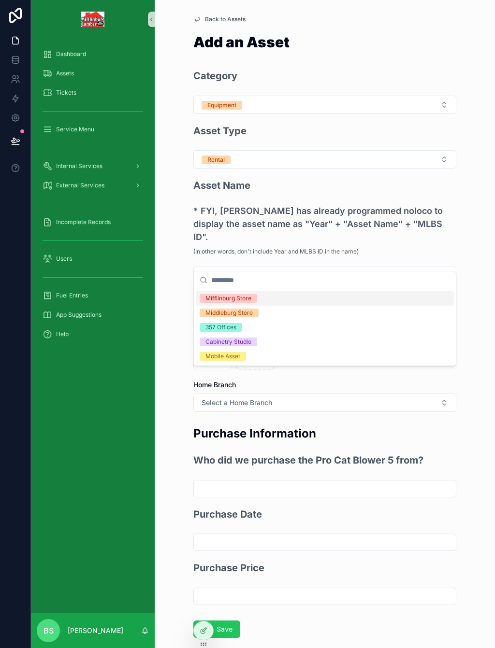
click at [234, 314] on div "Middleburg Store" at bounding box center [228, 313] width 47 height 9
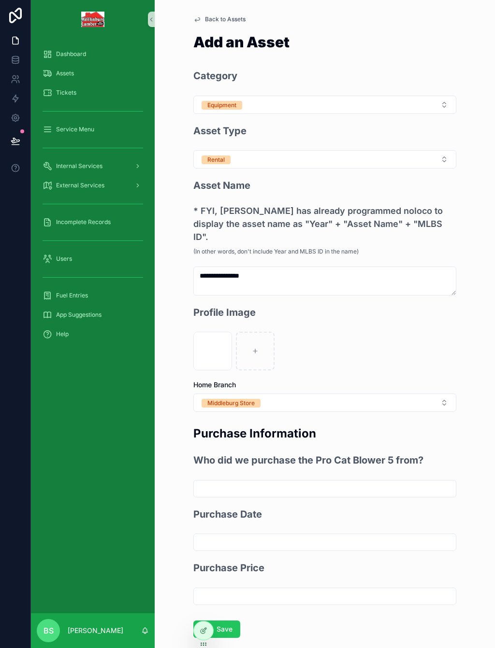
click at [225, 621] on button "Save" at bounding box center [216, 629] width 47 height 17
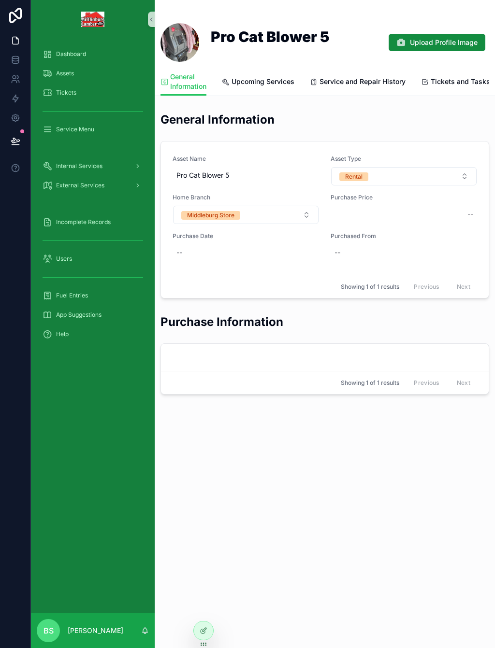
click at [72, 70] on span "Assets" at bounding box center [65, 74] width 18 height 8
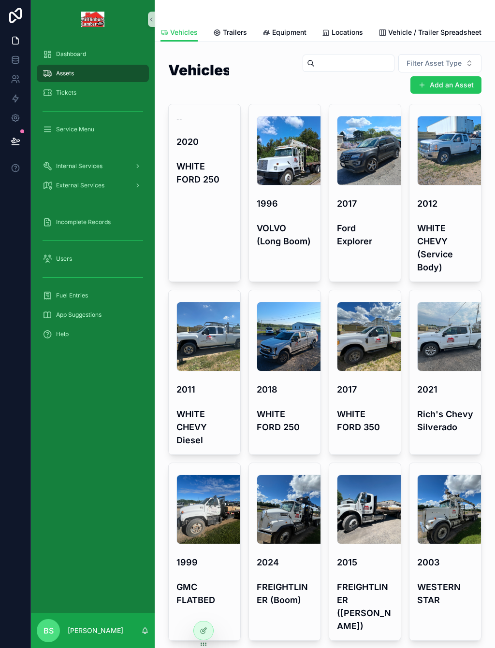
click at [458, 76] on button "Add an Asset" at bounding box center [445, 84] width 71 height 17
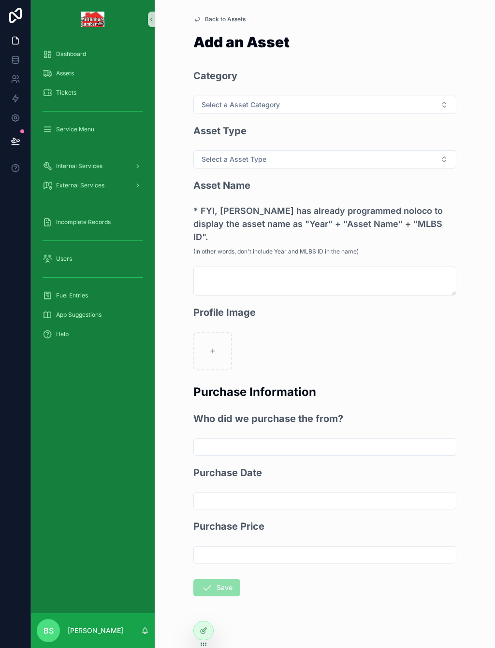
click at [220, 100] on span "Select a Asset Category" at bounding box center [240, 105] width 78 height 10
click at [234, 162] on div "Equipment" at bounding box center [219, 160] width 29 height 9
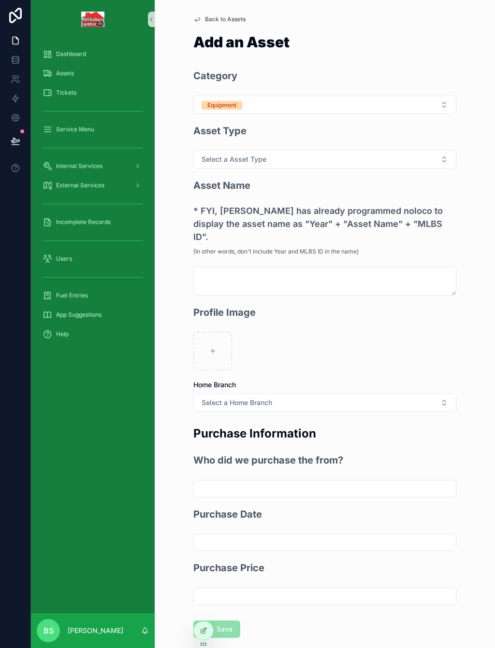
click at [249, 155] on span "Select a Asset Type" at bounding box center [233, 160] width 65 height 10
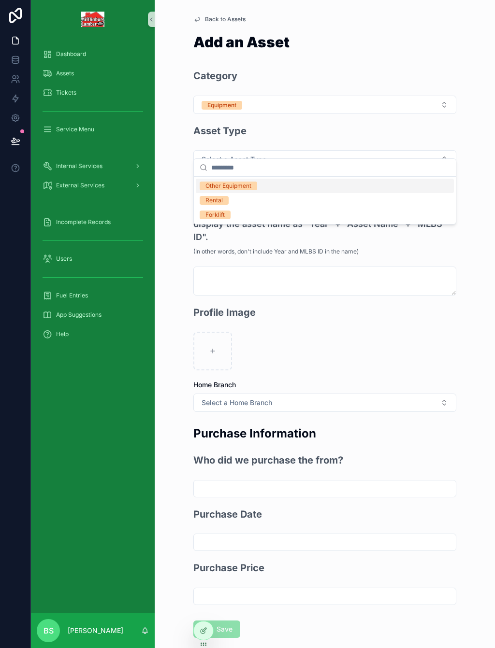
click at [225, 202] on span "Rental" at bounding box center [214, 200] width 29 height 9
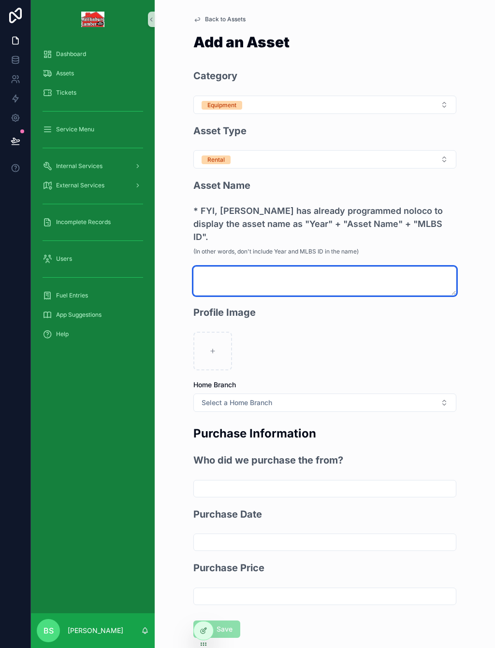
click at [240, 267] on textarea "scrollable content" at bounding box center [324, 281] width 263 height 29
click at [224, 267] on textarea "scrollable content" at bounding box center [324, 281] width 263 height 29
paste textarea "**********"
type textarea "**********"
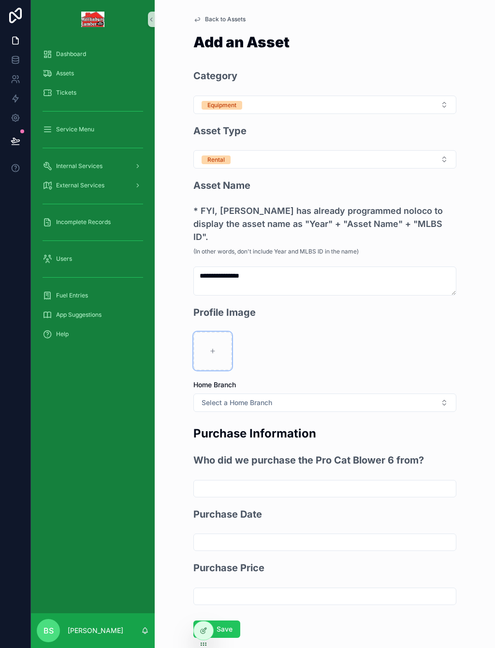
click at [221, 332] on div "scrollable content" at bounding box center [212, 351] width 39 height 39
type input "**********"
click at [252, 398] on span "Select a Home Branch" at bounding box center [236, 403] width 71 height 10
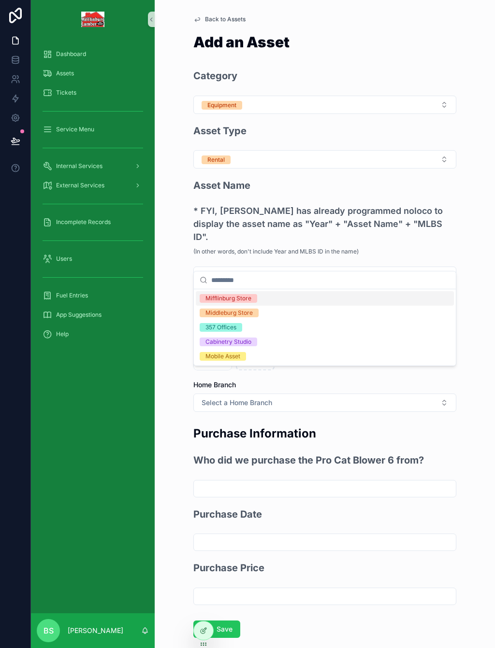
click at [233, 313] on div "Middleburg Store" at bounding box center [228, 313] width 47 height 9
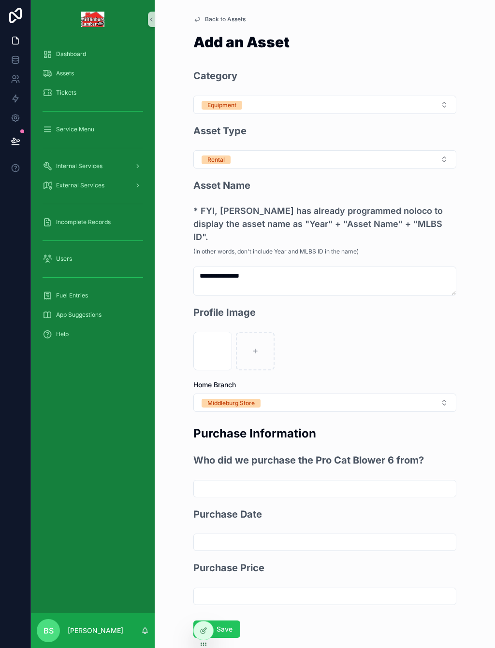
click at [228, 621] on button "Save" at bounding box center [216, 629] width 47 height 17
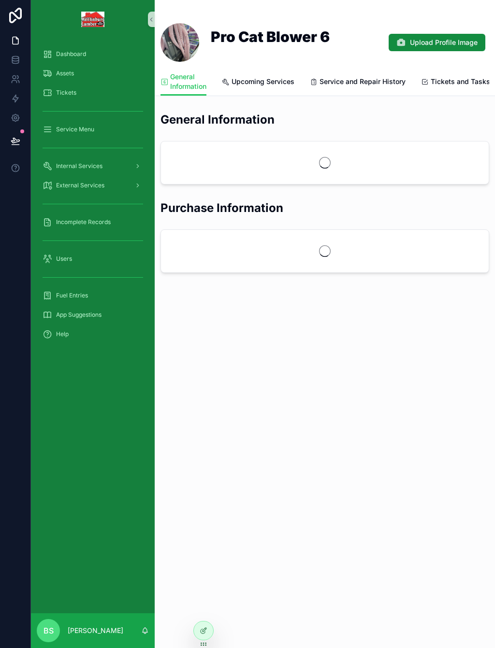
click at [65, 70] on span "Assets" at bounding box center [65, 74] width 18 height 8
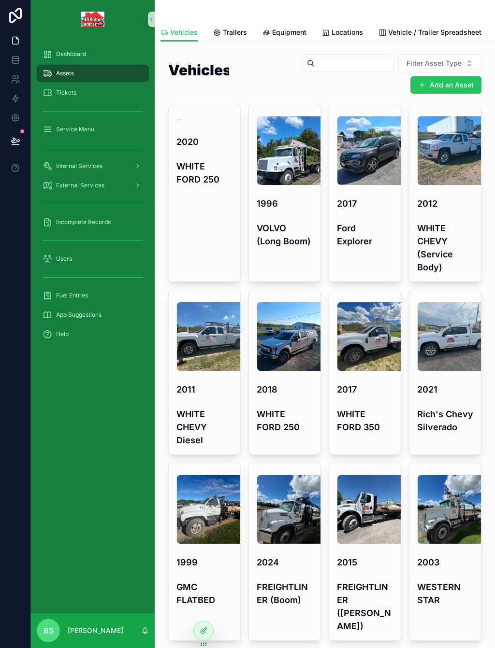
click at [451, 76] on button "Add an Asset" at bounding box center [445, 84] width 71 height 17
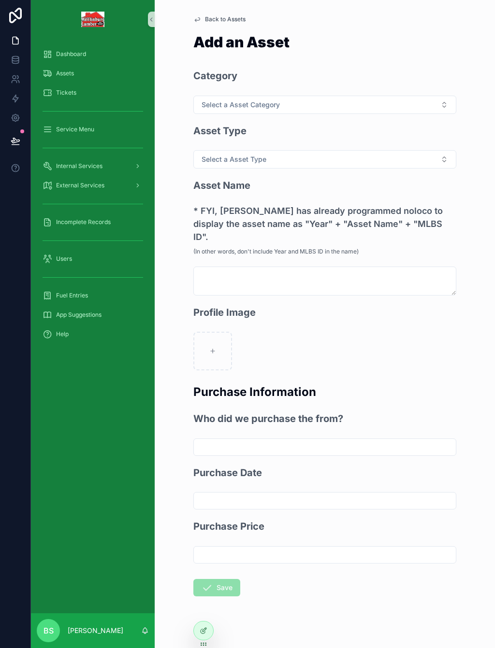
click at [227, 100] on span "Select a Asset Category" at bounding box center [240, 105] width 78 height 10
click at [231, 159] on div "Equipment" at bounding box center [219, 160] width 29 height 9
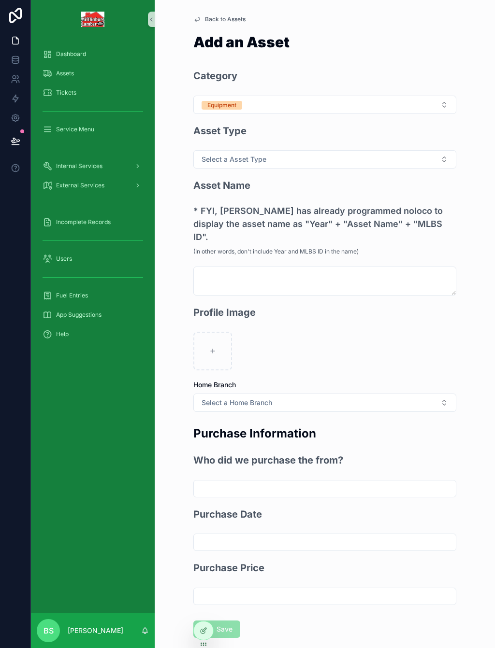
click at [243, 155] on span "Select a Asset Type" at bounding box center [233, 160] width 65 height 10
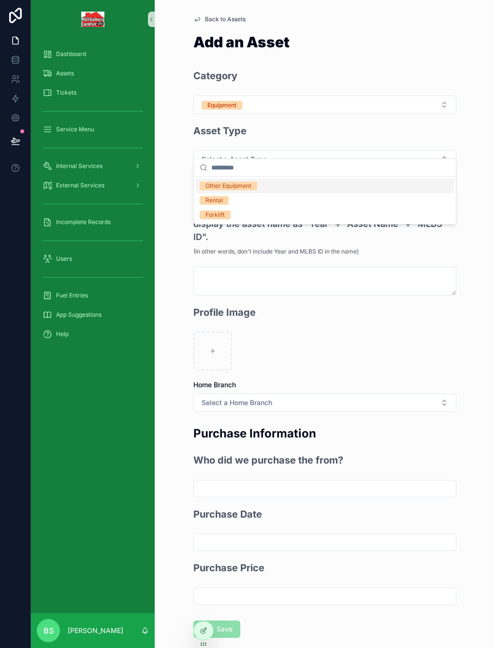
click at [220, 202] on div "Rental" at bounding box center [213, 200] width 17 height 9
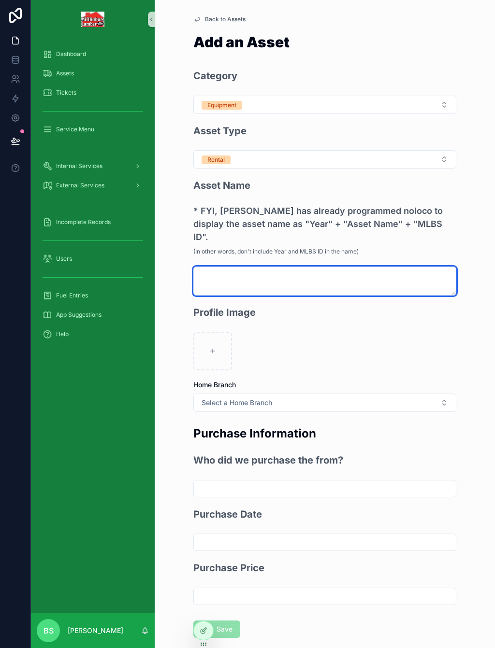
click at [228, 267] on textarea "scrollable content" at bounding box center [324, 281] width 263 height 29
type textarea "**********"
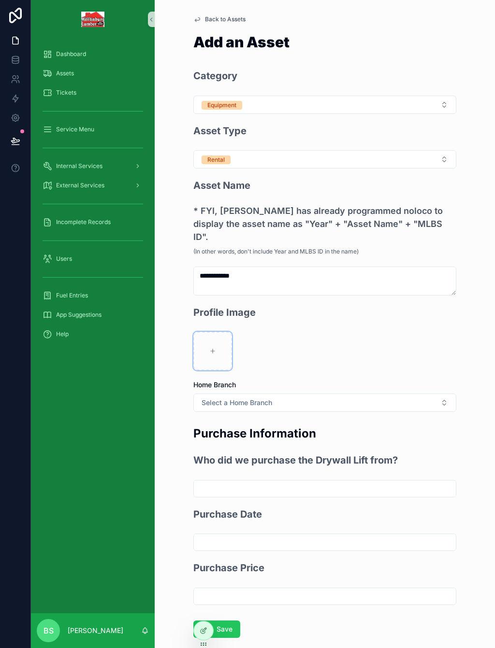
click at [208, 332] on div "scrollable content" at bounding box center [212, 351] width 39 height 39
type input "**********"
click at [242, 398] on span "Select a Home Branch" at bounding box center [236, 403] width 71 height 10
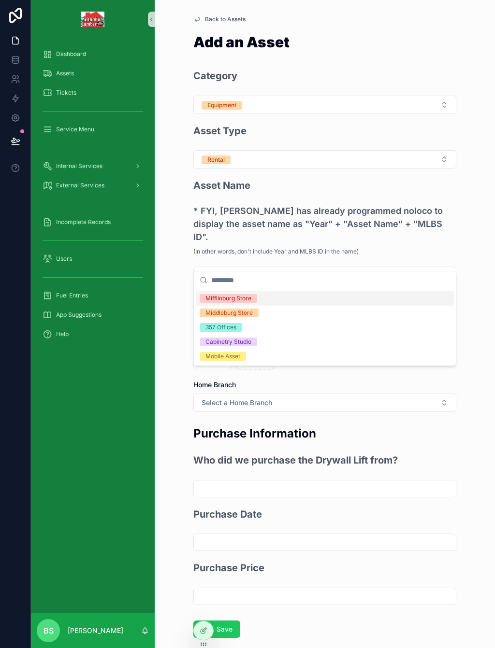
click at [231, 314] on div "Middleburg Store" at bounding box center [228, 313] width 47 height 9
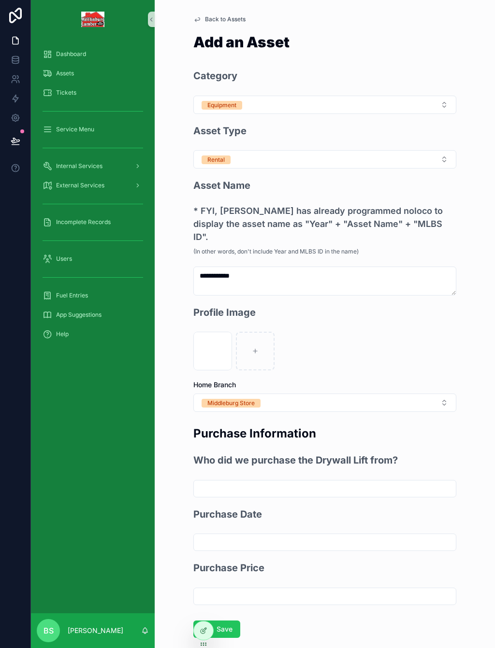
click at [226, 621] on button "Save" at bounding box center [216, 629] width 47 height 17
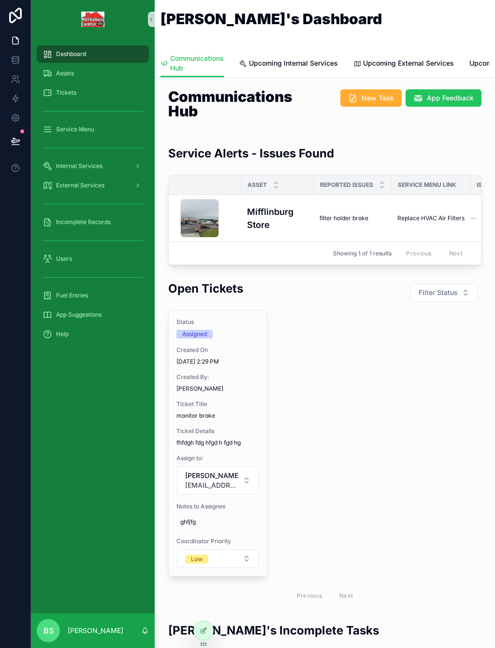
click at [63, 74] on span "Assets" at bounding box center [65, 74] width 18 height 8
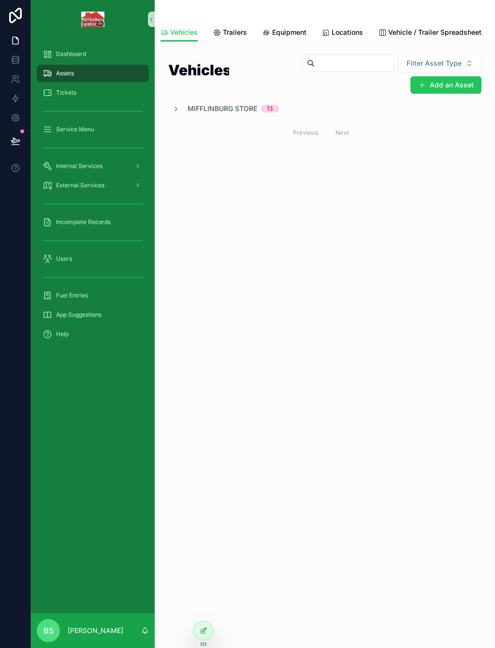
click at [460, 87] on button "Add an Asset" at bounding box center [445, 84] width 71 height 17
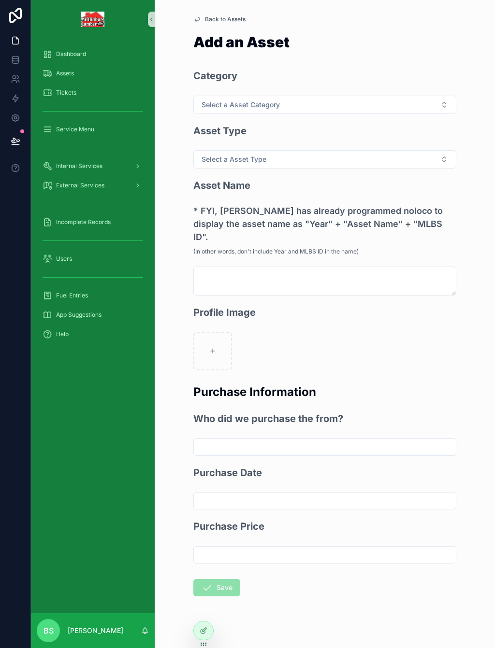
click at [237, 103] on span "Select a Asset Category" at bounding box center [240, 105] width 78 height 10
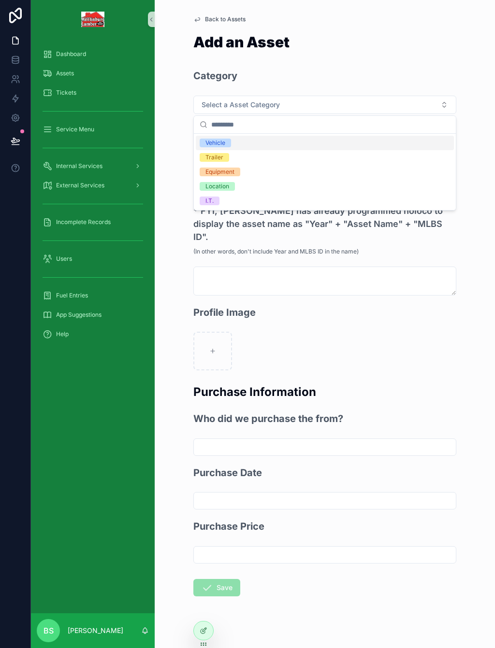
click at [364, 305] on div "Profile Image" at bounding box center [324, 316] width 263 height 23
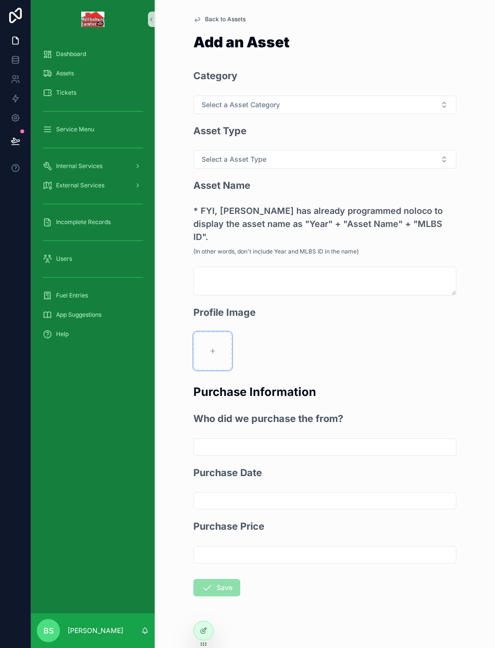
click at [218, 340] on div "scrollable content" at bounding box center [212, 351] width 39 height 39
type input "**********"
click at [238, 110] on button "Select a Asset Category" at bounding box center [324, 105] width 263 height 18
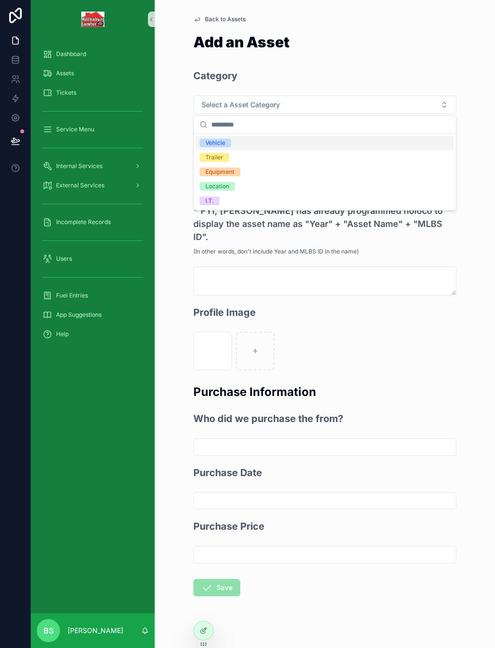
click at [229, 173] on div "Equipment" at bounding box center [219, 172] width 29 height 9
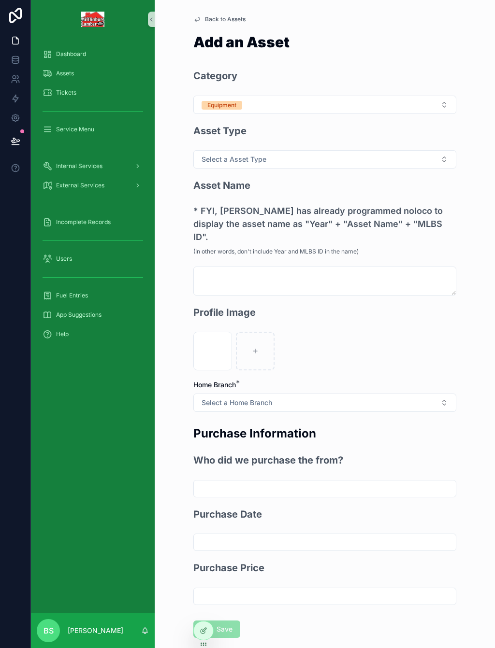
click at [249, 158] on span "Select a Asset Type" at bounding box center [233, 160] width 65 height 10
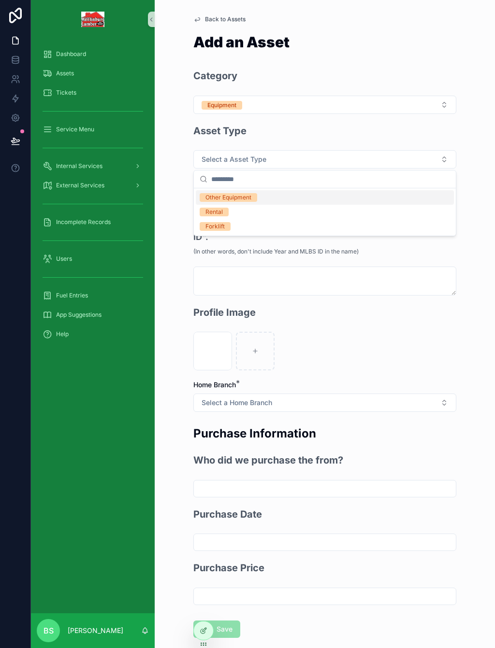
click at [238, 197] on div "Other Equipment" at bounding box center [228, 197] width 46 height 9
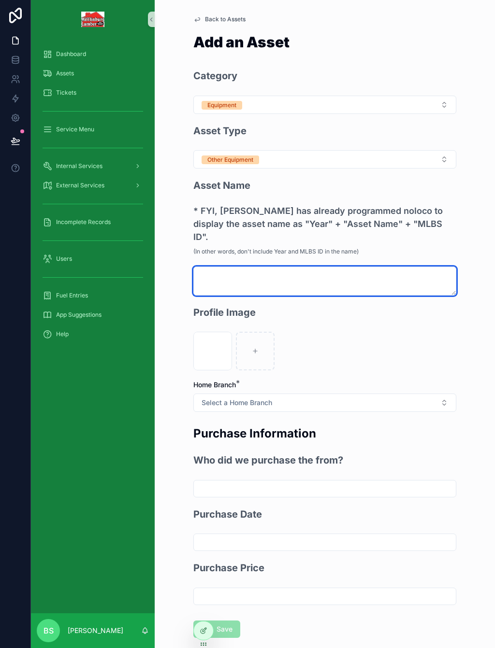
click at [216, 267] on textarea "scrollable content" at bounding box center [324, 281] width 263 height 29
type textarea "**********"
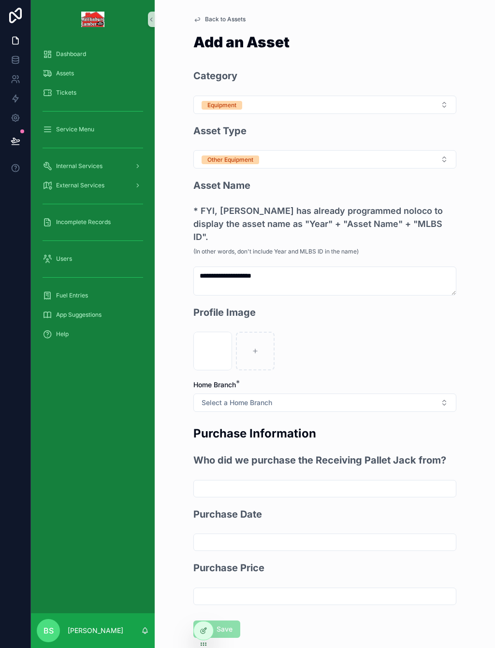
click at [252, 398] on span "Select a Home Branch" at bounding box center [236, 403] width 71 height 10
click at [243, 307] on div "Mifflinburg Store" at bounding box center [228, 310] width 46 height 9
click at [229, 621] on button "Save" at bounding box center [216, 629] width 47 height 17
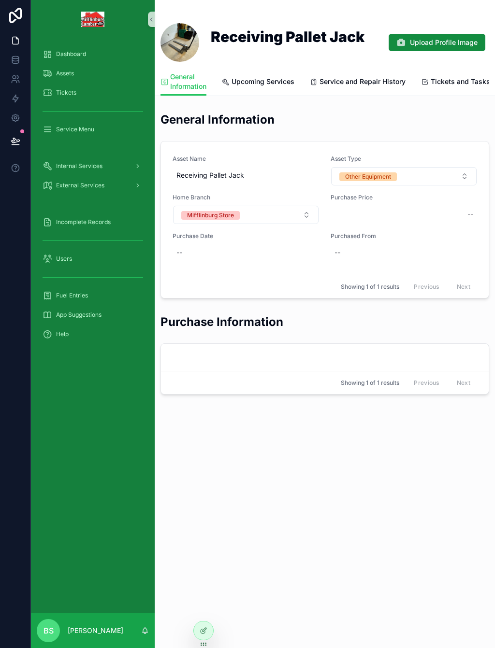
click at [68, 79] on div "Assets" at bounding box center [93, 73] width 100 height 15
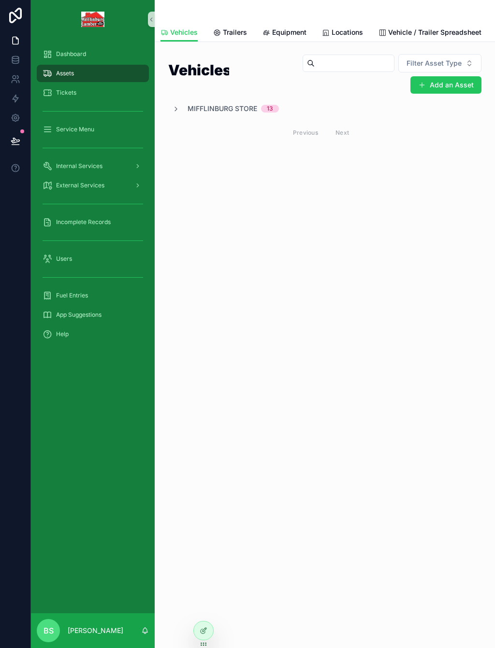
click at [467, 89] on button "Add an Asset" at bounding box center [445, 84] width 71 height 17
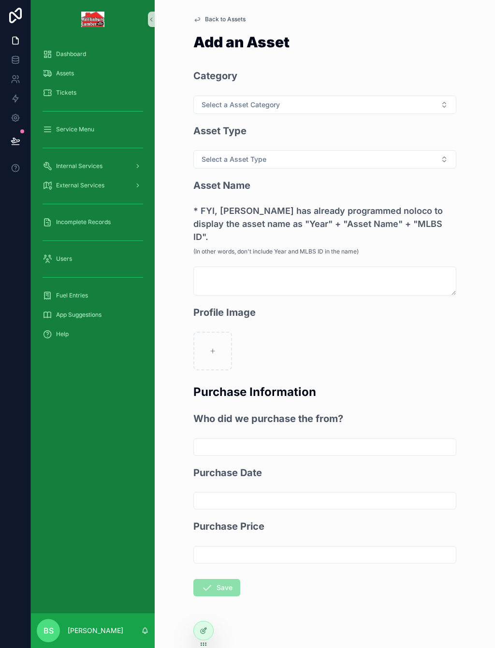
click at [242, 107] on span "Select a Asset Category" at bounding box center [240, 105] width 78 height 10
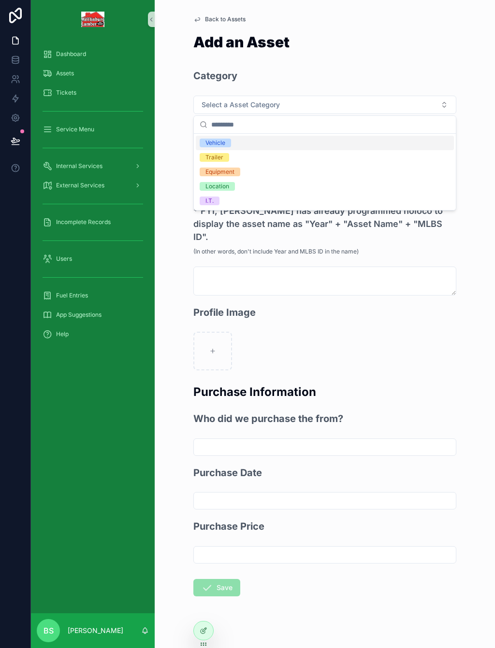
click at [236, 173] on span "Equipment" at bounding box center [220, 172] width 41 height 9
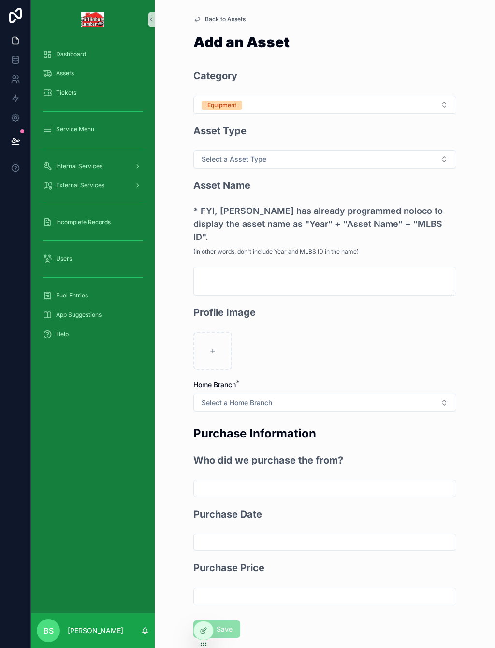
click at [238, 161] on span "Select a Asset Type" at bounding box center [233, 160] width 65 height 10
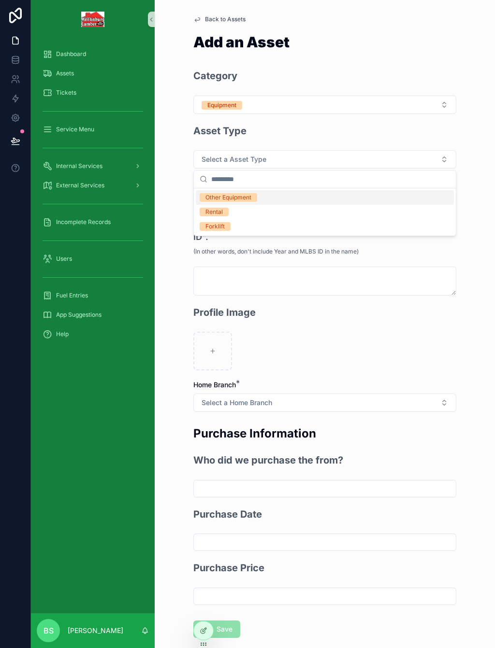
click at [245, 198] on div "Other Equipment" at bounding box center [228, 197] width 46 height 9
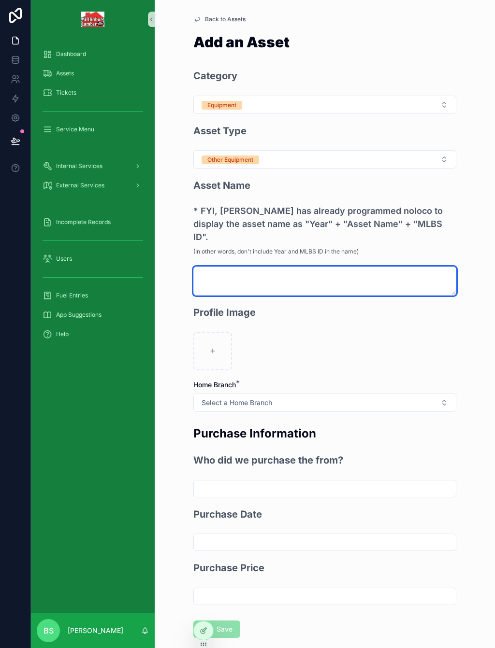
click at [209, 267] on textarea "scrollable content" at bounding box center [324, 281] width 263 height 29
type textarea "**********"
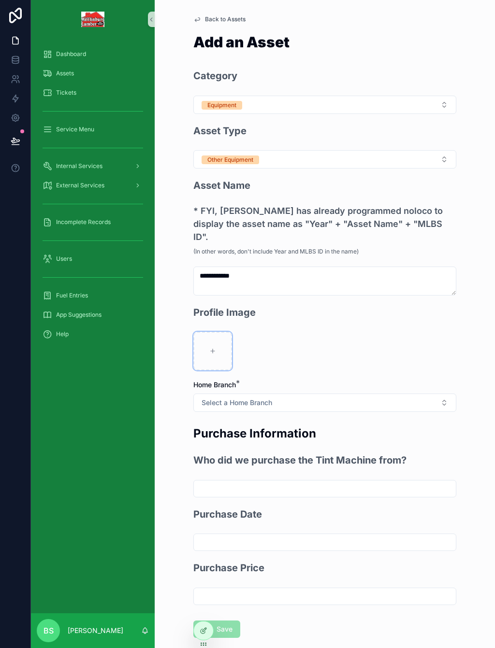
click at [213, 332] on div "scrollable content" at bounding box center [212, 351] width 39 height 39
type input "**********"
click at [247, 398] on span "Select a Home Branch" at bounding box center [236, 403] width 71 height 10
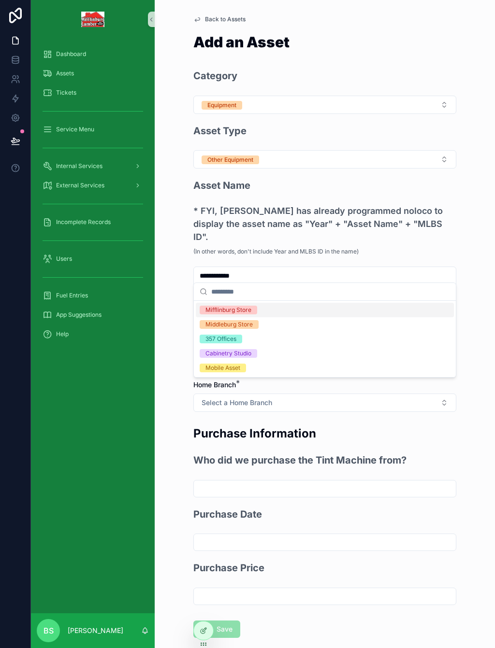
click at [233, 310] on div "Mifflinburg Store" at bounding box center [228, 310] width 46 height 9
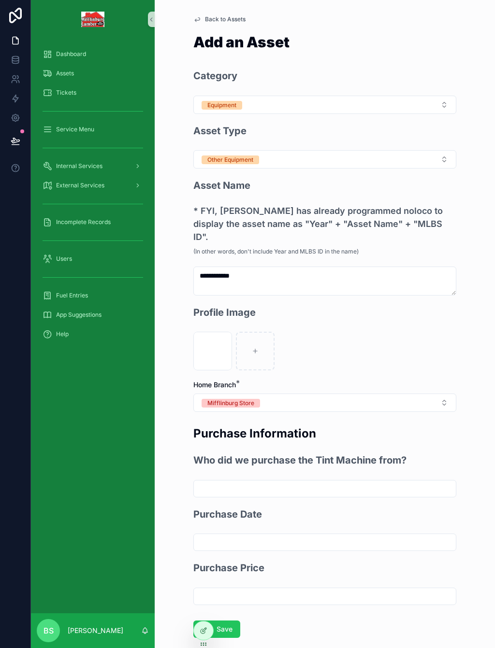
click at [229, 629] on form "**********" at bounding box center [324, 384] width 263 height 631
click at [232, 621] on button "Save" at bounding box center [216, 629] width 47 height 17
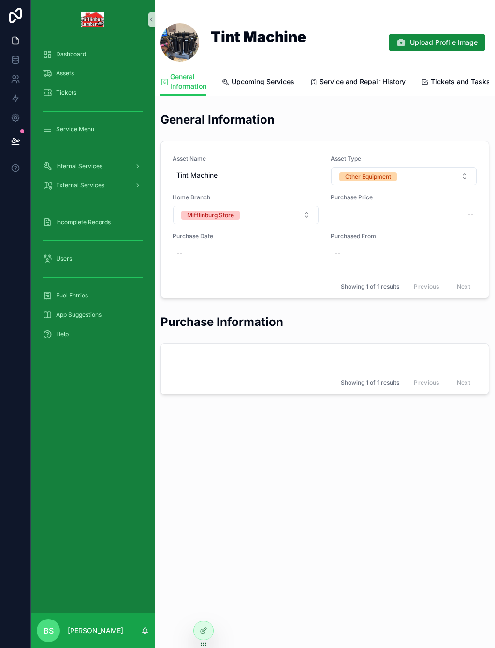
click at [54, 79] on div "Assets" at bounding box center [93, 73] width 100 height 15
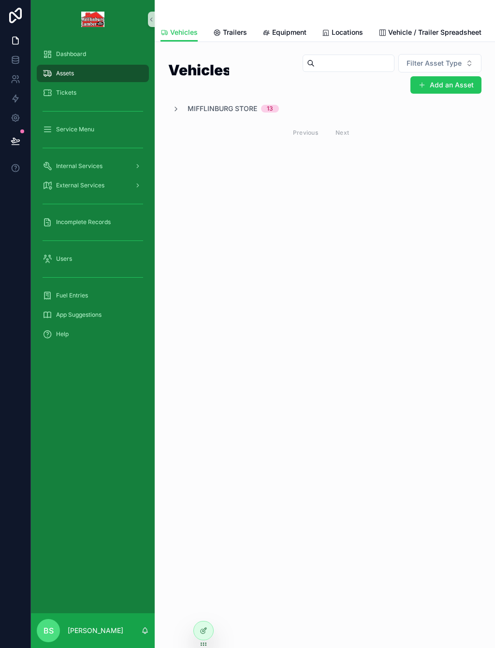
click at [460, 81] on button "Add an Asset" at bounding box center [445, 84] width 71 height 17
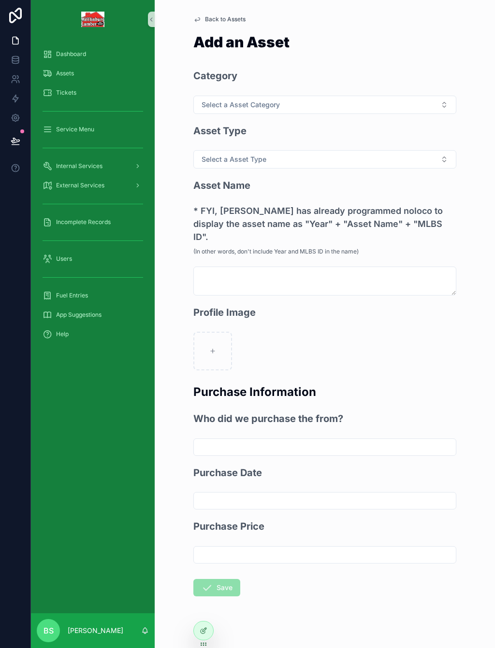
click at [238, 104] on span "Select a Asset Category" at bounding box center [240, 105] width 78 height 10
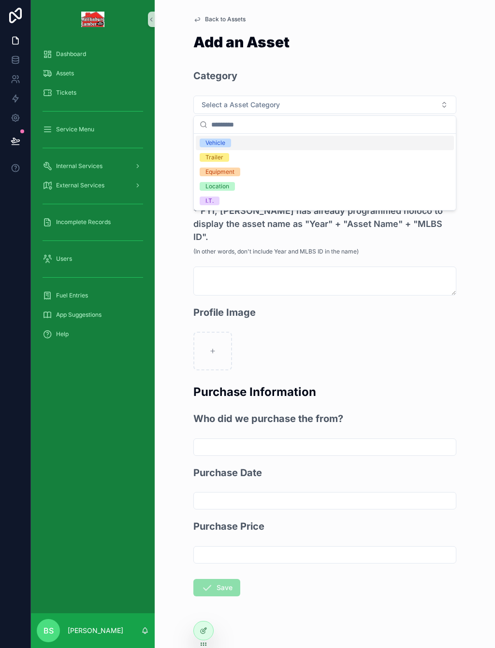
click at [236, 171] on span "Equipment" at bounding box center [220, 172] width 41 height 9
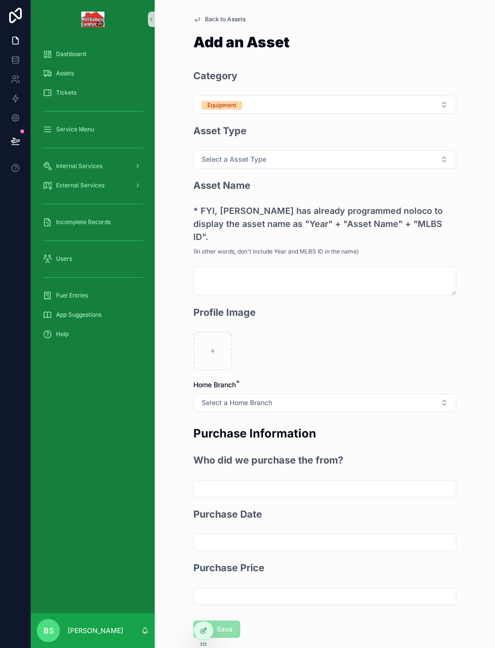
click at [246, 157] on span "Select a Asset Type" at bounding box center [233, 160] width 65 height 10
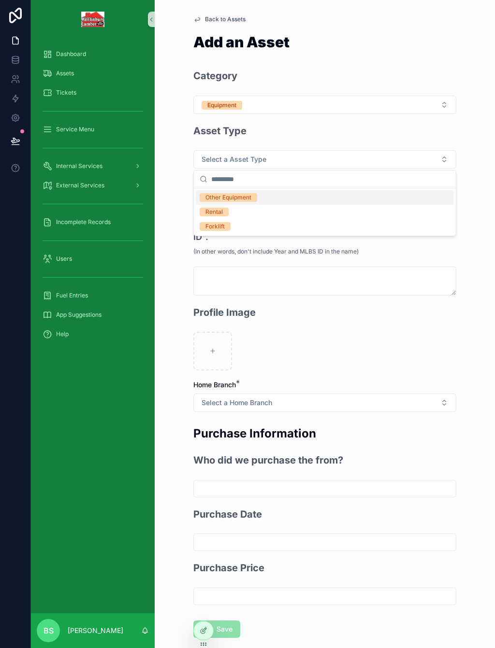
click at [242, 199] on div "Other Equipment" at bounding box center [228, 197] width 46 height 9
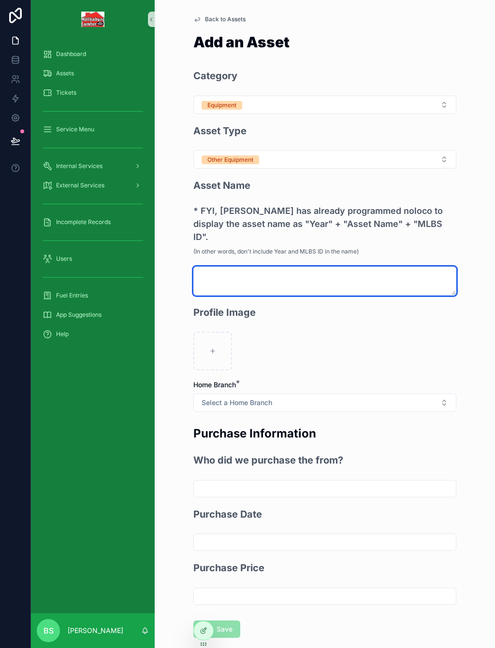
click at [246, 267] on textarea "scrollable content" at bounding box center [324, 281] width 263 height 29
type textarea "**********"
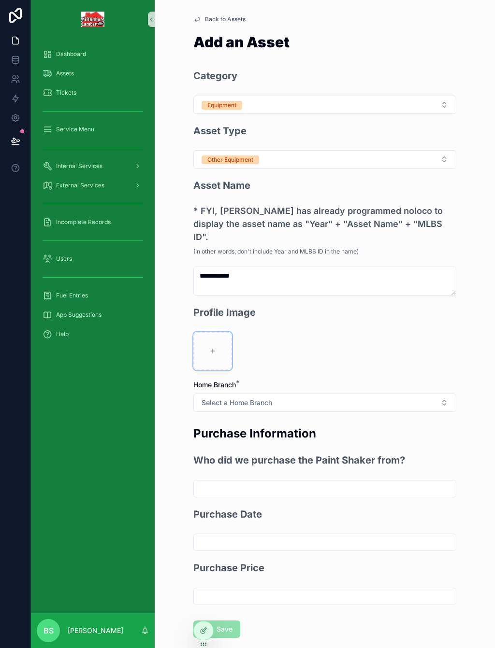
click at [212, 348] on icon "scrollable content" at bounding box center [212, 351] width 7 height 7
type input "**********"
click at [237, 398] on span "Select a Home Branch" at bounding box center [236, 403] width 71 height 10
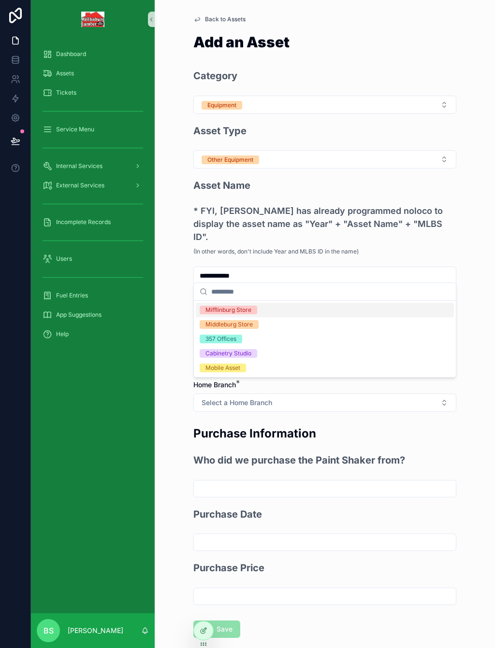
click at [218, 307] on div "Mifflinburg Store" at bounding box center [228, 310] width 46 height 9
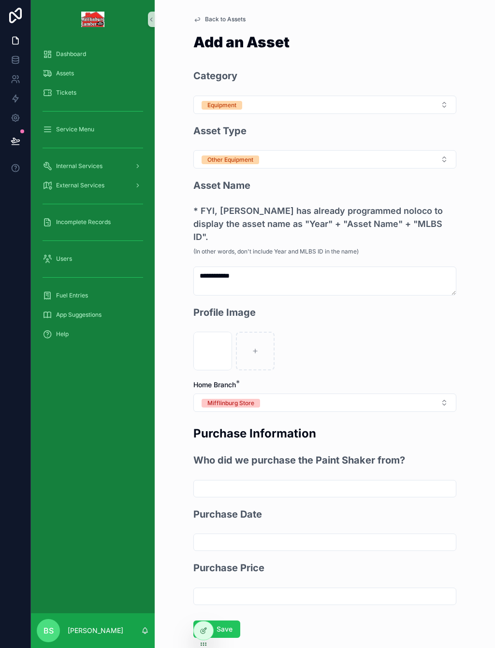
click at [228, 621] on button "Save" at bounding box center [216, 629] width 47 height 17
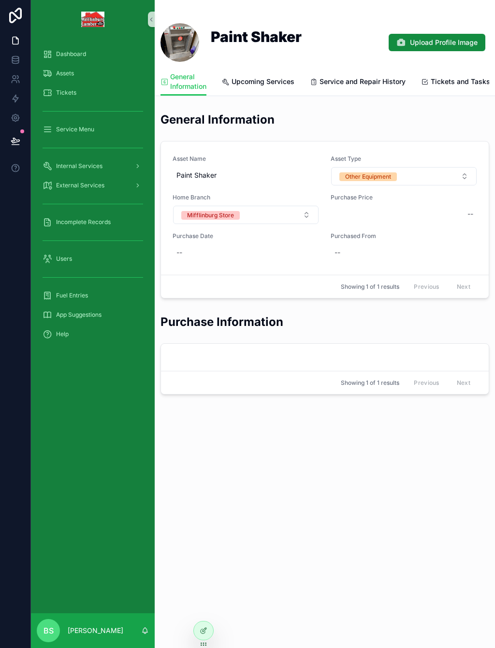
click at [66, 78] on div "Assets" at bounding box center [93, 73] width 100 height 15
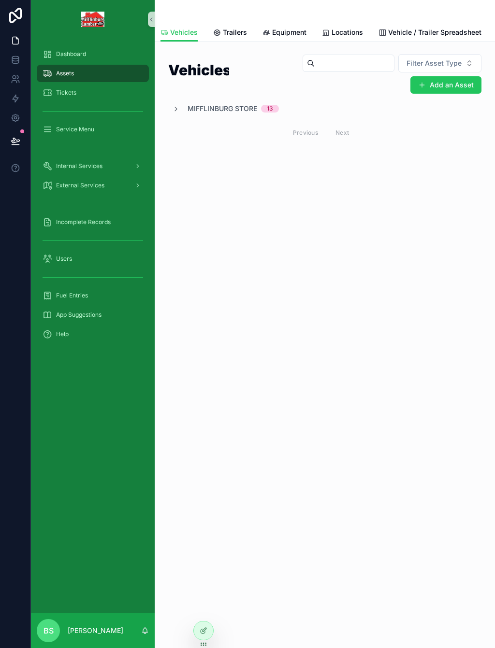
click at [457, 87] on button "Add an Asset" at bounding box center [445, 84] width 71 height 17
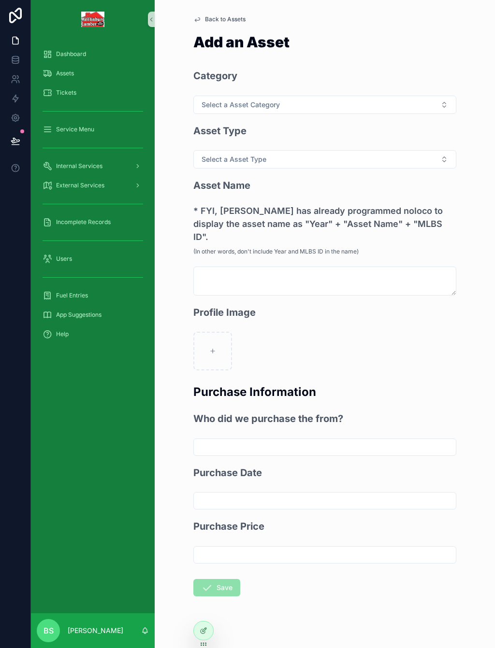
click at [227, 103] on span "Select a Asset Category" at bounding box center [240, 105] width 78 height 10
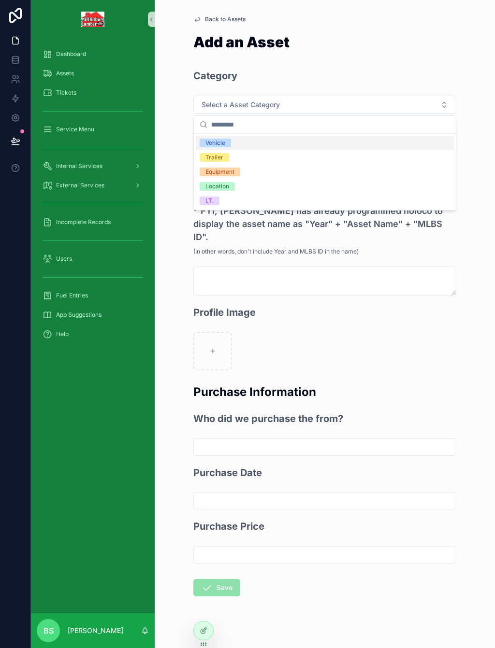
click at [215, 204] on span "I.T." at bounding box center [210, 201] width 20 height 9
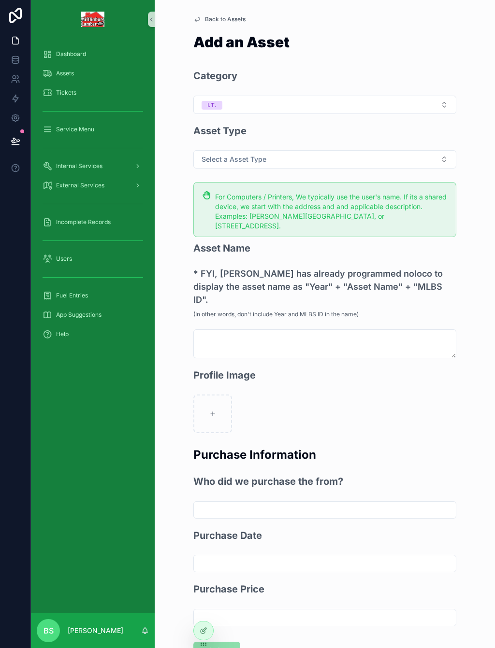
click at [250, 156] on span "Select a Asset Type" at bounding box center [233, 160] width 65 height 10
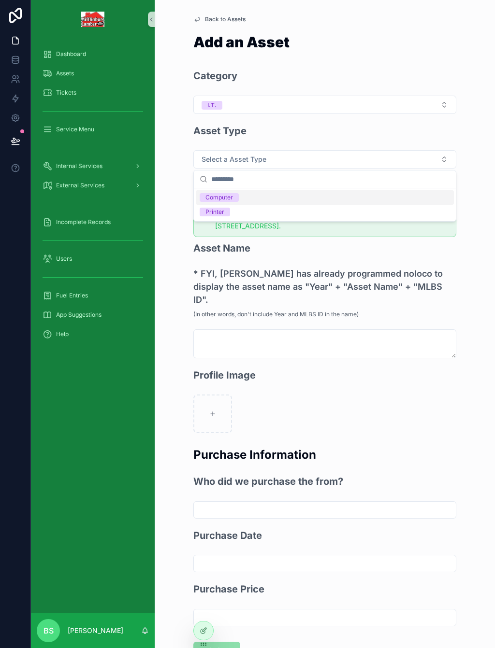
click at [229, 197] on div "Computer" at bounding box center [219, 197] width 28 height 9
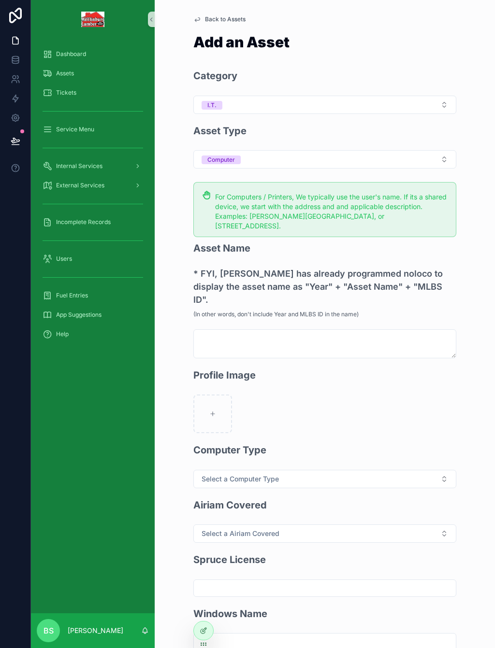
click at [232, 474] on span "Select a Computer Type" at bounding box center [239, 479] width 77 height 10
click at [214, 436] on div "IPAD" at bounding box center [211, 434] width 13 height 9
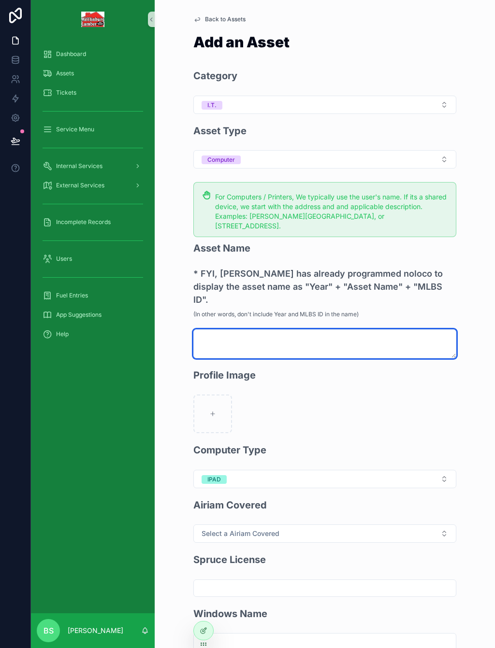
click at [220, 329] on textarea "scrollable content" at bounding box center [324, 343] width 263 height 29
click at [201, 329] on textarea "*********" at bounding box center [324, 343] width 263 height 29
type textarea "**********"
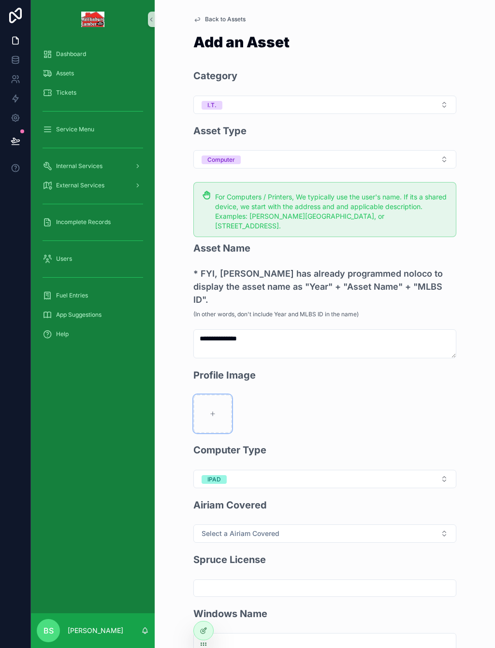
click at [215, 411] on icon "scrollable content" at bounding box center [212, 414] width 7 height 7
type input "**********"
click at [272, 529] on span "Select a Airiam Covered" at bounding box center [240, 534] width 78 height 10
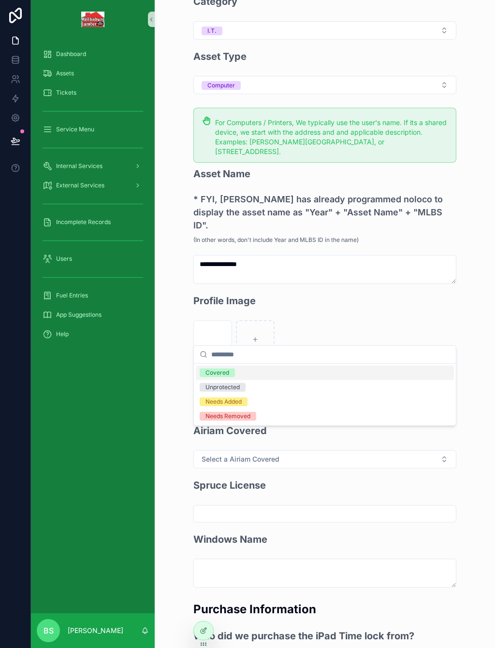
scroll to position [78, 0]
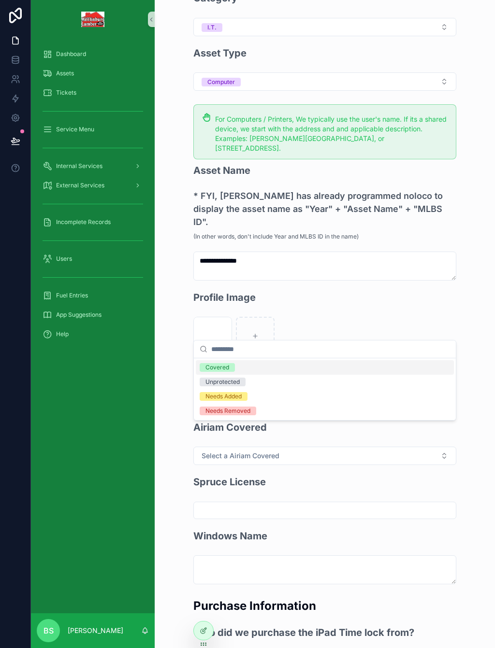
click at [242, 382] on span "Unprotected" at bounding box center [223, 382] width 46 height 9
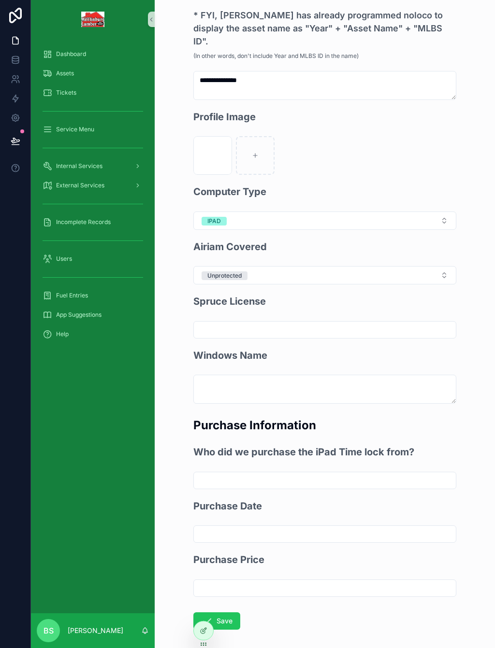
scroll to position [259, 0]
click at [234, 612] on button "Save" at bounding box center [216, 620] width 47 height 17
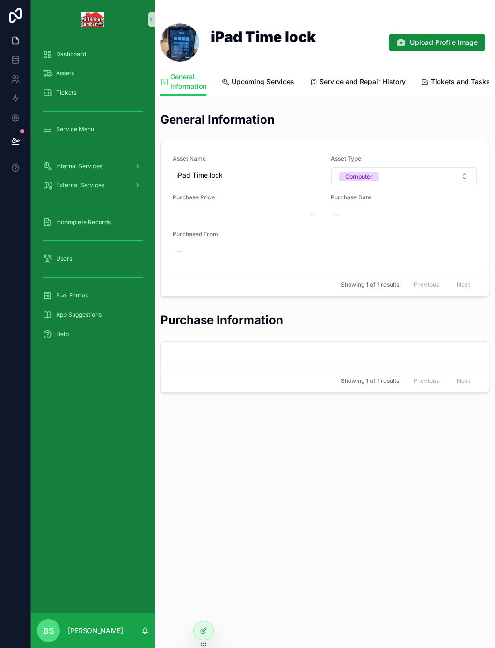
click at [58, 74] on span "Assets" at bounding box center [65, 74] width 18 height 8
